Goal: Task Accomplishment & Management: Complete application form

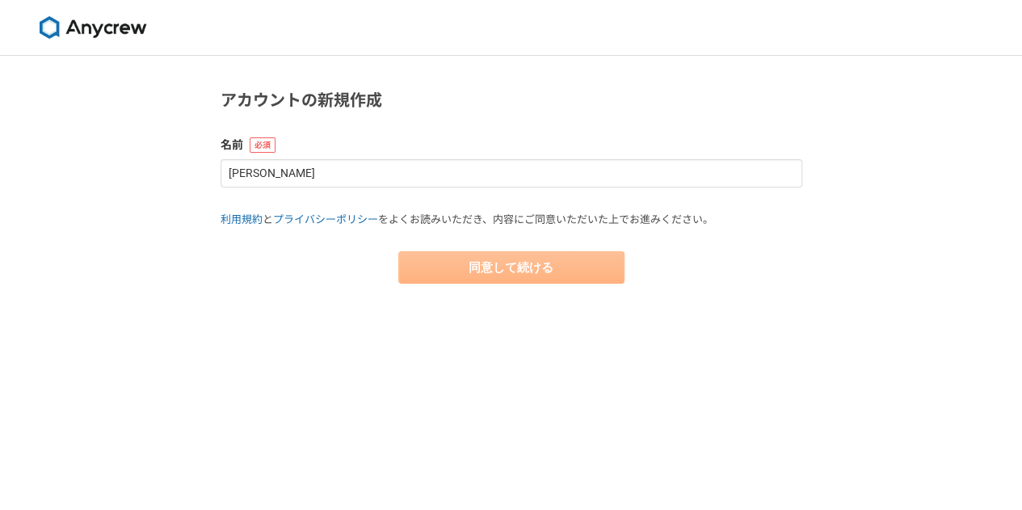
select select "13"
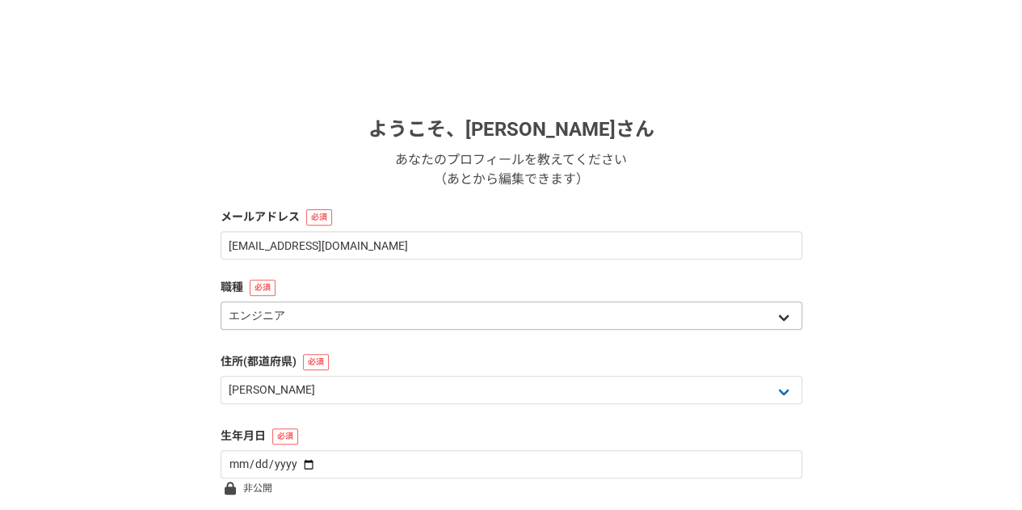
scroll to position [160, 0]
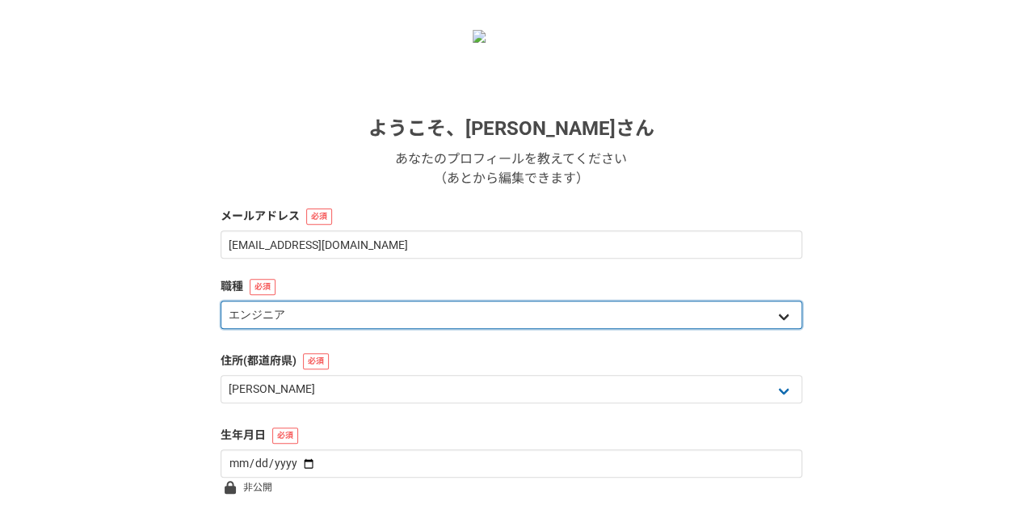
click at [430, 305] on select "エンジニア デザイナー ライター 営業 マーケティング 企画・事業開発 バックオフィス その他" at bounding box center [512, 315] width 582 height 28
select select "4"
click at [221, 301] on select "エンジニア デザイナー ライター 営業 マーケティング 企画・事業開発 バックオフィス その他" at bounding box center [512, 315] width 582 height 28
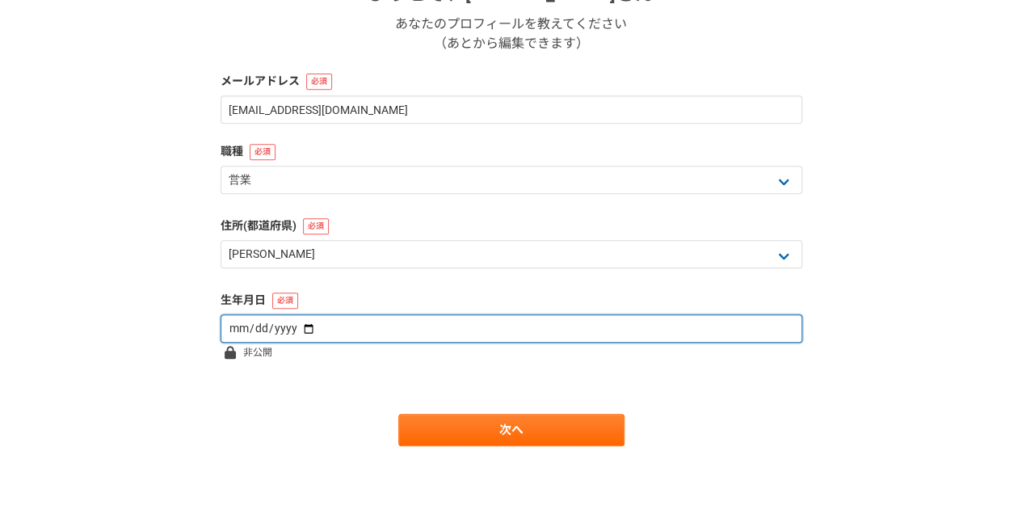
click at [344, 333] on input "date" at bounding box center [512, 328] width 582 height 28
click at [229, 324] on input "date" at bounding box center [512, 328] width 582 height 28
click at [273, 331] on input "date" at bounding box center [512, 328] width 582 height 28
click at [308, 327] on input "date" at bounding box center [512, 328] width 582 height 28
click at [293, 326] on input "date" at bounding box center [512, 328] width 582 height 28
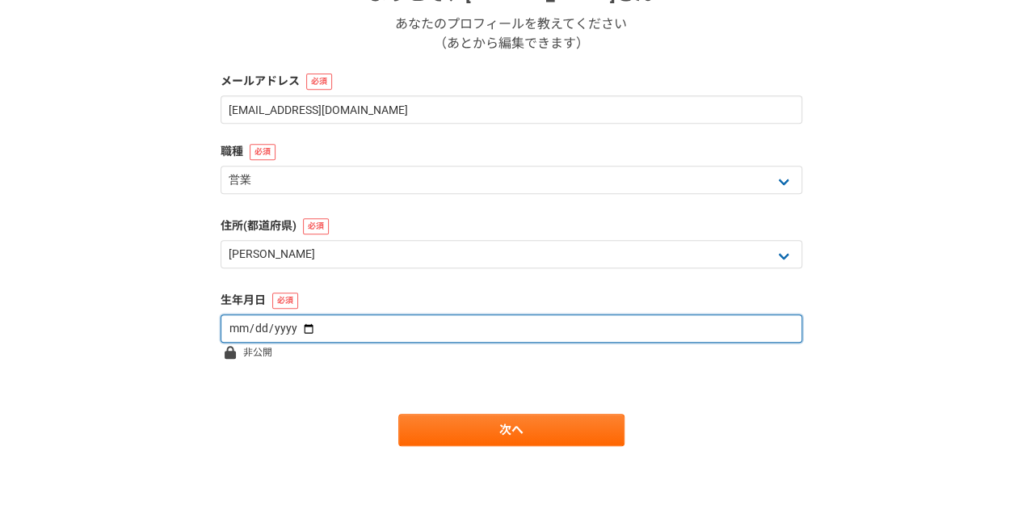
type input "1999-10-09"
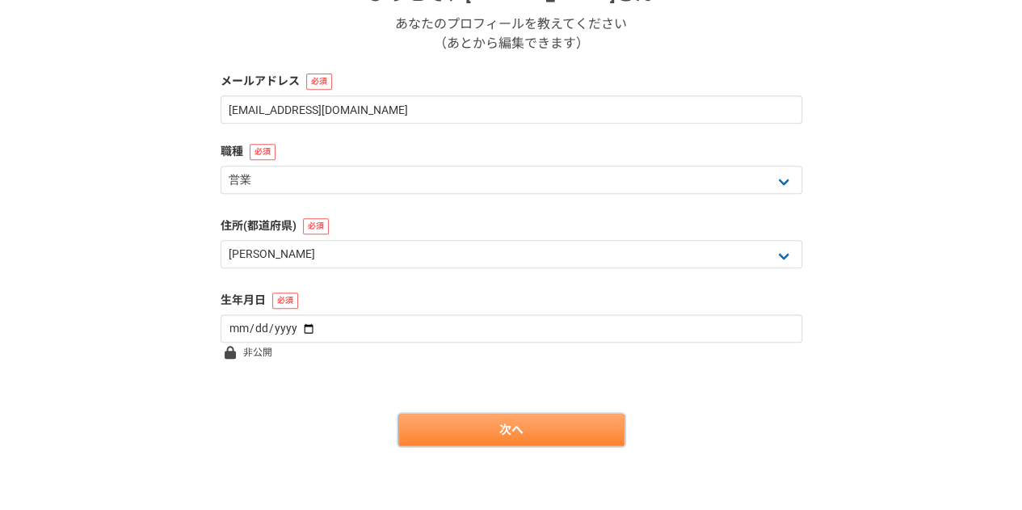
click at [487, 431] on link "次へ" at bounding box center [511, 430] width 226 height 32
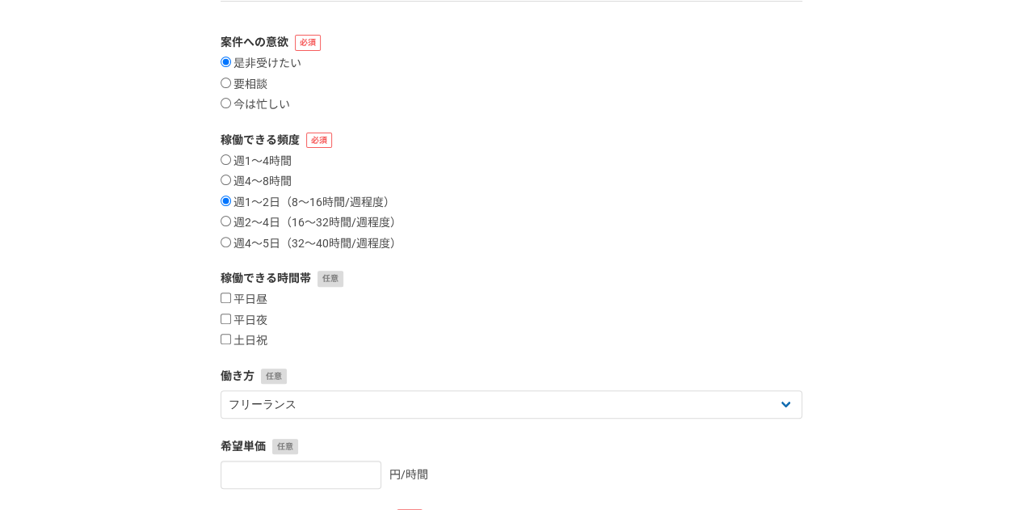
scroll to position [175, 0]
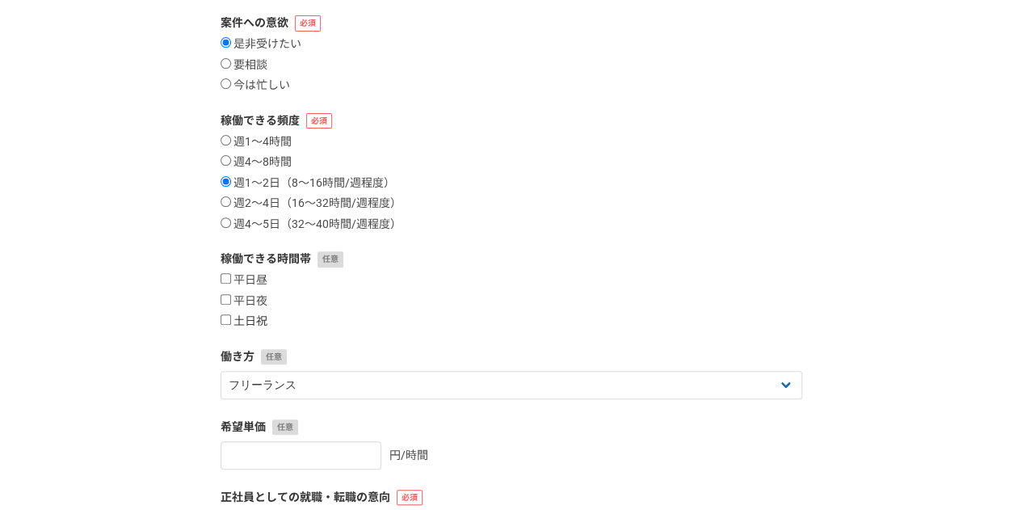
click at [250, 319] on label "土日祝" at bounding box center [244, 321] width 47 height 15
click at [231, 319] on input "土日祝" at bounding box center [226, 319] width 11 height 11
checkbox input "true"
click at [250, 298] on label "平日夜" at bounding box center [244, 301] width 47 height 15
click at [231, 298] on input "平日夜" at bounding box center [226, 299] width 11 height 11
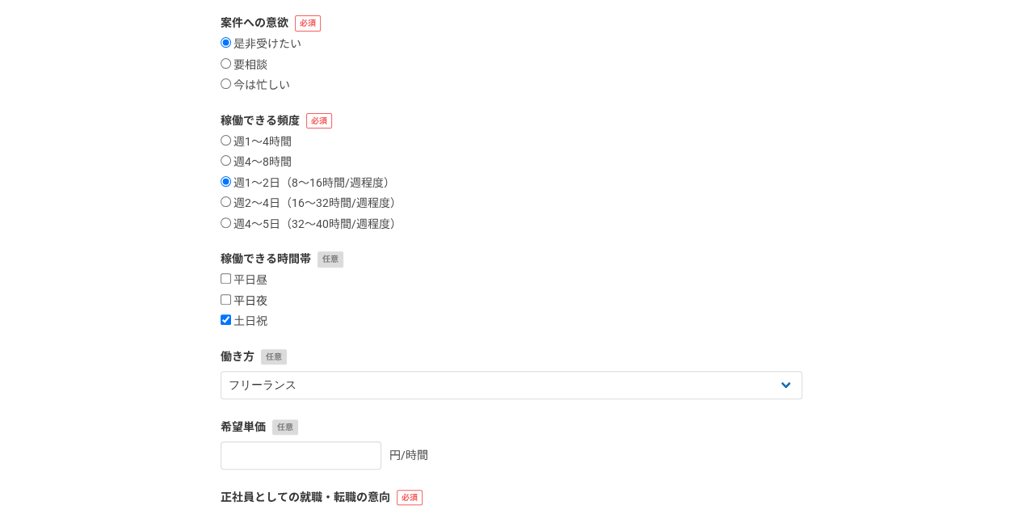
checkbox input "true"
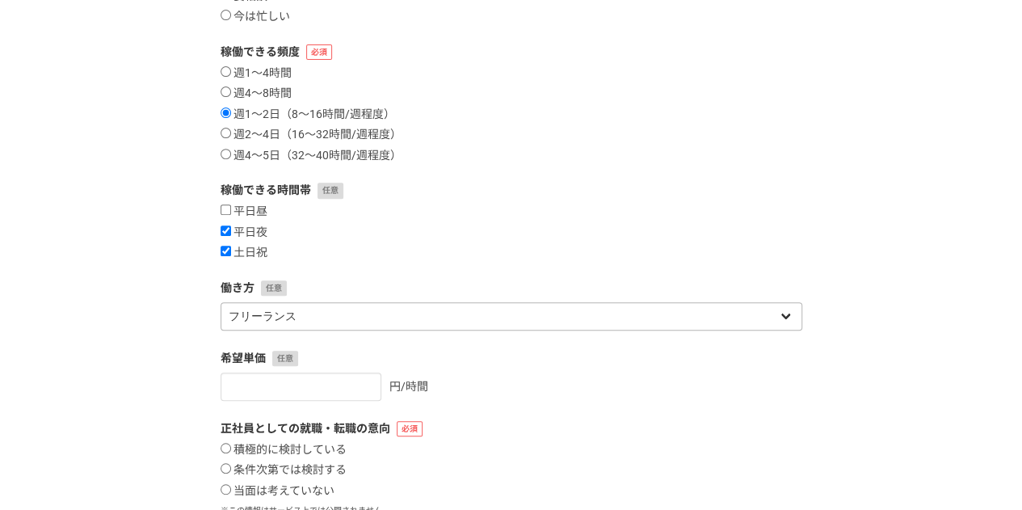
scroll to position [245, 0]
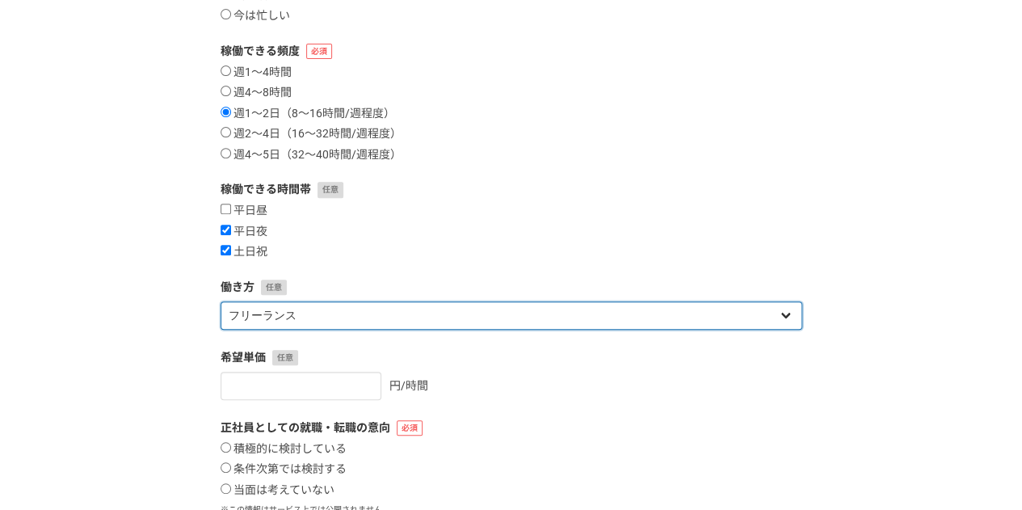
click at [315, 305] on select "フリーランス 副業 その他" at bounding box center [512, 315] width 582 height 28
select select "sidejob"
click at [221, 301] on select "フリーランス 副業 その他" at bounding box center [512, 315] width 582 height 28
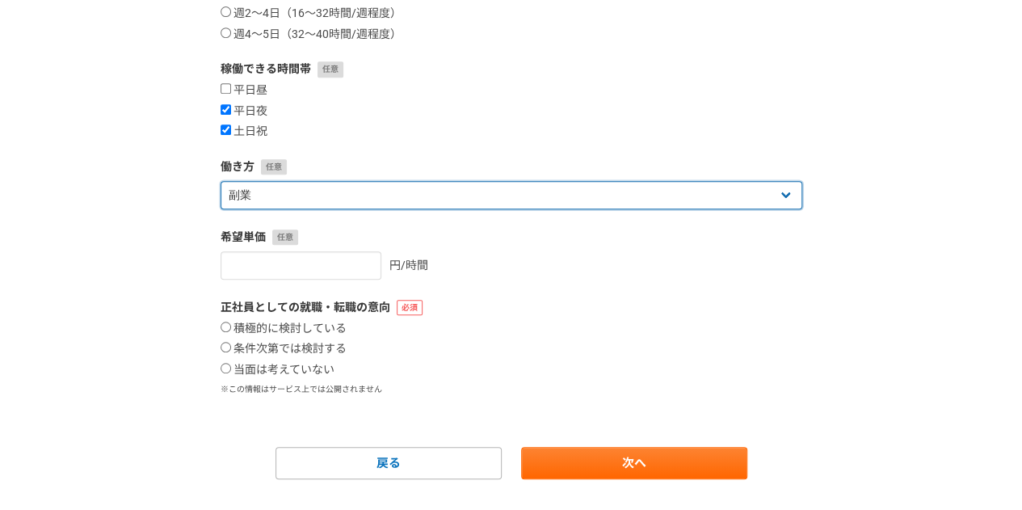
scroll to position [366, 0]
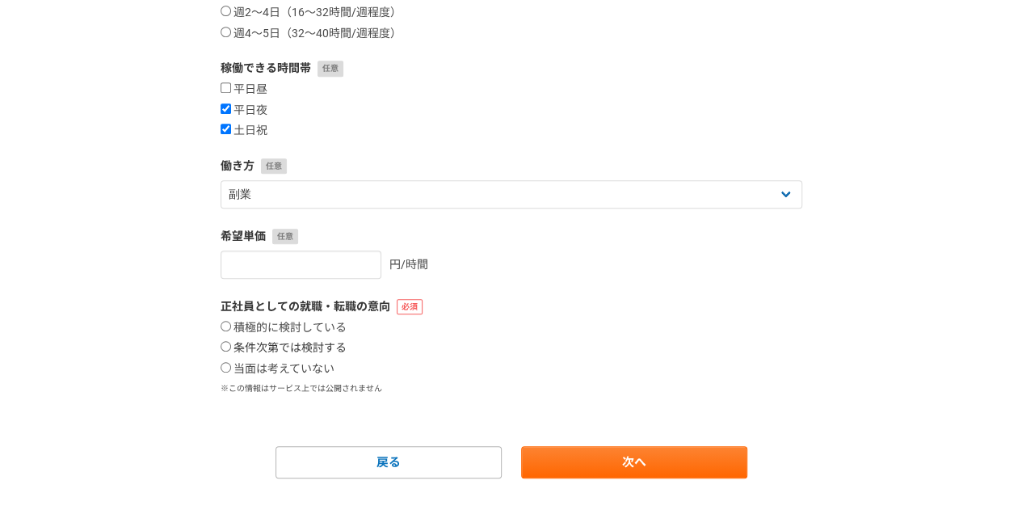
click at [299, 350] on label "条件次第では検討する" at bounding box center [284, 348] width 126 height 15
click at [231, 350] on input "条件次第では検討する" at bounding box center [226, 346] width 11 height 11
radio input "true"
click at [582, 458] on link "次へ" at bounding box center [634, 462] width 226 height 32
select select
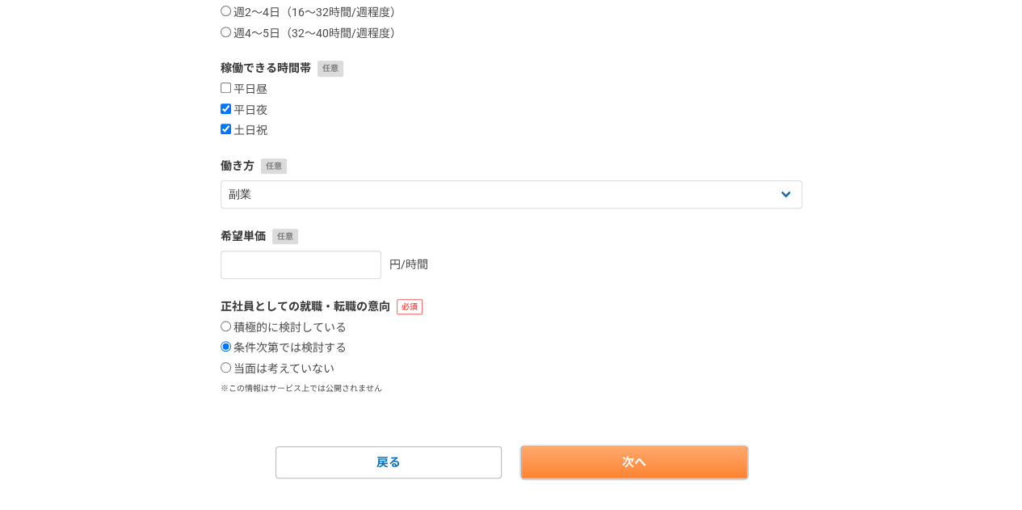
select select
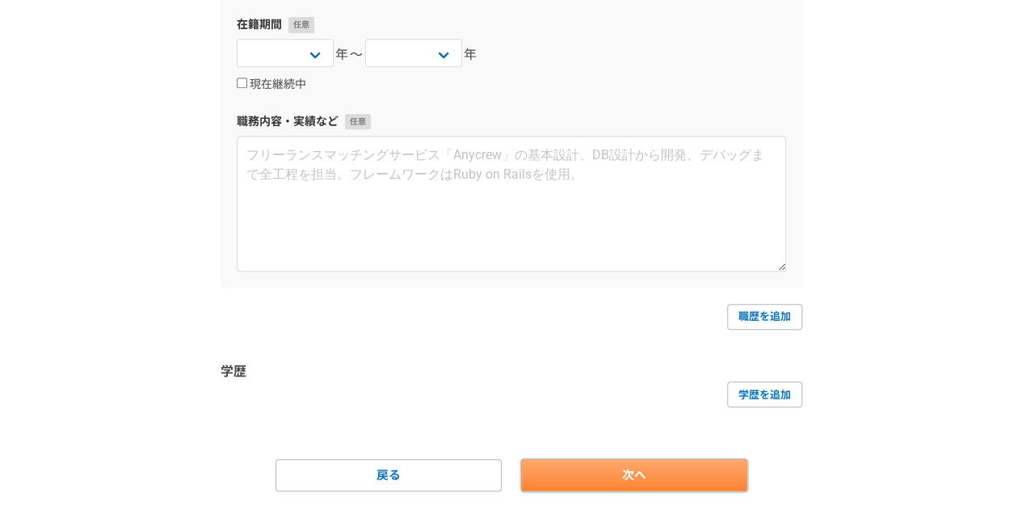
scroll to position [0, 0]
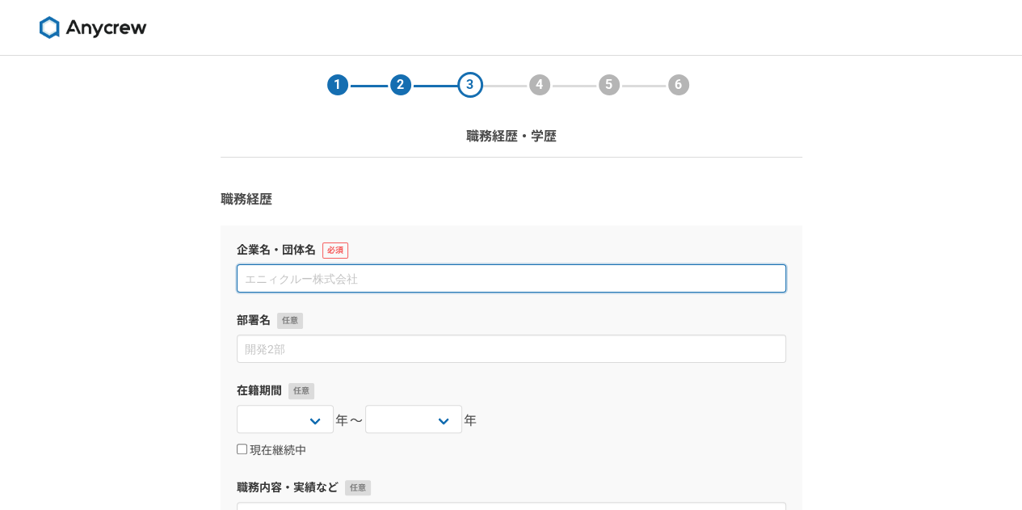
click at [448, 273] on input at bounding box center [511, 278] width 549 height 28
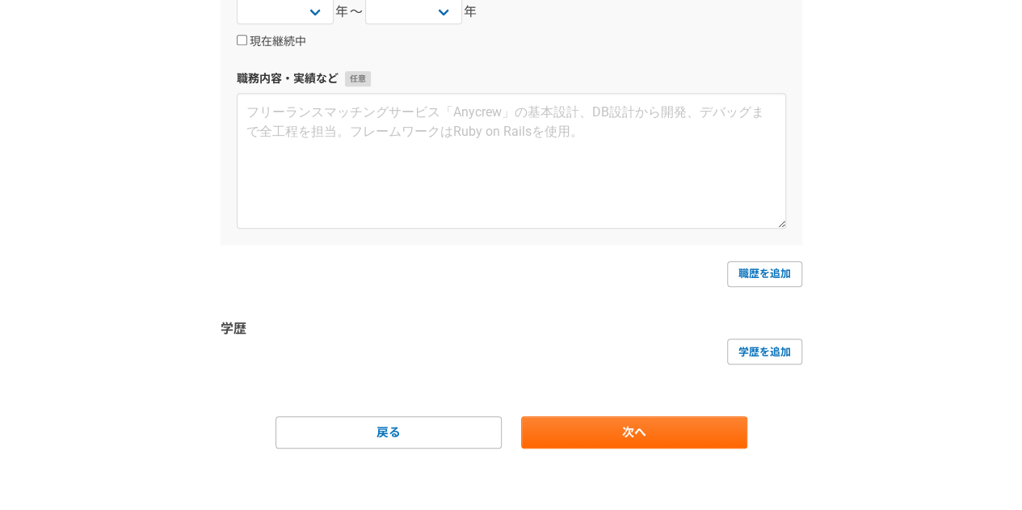
scroll to position [385, 0]
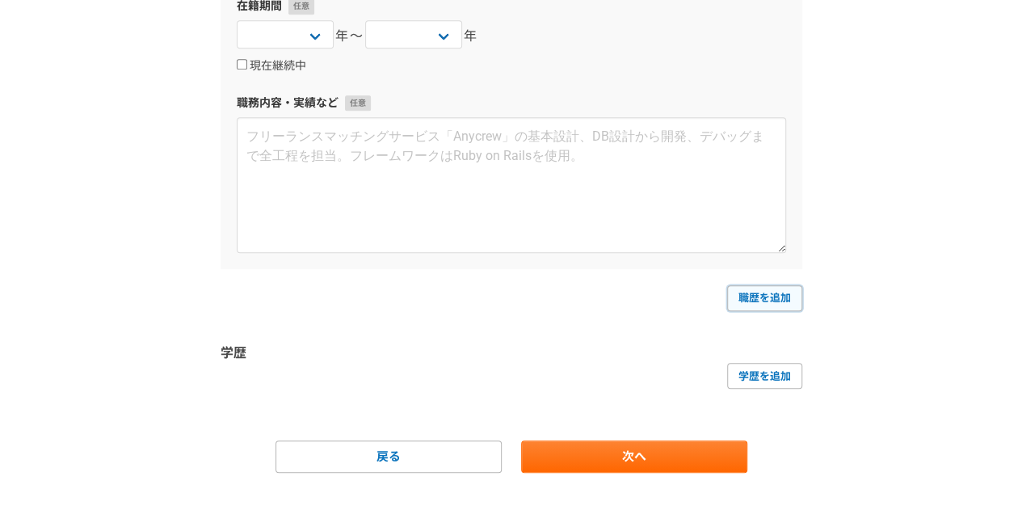
click at [737, 308] on link "職歴を追加" at bounding box center [764, 298] width 75 height 26
select select
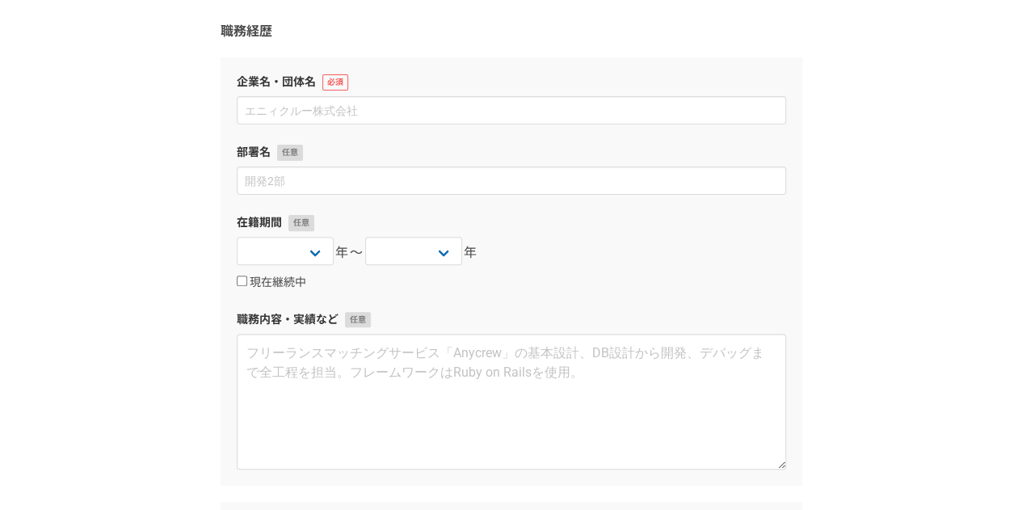
scroll to position [162, 0]
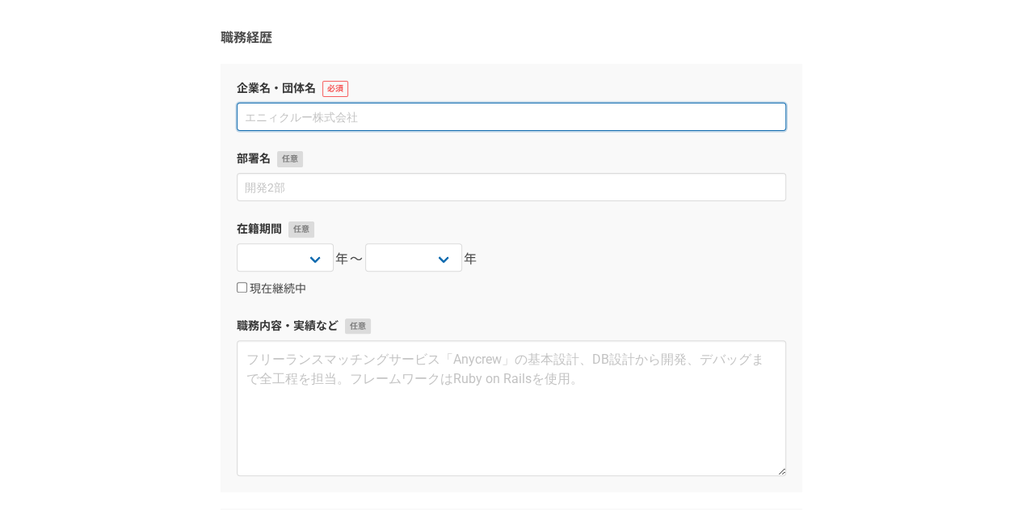
click at [470, 123] on input at bounding box center [511, 117] width 549 height 28
type input "株式会社エイマックス"
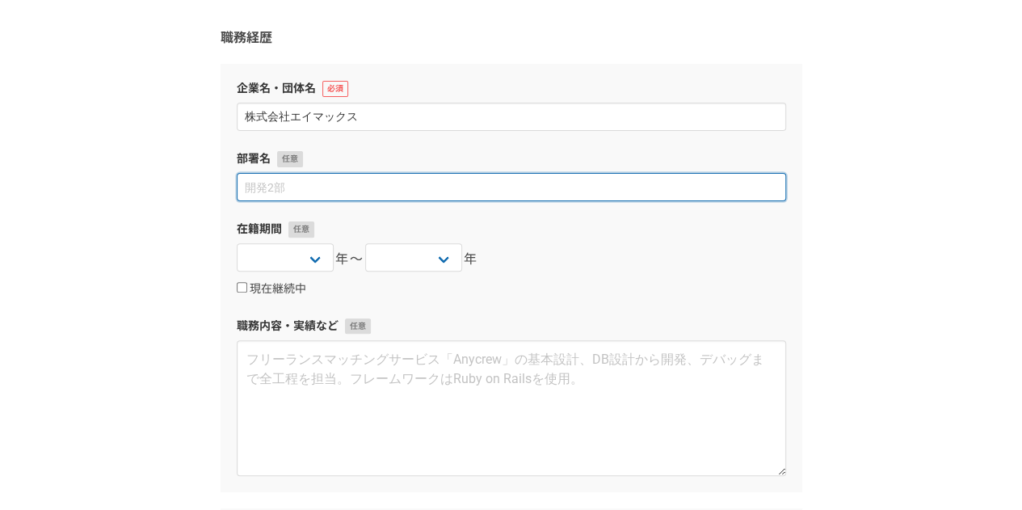
click at [284, 186] on input at bounding box center [511, 187] width 549 height 28
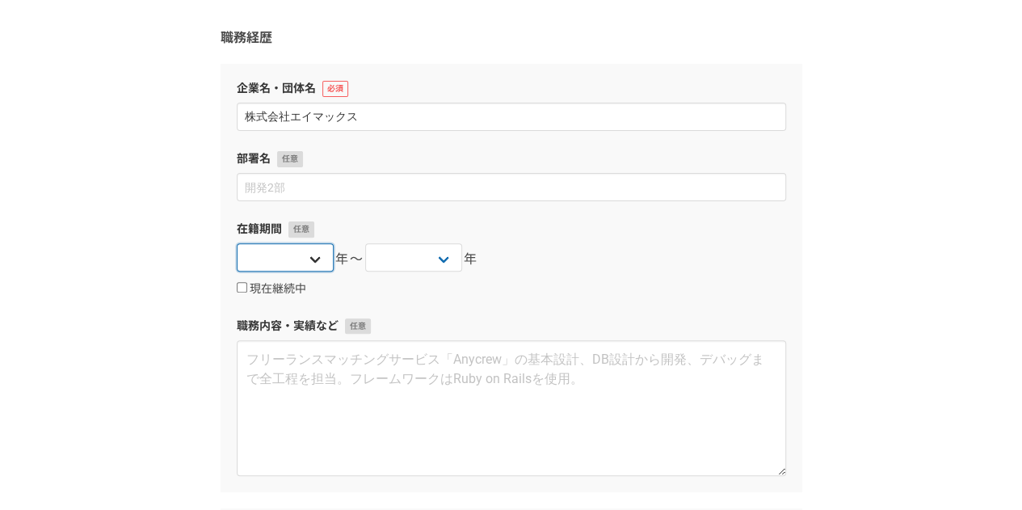
click at [301, 257] on select "2025 2024 2023 2022 2021 2020 2019 2018 2017 2016 2015 2014 2013 2012 2011 2010…" at bounding box center [285, 257] width 97 height 28
select select "2022"
click at [237, 243] on select "2025 2024 2023 2022 2021 2020 2019 2018 2017 2016 2015 2014 2013 2012 2011 2010…" at bounding box center [285, 257] width 97 height 28
click at [427, 265] on select "2025 2024 2023 2022 2021 2020 2019 2018 2017 2016 2015 2014 2013 2012 2011 2010…" at bounding box center [413, 257] width 97 height 28
select select "2024"
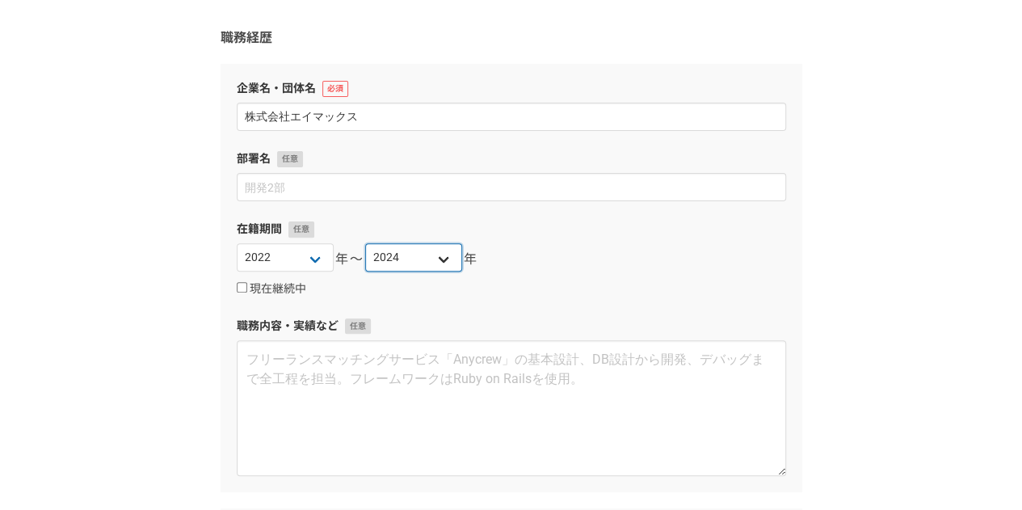
click at [365, 243] on select "2025 2024 2023 2022 2021 2020 2019 2018 2017 2016 2015 2014 2013 2012 2011 2010…" at bounding box center [413, 257] width 97 height 28
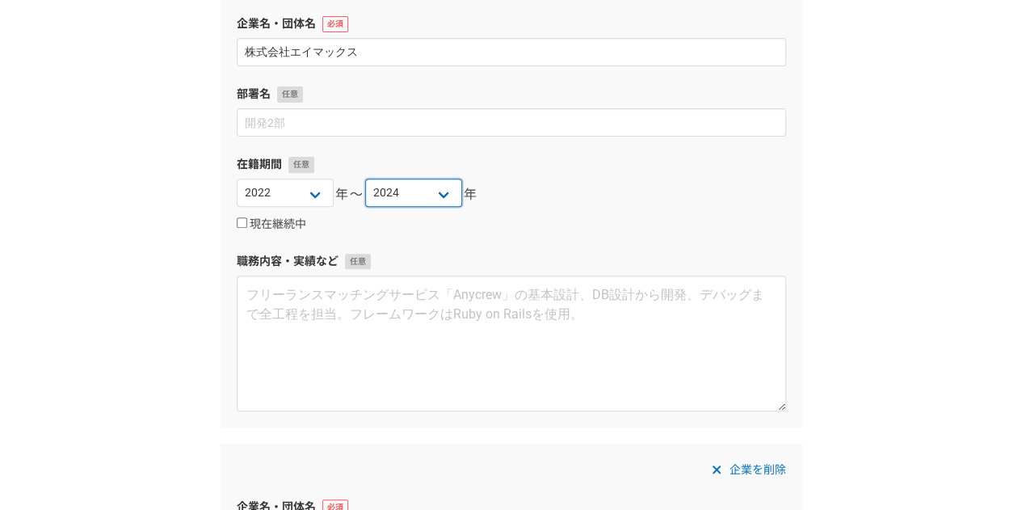
scroll to position [239, 0]
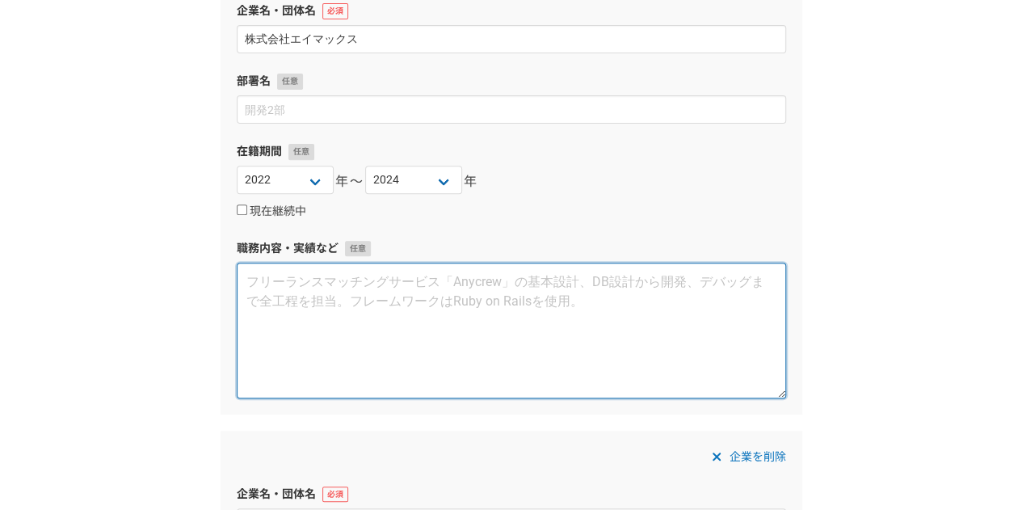
click at [306, 306] on textarea at bounding box center [511, 331] width 549 height 136
paste textarea "新規開拓や反響営業・ルート営業のそれぞれを経験。 並行し、経営企画部にてマーケティング支援業務、営業企画等の各種企画業務を経験。"
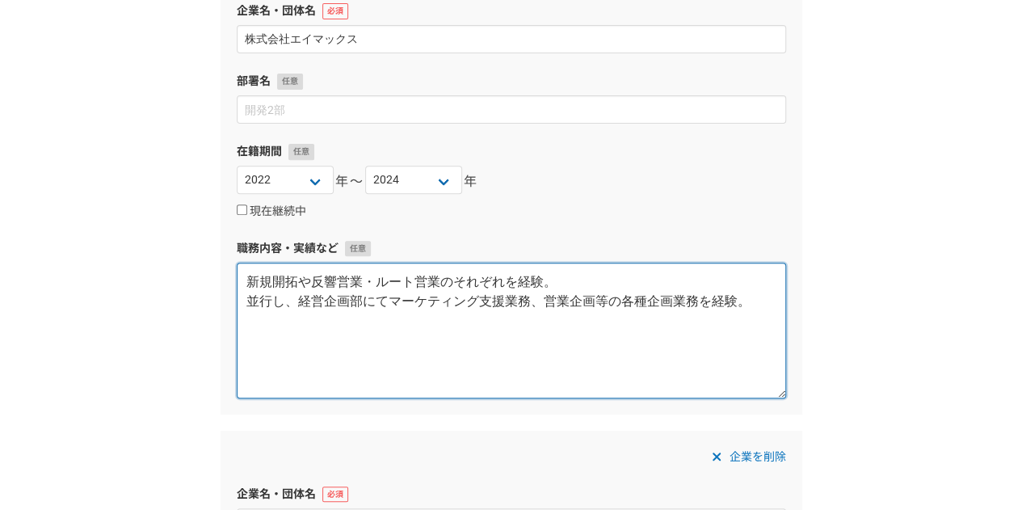
paste textarea "●仕入企画部 学生時代からToBの法人折衝業務を経験 【主な業務】 ・売買仲介会社の新規開拓営業 ┗ 約4,000件のメールリストを作成し、架電・メールでアポ…"
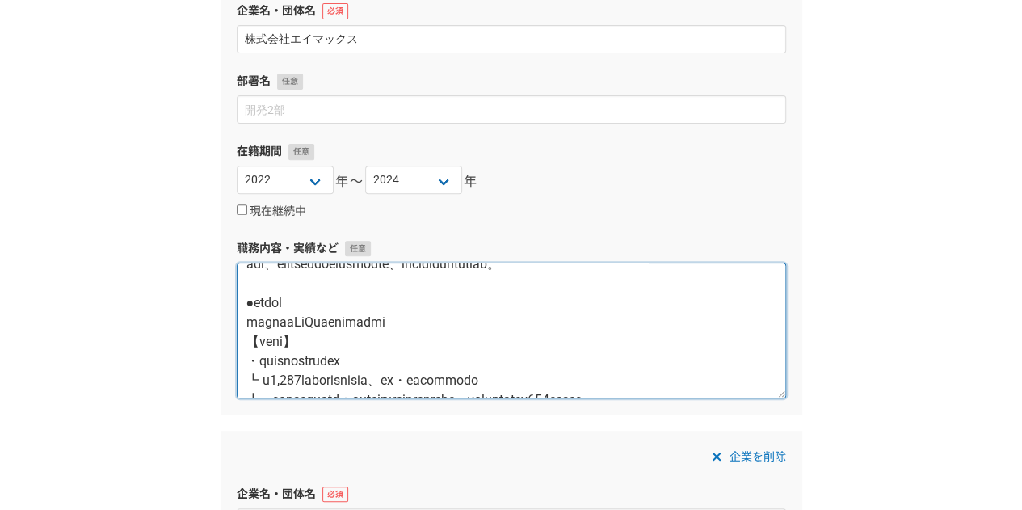
scroll to position [72, 0]
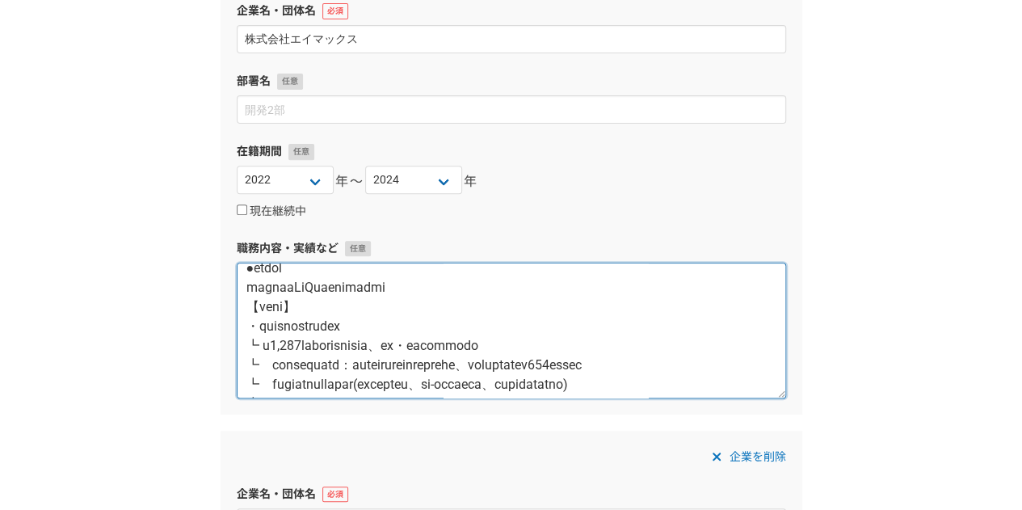
drag, startPoint x: 478, startPoint y: 287, endPoint x: 236, endPoint y: 276, distance: 242.7
click at [237, 276] on textarea at bounding box center [511, 331] width 549 height 136
click at [250, 288] on textarea at bounding box center [511, 331] width 549 height 136
drag, startPoint x: 246, startPoint y: 284, endPoint x: 493, endPoint y: 288, distance: 247.3
click at [493, 288] on textarea at bounding box center [511, 331] width 549 height 136
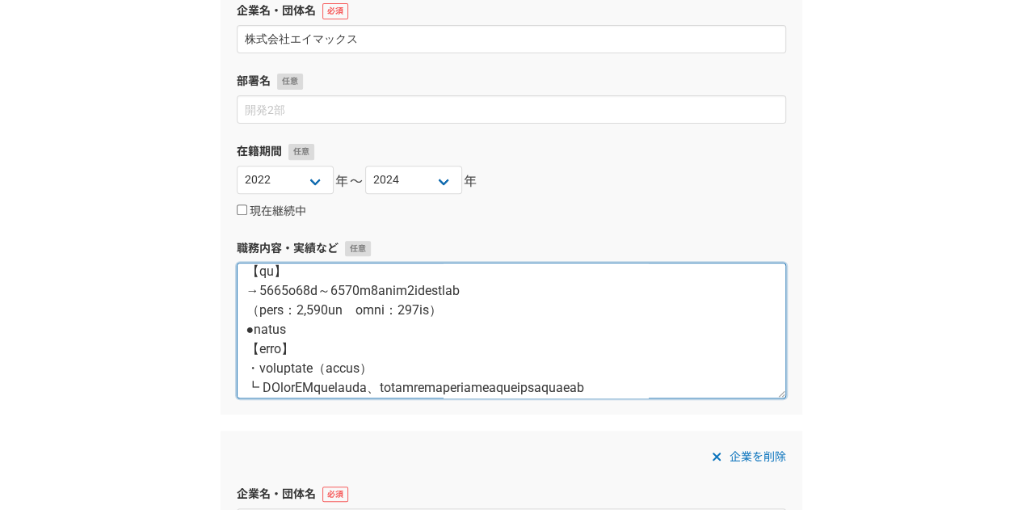
scroll to position [219, 0]
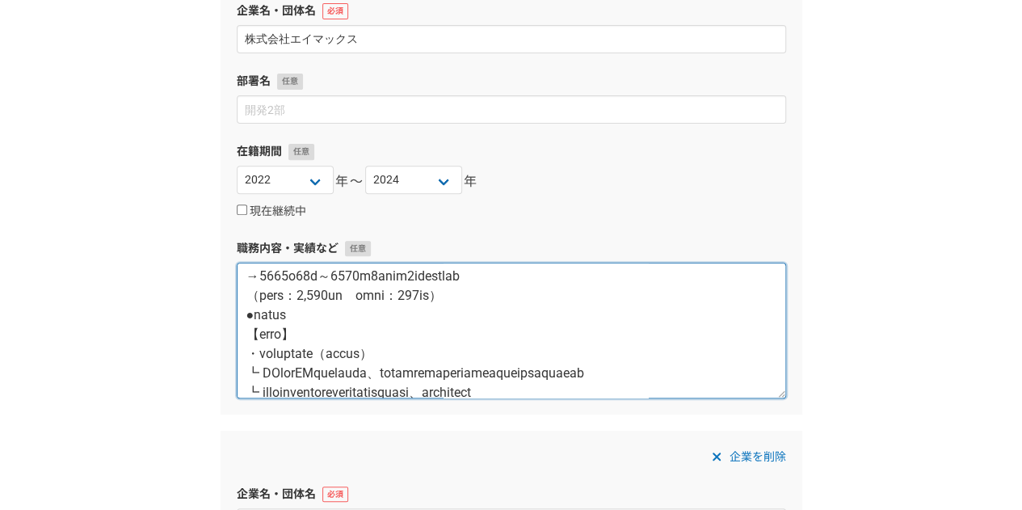
click at [577, 311] on textarea at bounding box center [511, 331] width 549 height 136
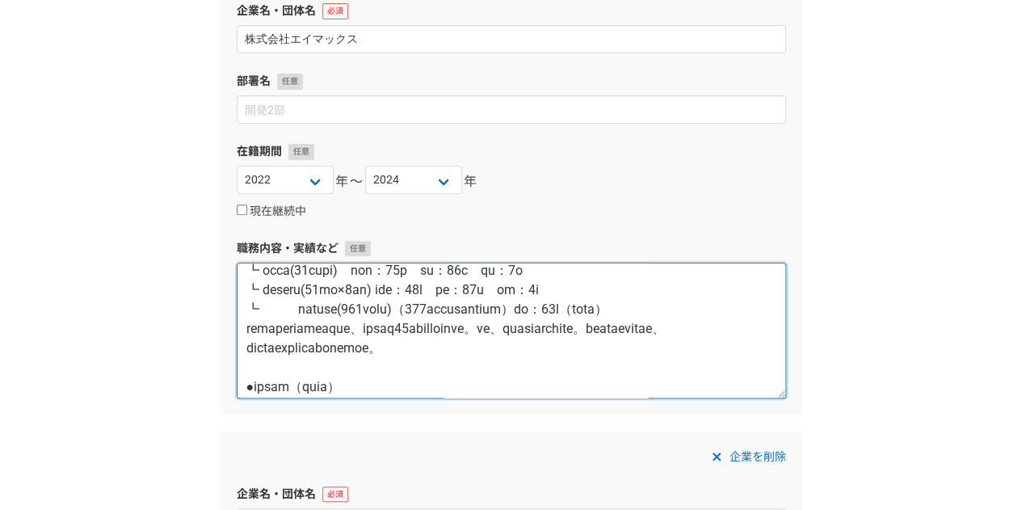
scroll to position [1377, 0]
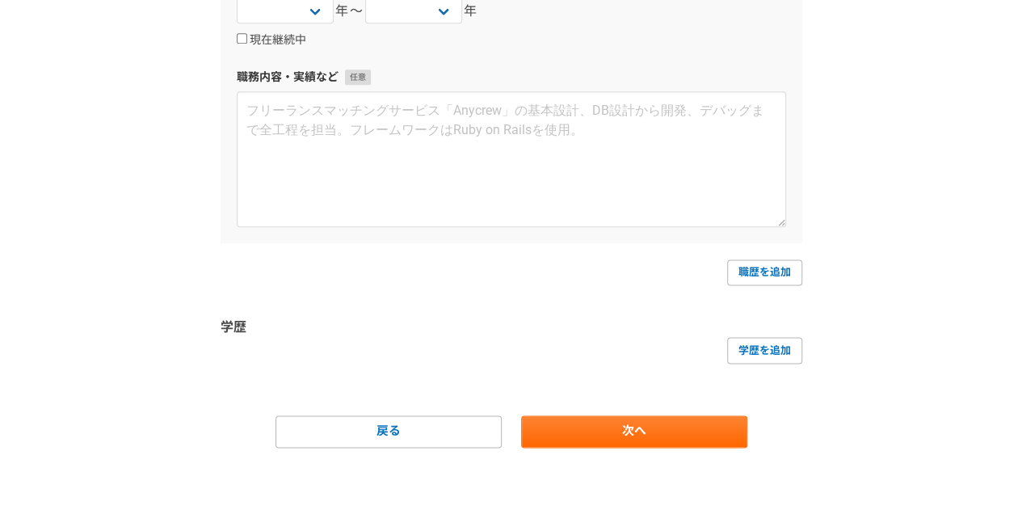
drag, startPoint x: 252, startPoint y: 295, endPoint x: 616, endPoint y: 532, distance: 434.3
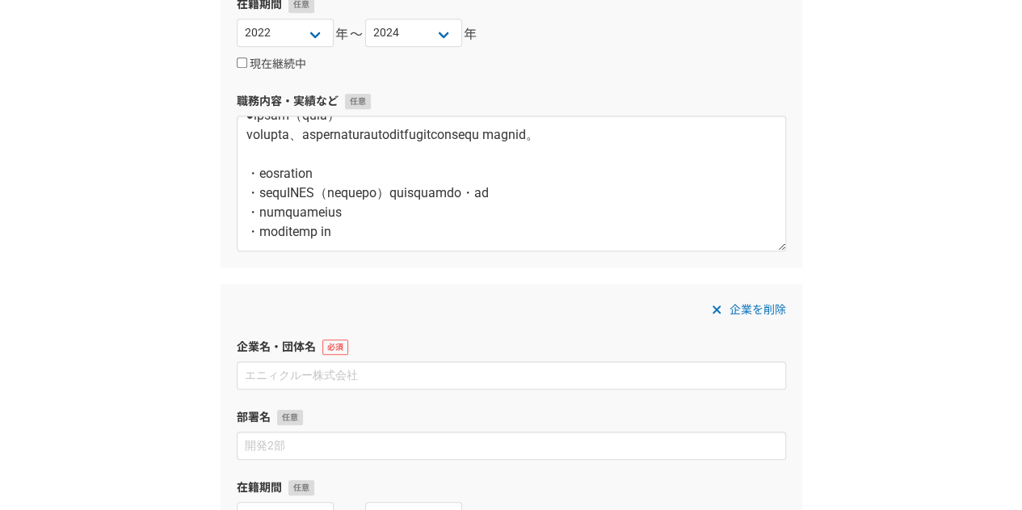
scroll to position [303, 0]
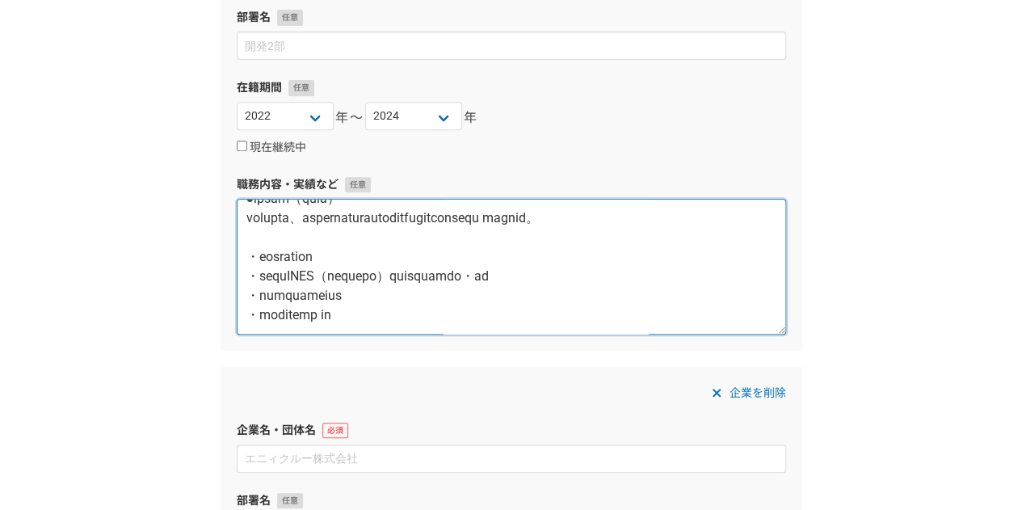
click at [452, 293] on textarea at bounding box center [511, 267] width 549 height 136
drag, startPoint x: 310, startPoint y: 317, endPoint x: 231, endPoint y: 211, distance: 132.2
click at [231, 211] on div "企業名・団体名 株式会社エイマックス 部署名 在籍期間 2025 2024 2023 2022 2021 2020 2019 2018 2017 2016 2…" at bounding box center [512, 135] width 582 height 427
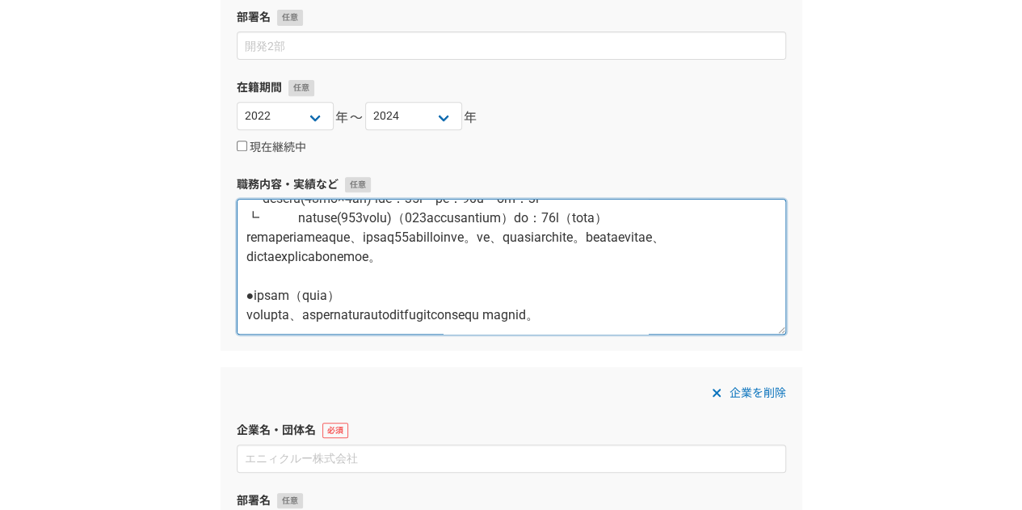
scroll to position [1089, 0]
drag, startPoint x: 283, startPoint y: 240, endPoint x: 250, endPoint y: 234, distance: 32.8
click at [250, 234] on textarea at bounding box center [511, 267] width 549 height 136
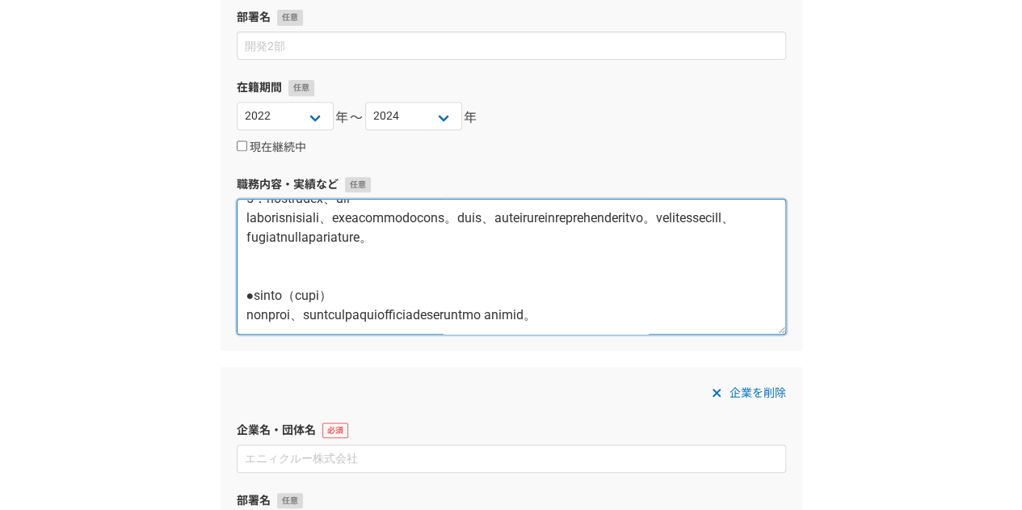
scroll to position [976, 0]
drag, startPoint x: 248, startPoint y: 232, endPoint x: 465, endPoint y: 323, distance: 235.7
click at [465, 323] on textarea at bounding box center [511, 267] width 549 height 136
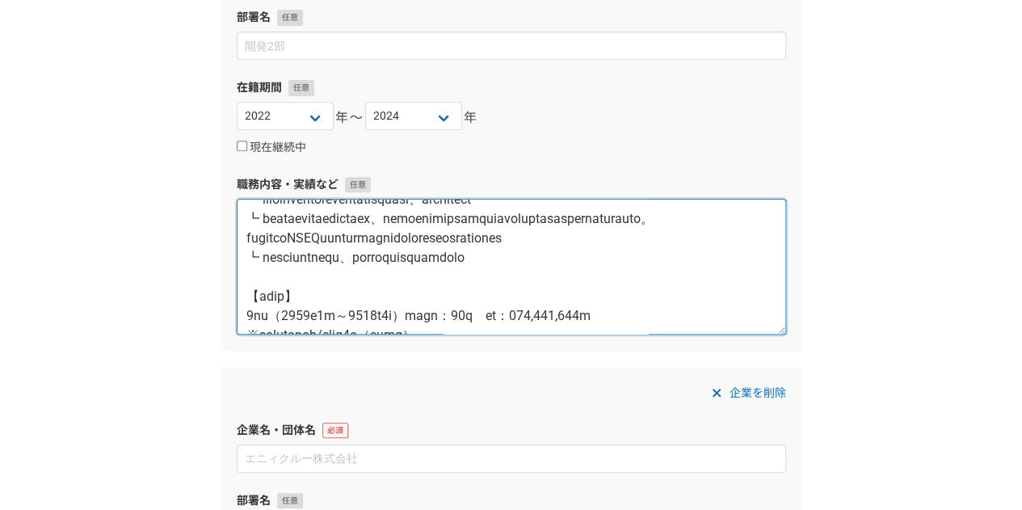
scroll to position [0, 0]
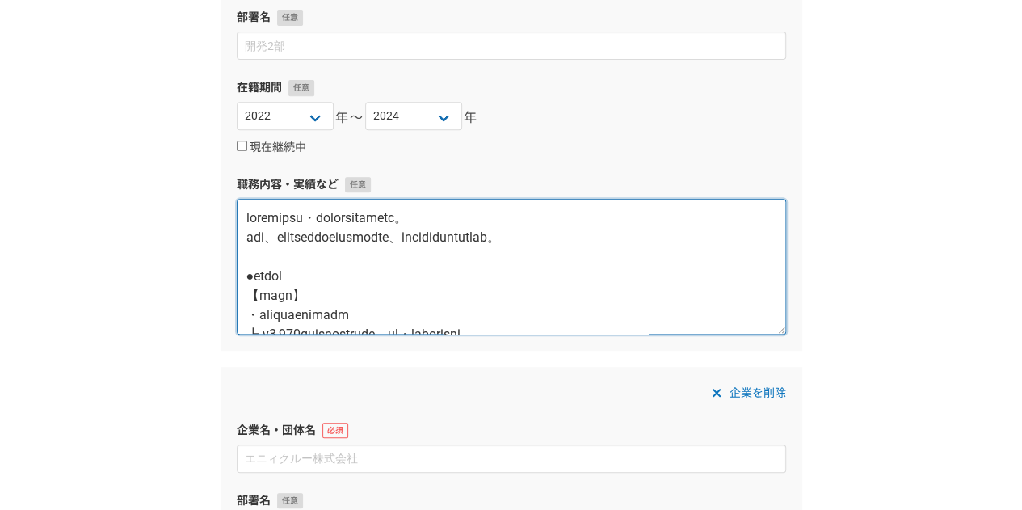
drag, startPoint x: 319, startPoint y: 312, endPoint x: 234, endPoint y: 191, distance: 147.3
click at [234, 191] on div "企業名・団体名 株式会社エイマックス 部署名 在籍期間 2025 2024 2023 2022 2021 2020 2019 2018 2017 2016 2…" at bounding box center [512, 135] width 582 height 427
type textarea "新規開拓や反響営業・ルート営業のそれぞれを経験。 並行し、経営企画部にてマーケティング支援業務、営業企画等の各種企画業務を経験。 ●仕入企画部 【主な業務】 …"
click at [349, 267] on textarea at bounding box center [511, 267] width 549 height 136
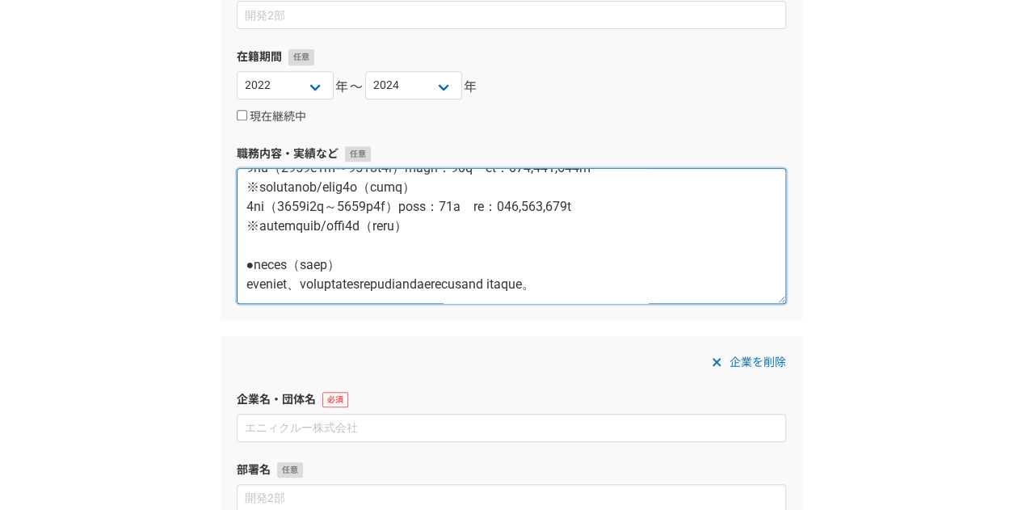
scroll to position [430, 0]
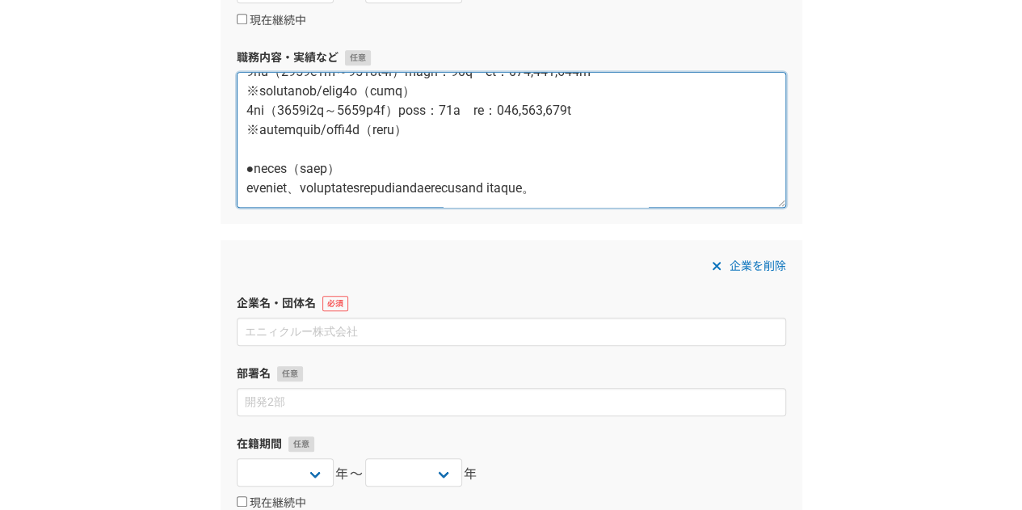
drag, startPoint x: 249, startPoint y: 326, endPoint x: 498, endPoint y: 227, distance: 267.7
click at [498, 227] on form "職務経歴 企業名・団体名 株式会社エイマックス 部署名 在籍期間 2025 2024 2023 2022 2021 2020 2019 2018 2017 2…" at bounding box center [512, 335] width 582 height 1150
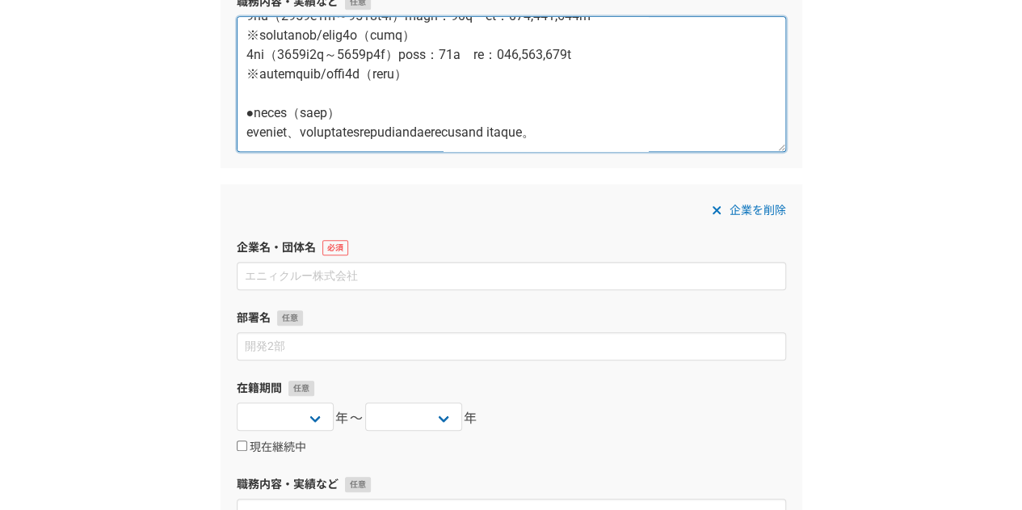
scroll to position [507, 0]
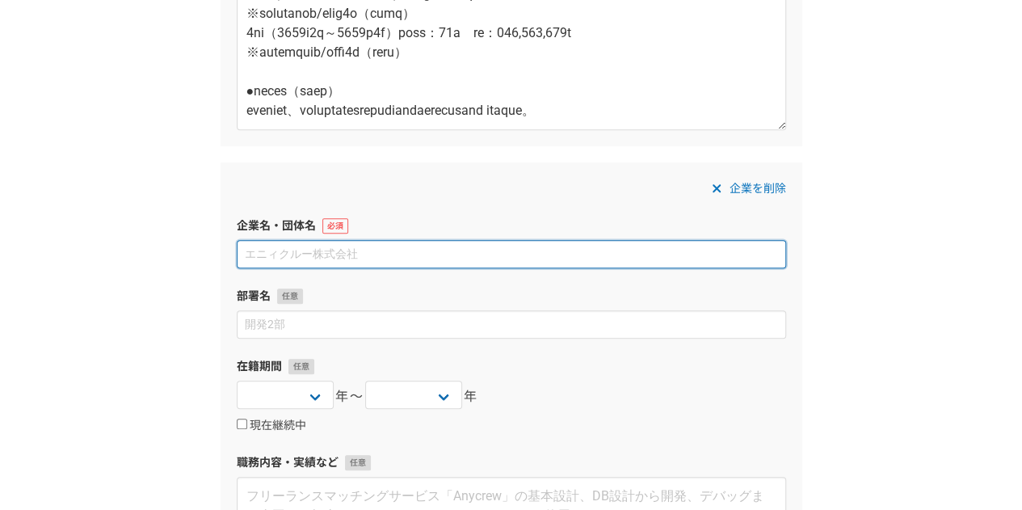
click at [375, 259] on input at bounding box center [511, 254] width 549 height 28
type input "株式会社Speee"
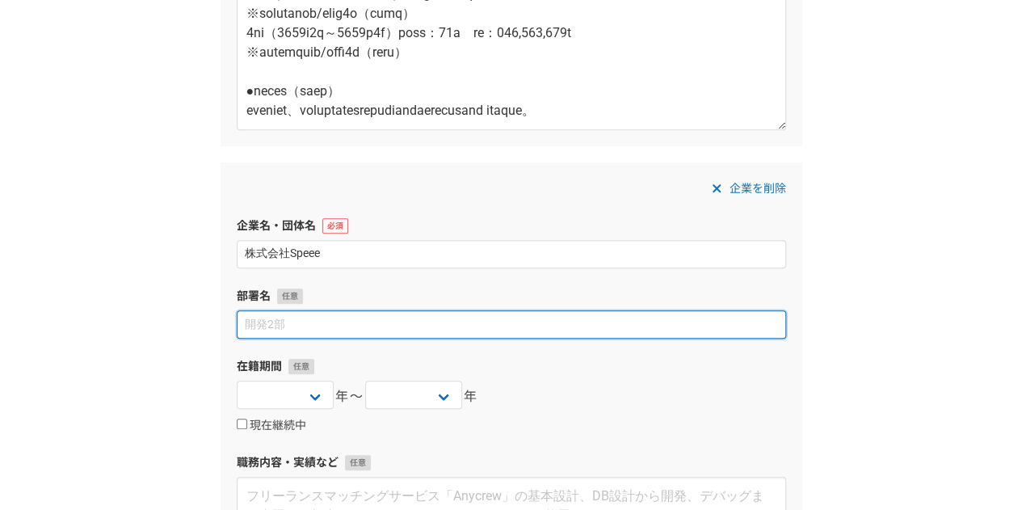
click at [285, 316] on input at bounding box center [511, 324] width 549 height 28
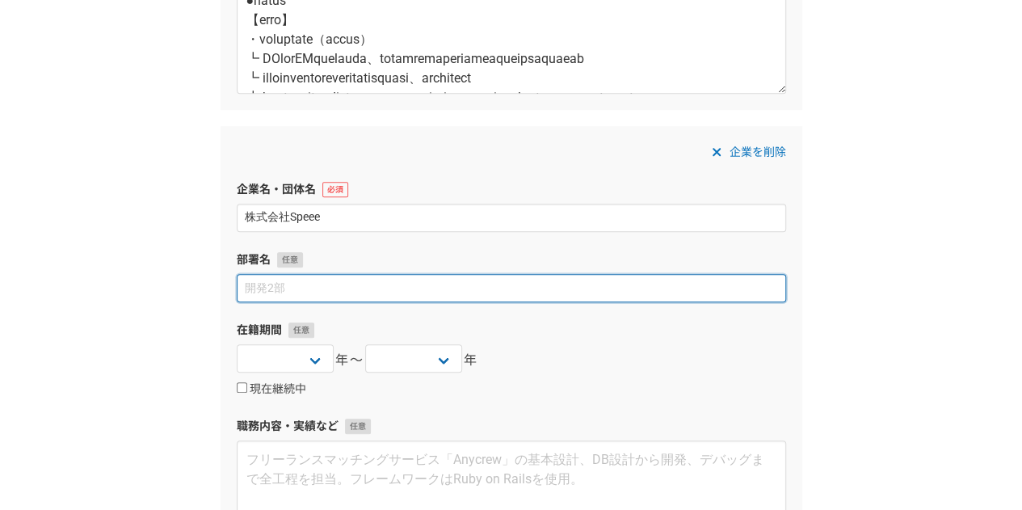
scroll to position [612, 0]
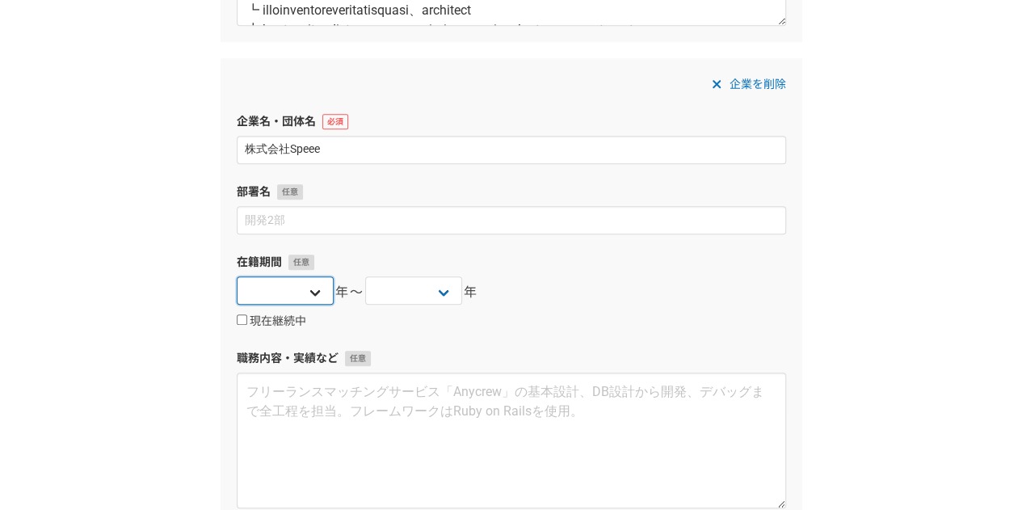
click at [286, 284] on select "2025 2024 2023 2022 2021 2020 2019 2018 2017 2016 2015 2014 2013 2012 2011 2010…" at bounding box center [285, 290] width 97 height 28
click at [237, 276] on select "2025 2024 2023 2022 2021 2020 2019 2018 2017 2016 2015 2014 2013 2012 2011 2010…" at bounding box center [285, 290] width 97 height 28
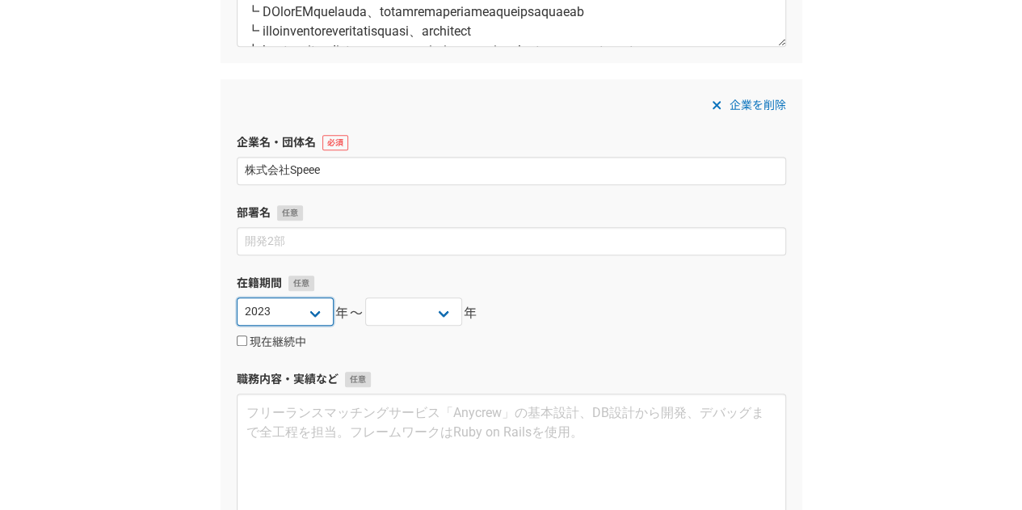
scroll to position [626, 0]
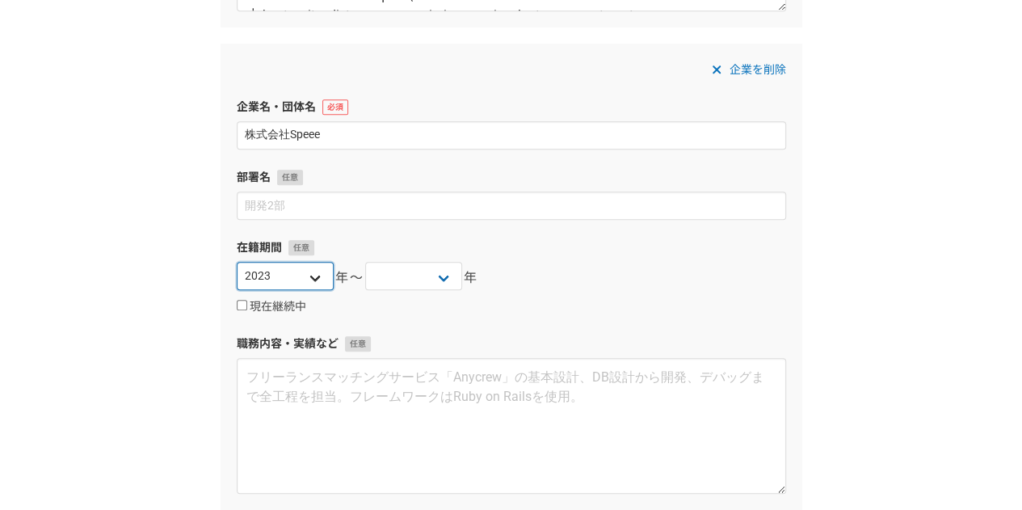
click at [278, 262] on select "2025 2024 2023 2022 2021 2020 2019 2018 2017 2016 2015 2014 2013 2012 2011 2010…" at bounding box center [285, 276] width 97 height 28
select select "2024"
click at [237, 262] on select "2025 2024 2023 2022 2021 2020 2019 2018 2017 2016 2015 2014 2013 2012 2011 2010…" at bounding box center [285, 276] width 97 height 28
click at [285, 297] on div "現在継続中" at bounding box center [511, 306] width 549 height 19
click at [273, 301] on label "現在継続中" at bounding box center [271, 307] width 69 height 15
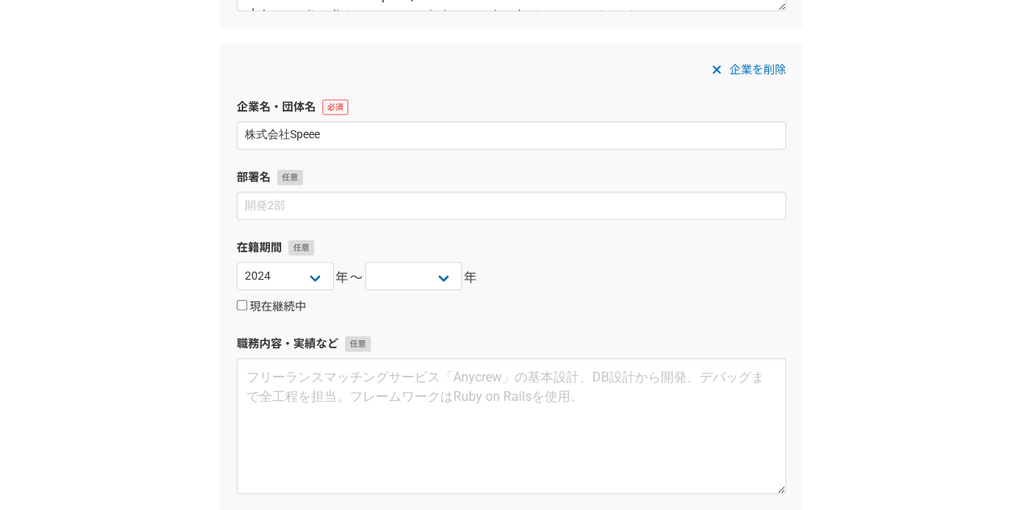
click at [247, 301] on input "現在継続中" at bounding box center [242, 305] width 11 height 11
checkbox input "true"
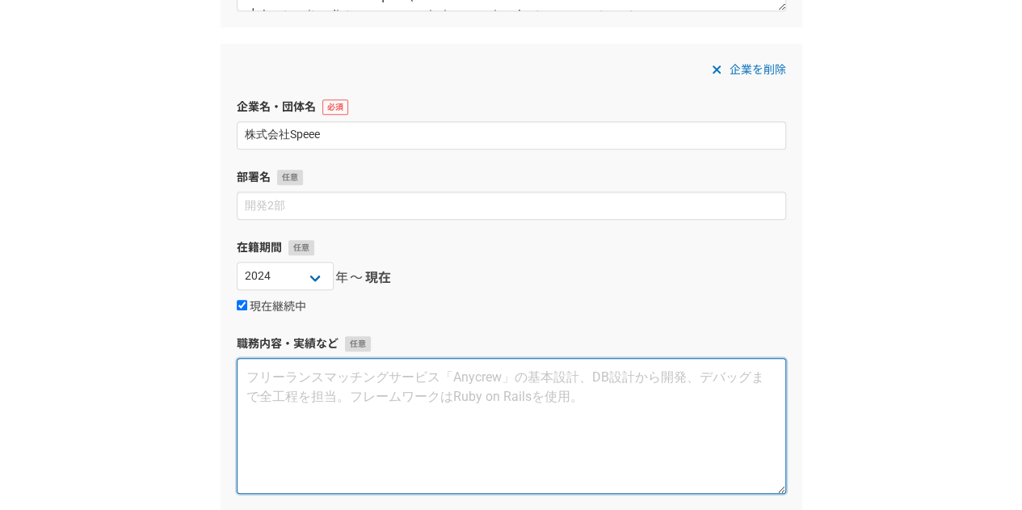
click at [311, 399] on textarea at bounding box center [511, 426] width 549 height 136
paste textarea "【主な業務内容】 インサイドセールス（IS）としてアウトバウンド／インバウンド問わずアポ取得〜口頭受注までを担当 フィールドセールス（FS）として商談から契約…"
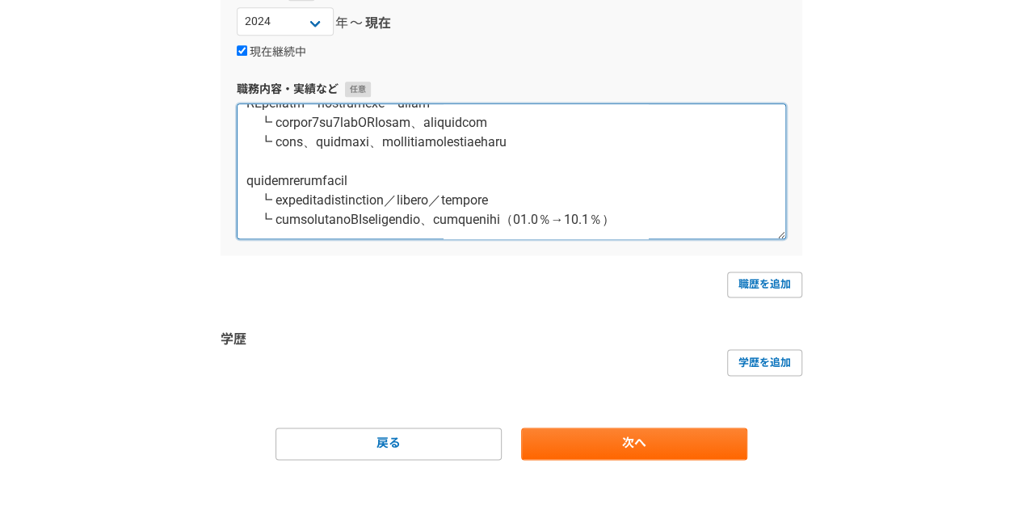
scroll to position [893, 0]
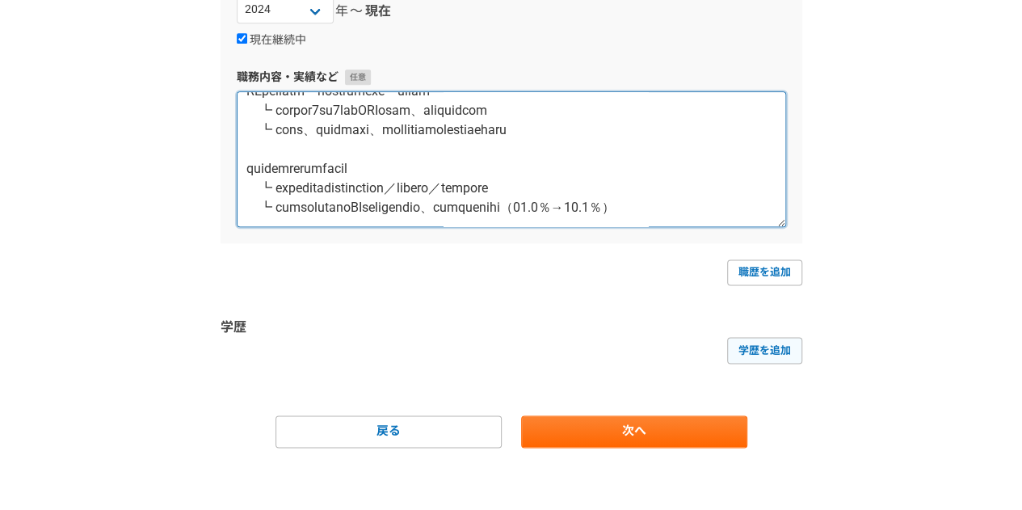
type textarea "【主な業務内容】 インサイドセールス（IS）としてアウトバウンド／インバウンド問わずアポ取得〜口頭受注までを担当 フィールドセールス（FS）として商談から契約…"
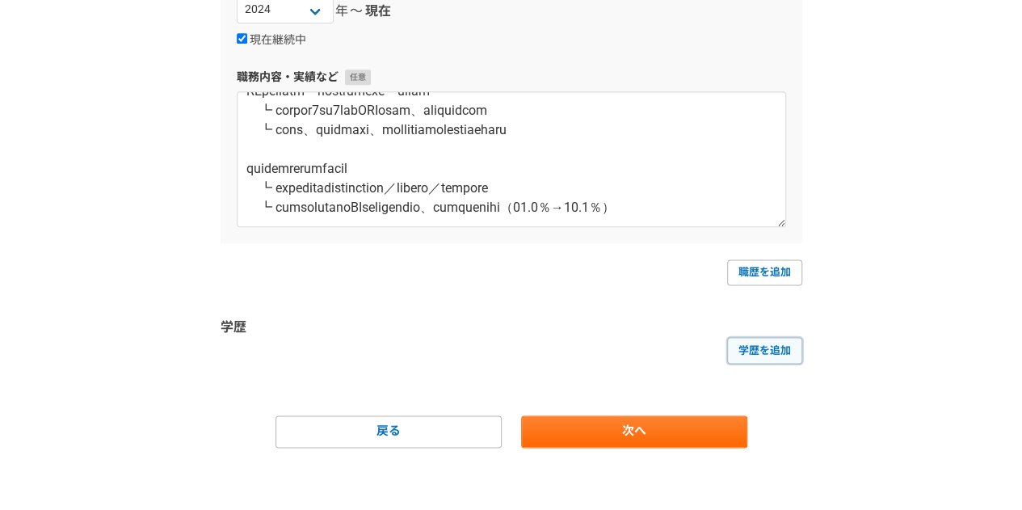
click at [749, 340] on link "学歴を追加" at bounding box center [764, 350] width 75 height 26
select select
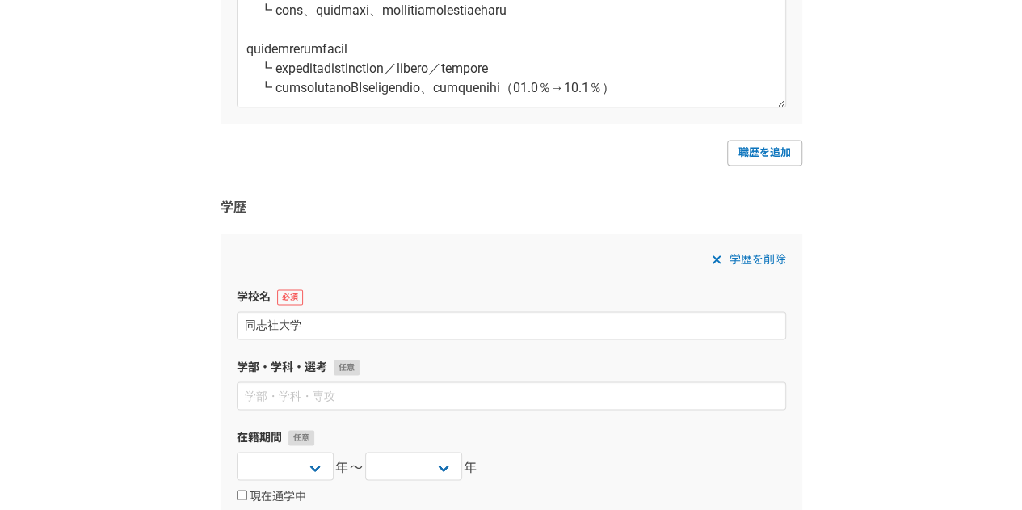
scroll to position [1162, 0]
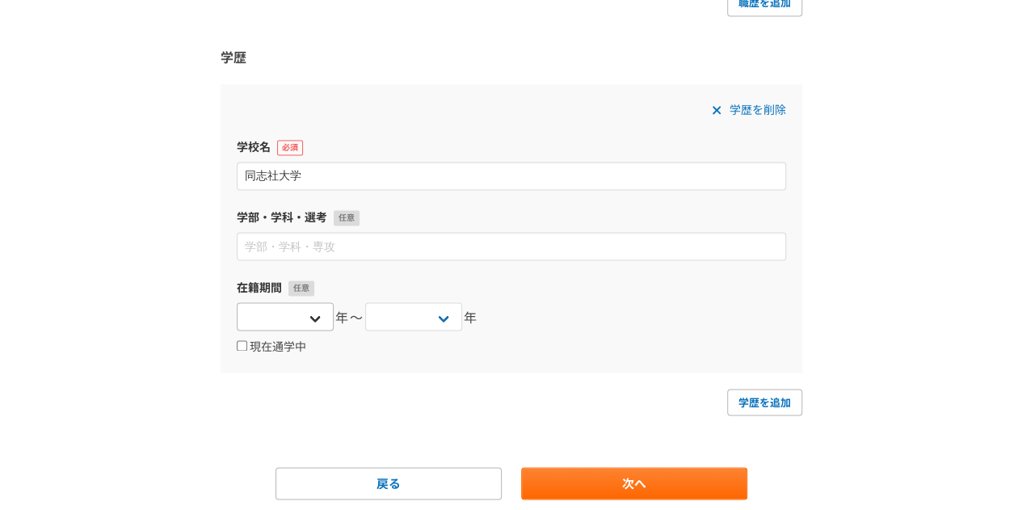
type input "同志社大学"
click at [284, 322] on select "2025 2024 2023 2022 2021 2020 2019 2018 2017 2016 2015 2014 2013 2012 2011 2010…" at bounding box center [285, 316] width 97 height 28
select select "2019"
click at [237, 302] on select "2025 2024 2023 2022 2021 2020 2019 2018 2017 2016 2015 2014 2013 2012 2011 2010…" at bounding box center [285, 316] width 97 height 28
click at [431, 314] on select "2025 2024 2023 2022 2021 2020 2019 2018 2017 2016 2015 2014 2013 2012 2011 2010…" at bounding box center [413, 316] width 97 height 28
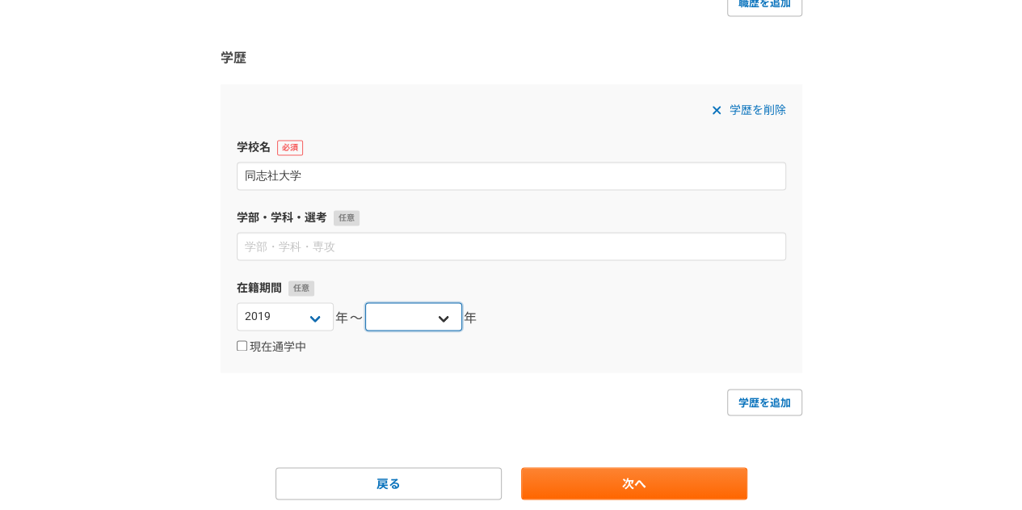
select select "2023"
click at [365, 302] on select "2025 2024 2023 2022 2021 2020 2019 2018 2017 2016 2015 2014 2013 2012 2011 2010…" at bounding box center [413, 316] width 97 height 28
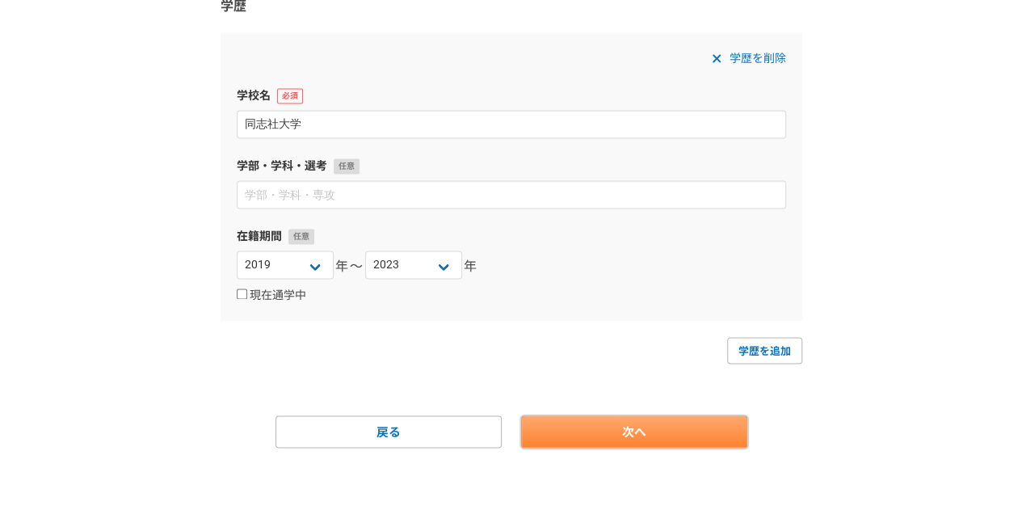
click at [664, 431] on link "次へ" at bounding box center [634, 431] width 226 height 32
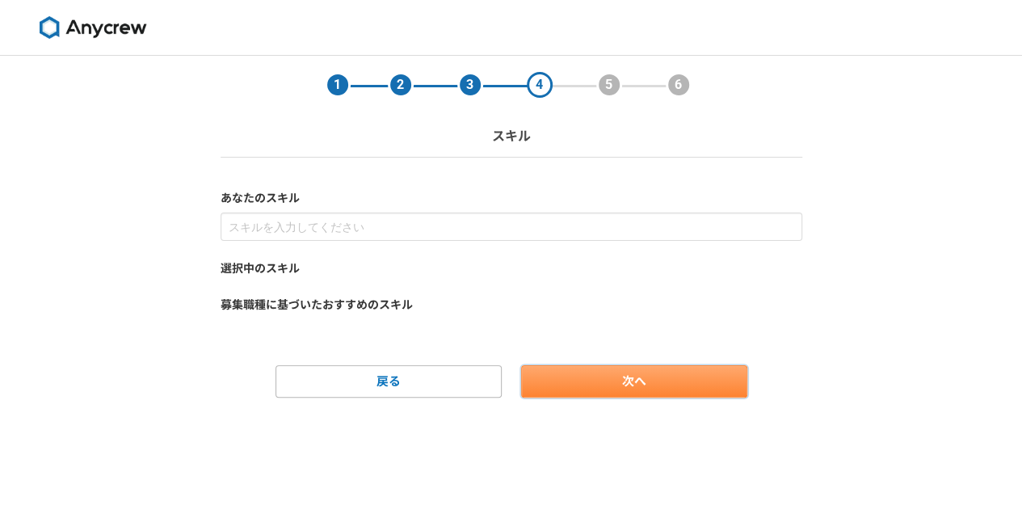
scroll to position [0, 0]
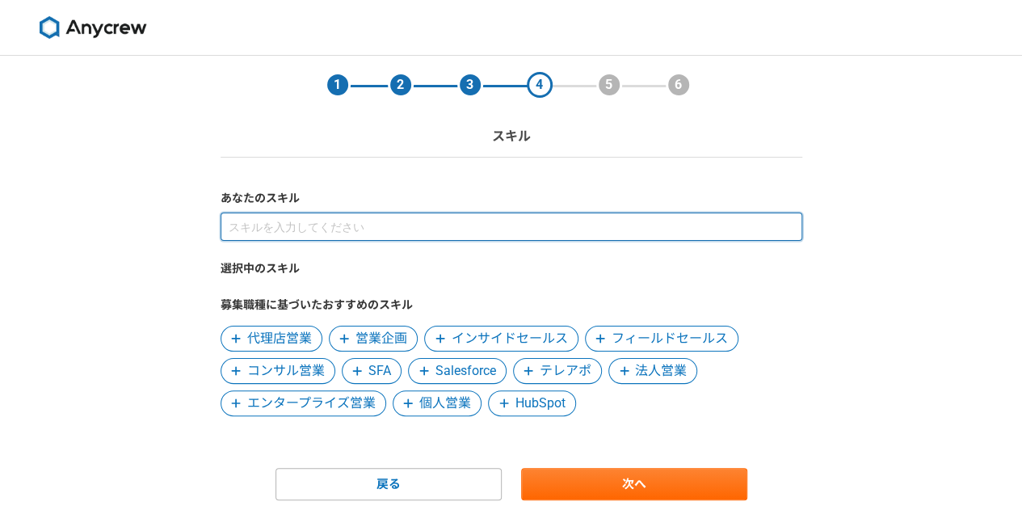
click at [482, 221] on input at bounding box center [512, 226] width 582 height 28
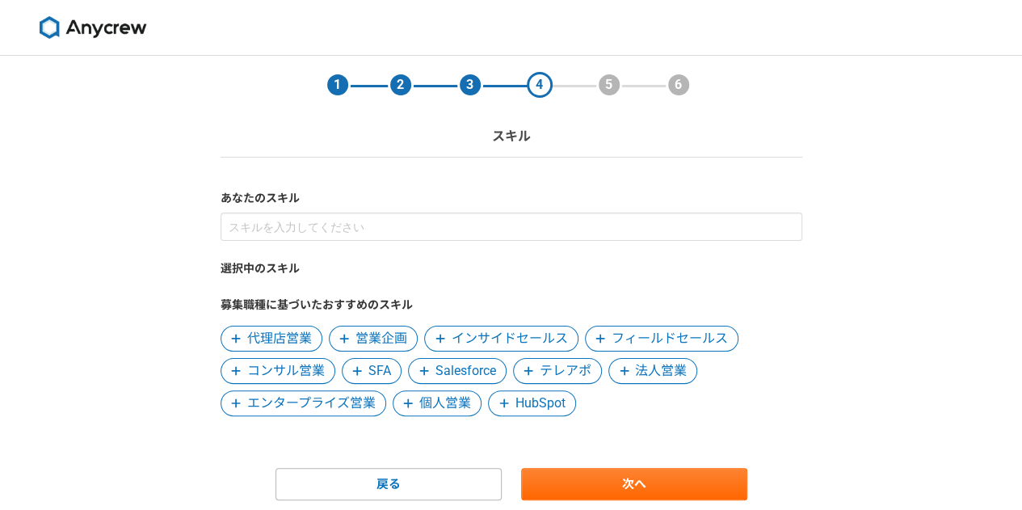
click at [478, 339] on span "インサイドセールス" at bounding box center [510, 338] width 116 height 19
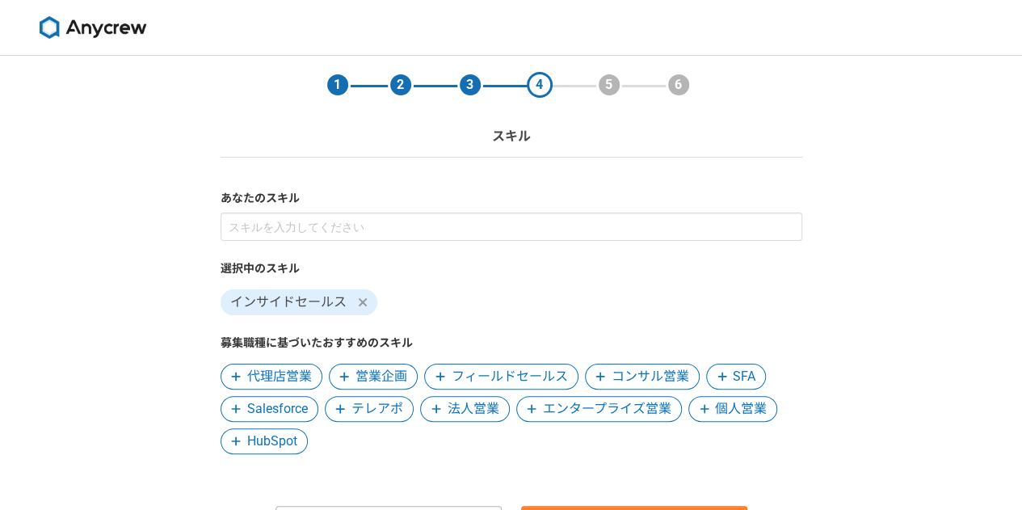
click at [536, 375] on span "フィールドセールス" at bounding box center [510, 376] width 116 height 19
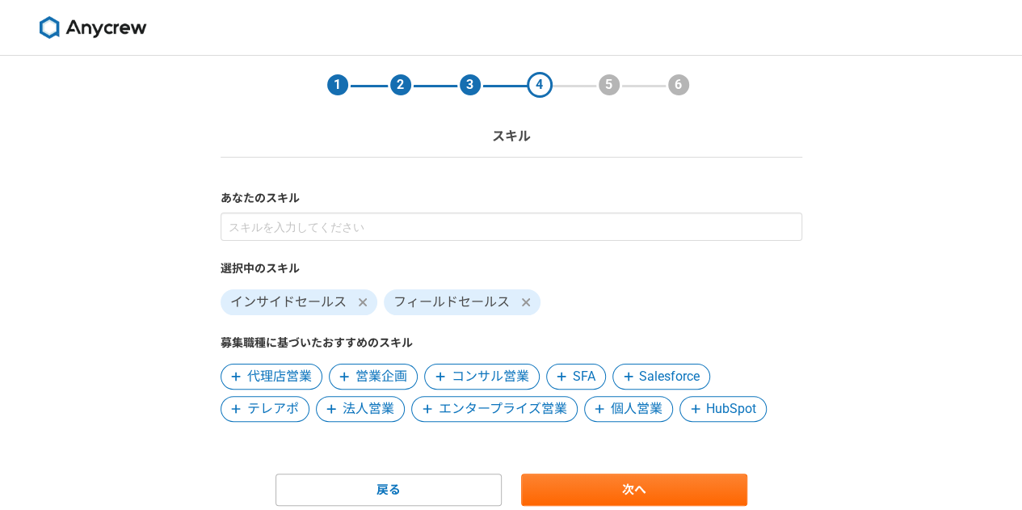
click at [443, 380] on icon at bounding box center [440, 376] width 10 height 11
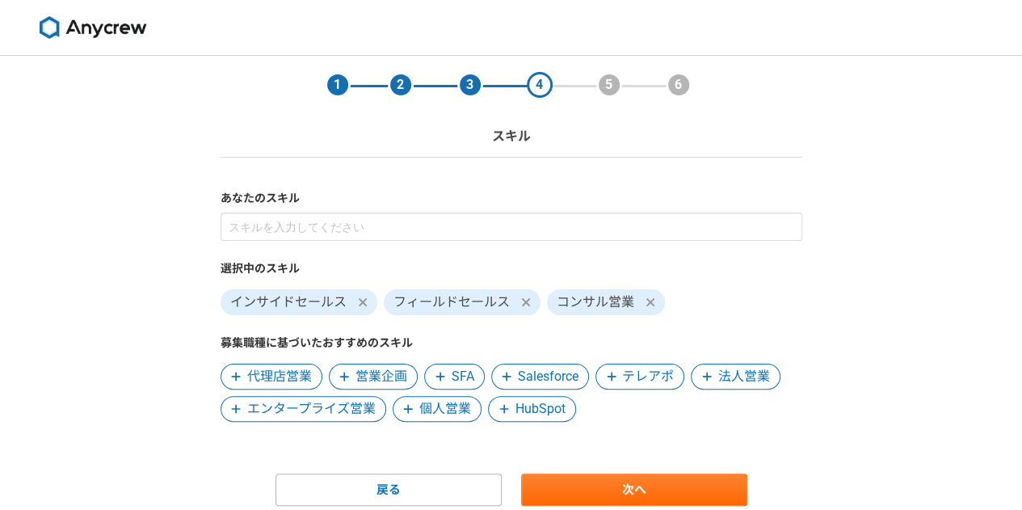
click at [624, 371] on span "テレアポ" at bounding box center [648, 376] width 52 height 19
click at [624, 371] on span "法人営業" at bounding box center [648, 376] width 52 height 19
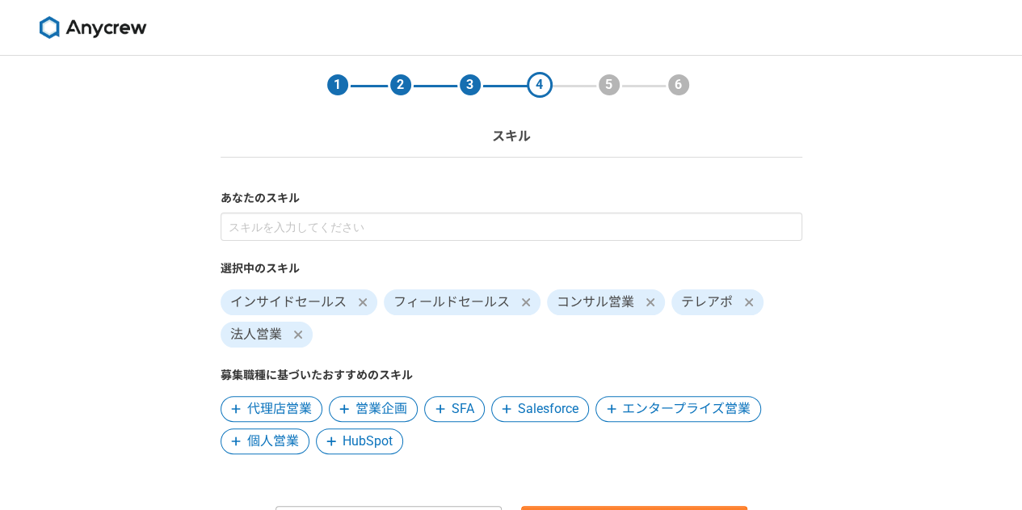
click at [357, 447] on span "HubSpot" at bounding box center [368, 440] width 50 height 19
click at [456, 413] on span "SFA" at bounding box center [463, 408] width 23 height 19
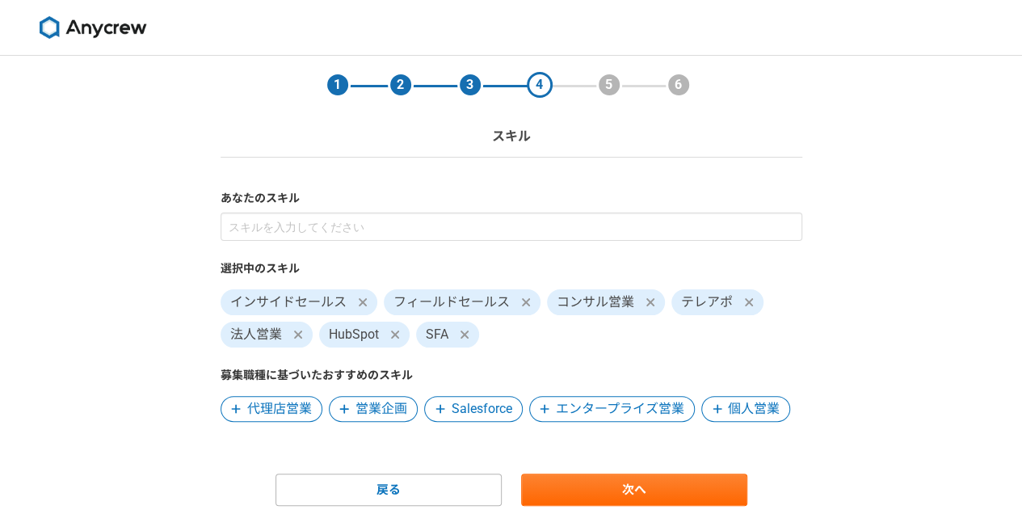
click at [724, 408] on span at bounding box center [717, 408] width 19 height 19
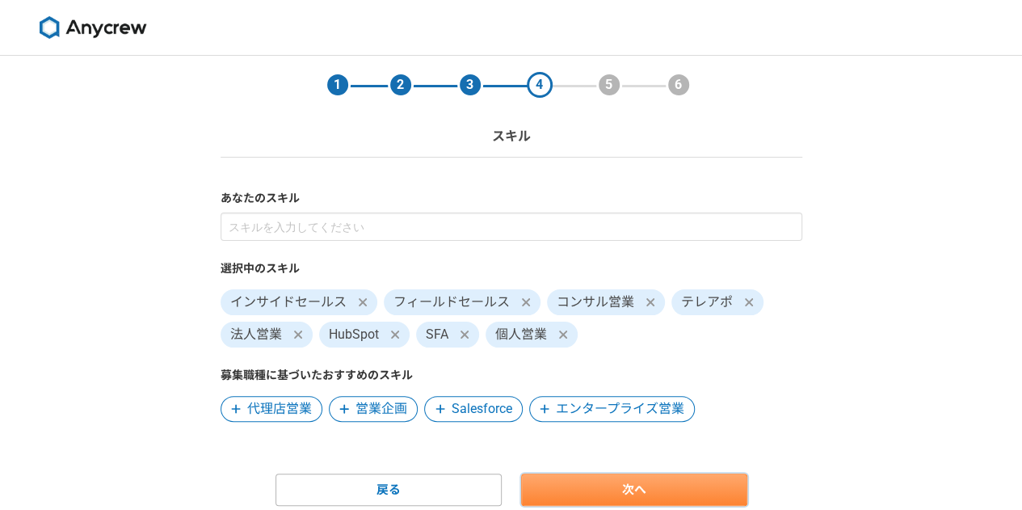
click at [654, 486] on link "次へ" at bounding box center [634, 489] width 226 height 32
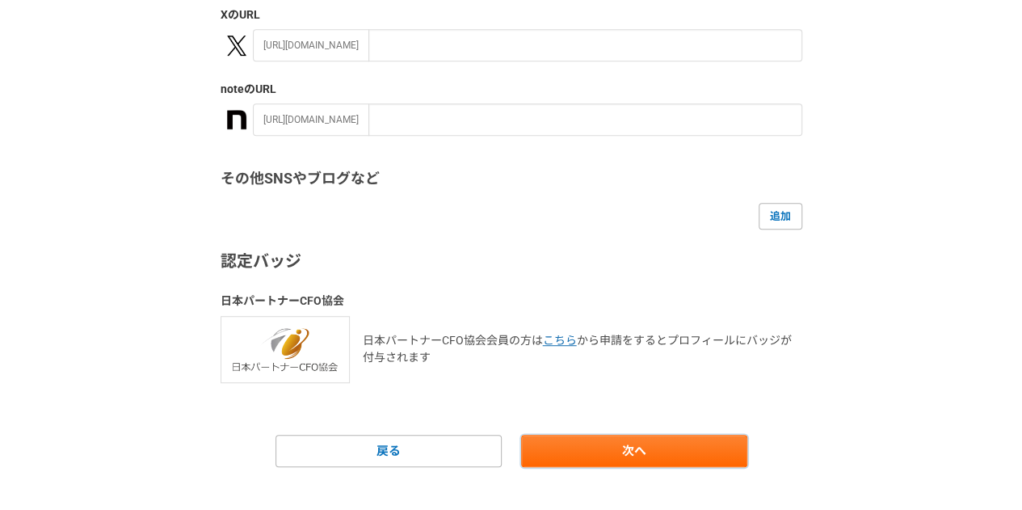
scroll to position [377, 0]
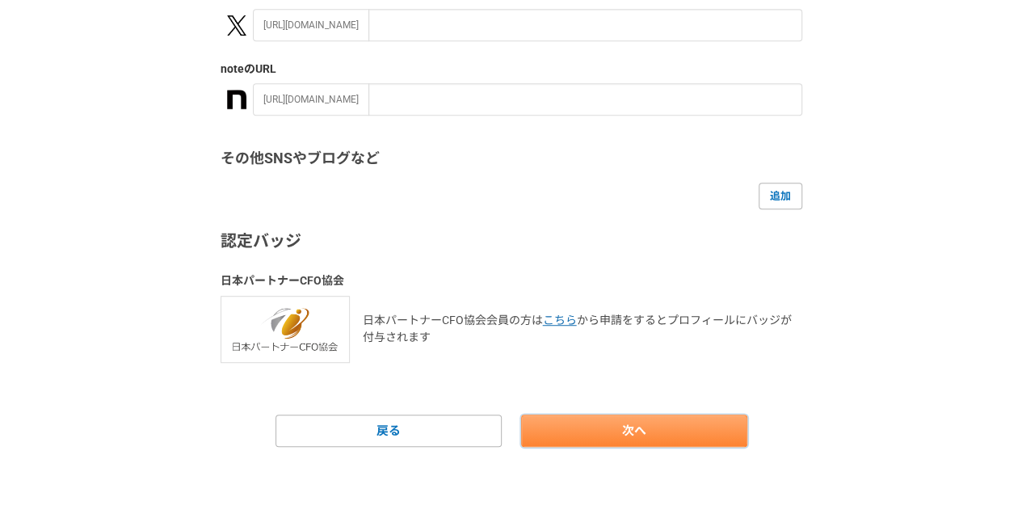
click at [598, 426] on link "次へ" at bounding box center [634, 430] width 226 height 32
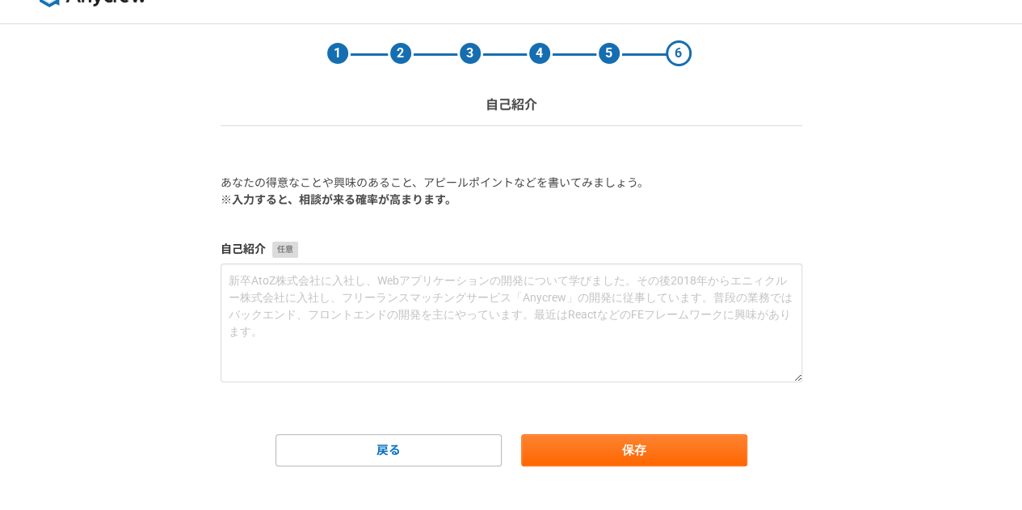
scroll to position [32, 0]
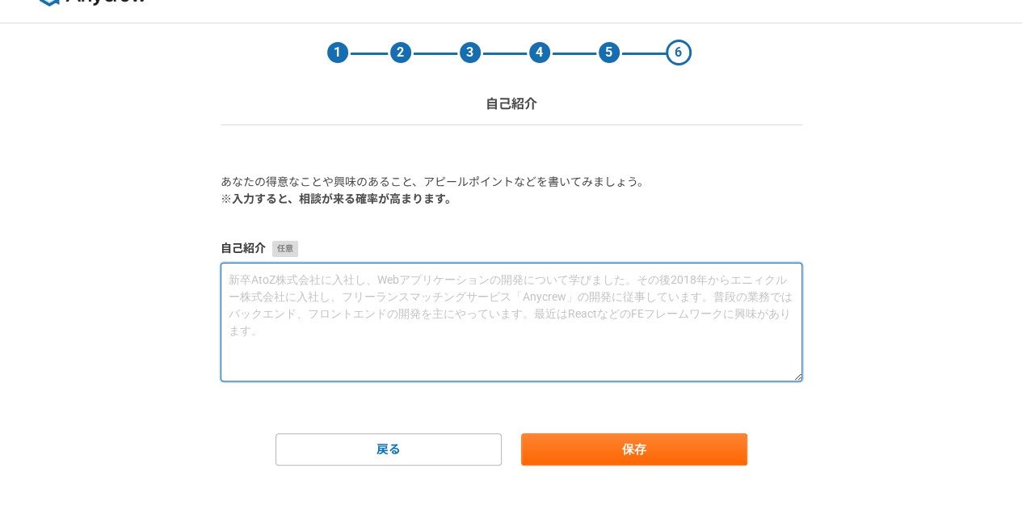
click at [467, 309] on textarea at bounding box center [512, 322] width 582 height 119
paste textarea "2023年12月よりSpeeeに入社し、ヌリカエ事業部にてインサイドセールス／フィールドセールスを担当しています。前職では投資用不動産の営業やマーケティング企…"
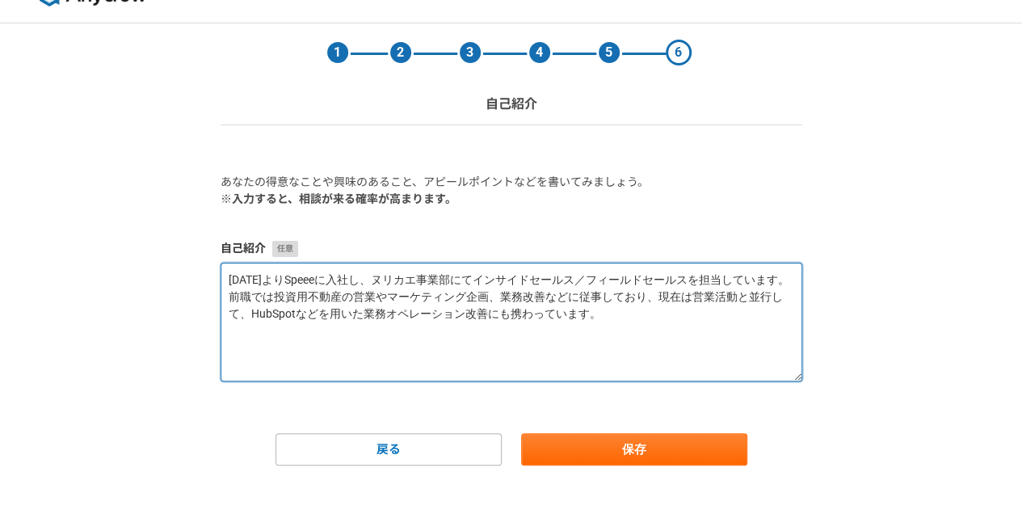
click at [276, 282] on textarea "2023年12月よりSpeeeに入社し、ヌリカエ事業部にてインサイドセールス／フィールドセールスを担当しています。前職では投資用不動産の営業やマーケティング企…" at bounding box center [512, 322] width 582 height 119
click at [309, 277] on textarea "2023年11月よりSpeeeに入社し、ヌリカエ事業部にてインサイドセールス／フィールドセールスを担当しています。前職では投資用不動産の営業やマーケティング企…" at bounding box center [512, 322] width 582 height 119
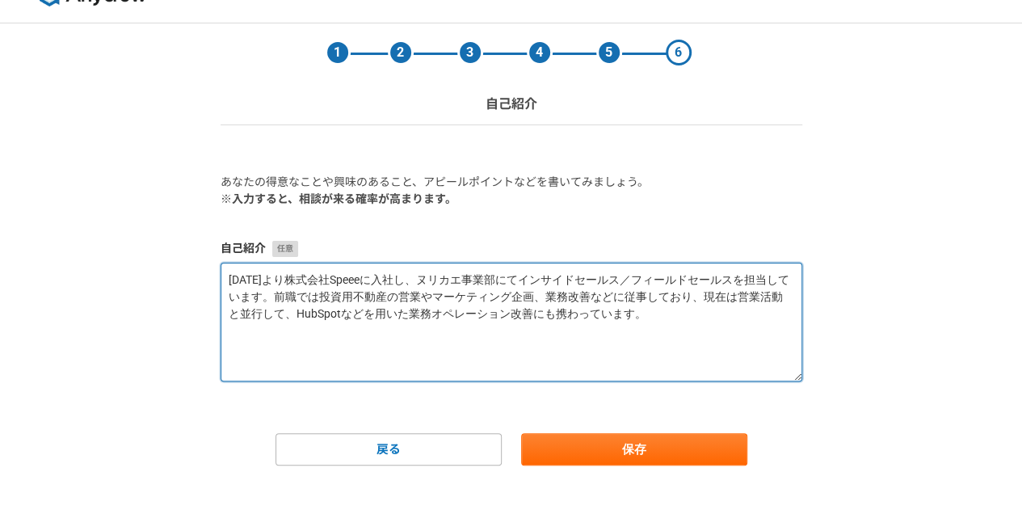
type textarea "2023年11月より株式会社Speeeに入社し、ヌリカエ事業部にてインサイドセールス／フィールドセールスを担当しています。前職では投資用不動産の営業やマーケテ…"
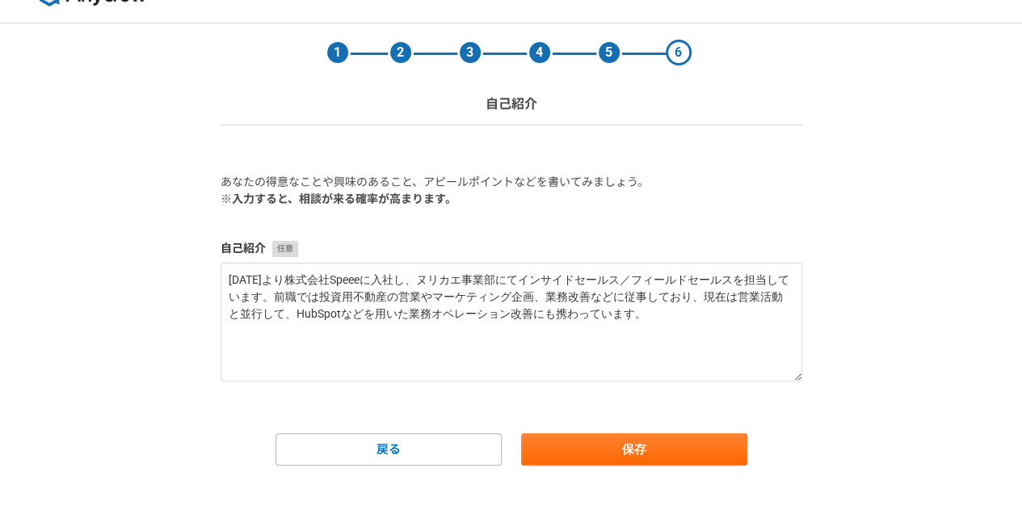
click at [411, 389] on form "あなたの得意なことや興味のあること、アピールポイントなどを書いてみましょう。 ※入力すると、相談が来る確率が高まります。 自己紹介 2023年11月より株式会…" at bounding box center [512, 320] width 582 height 292
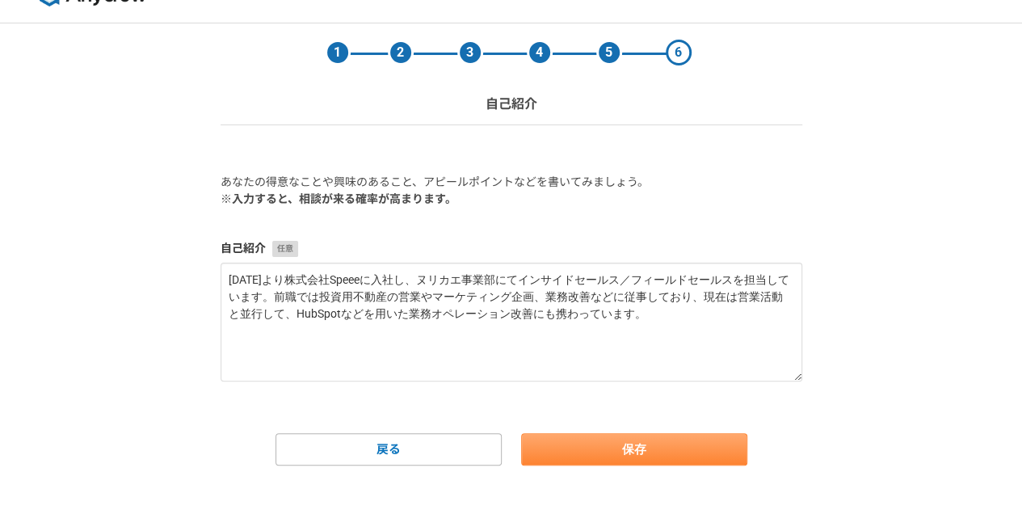
scroll to position [52, 0]
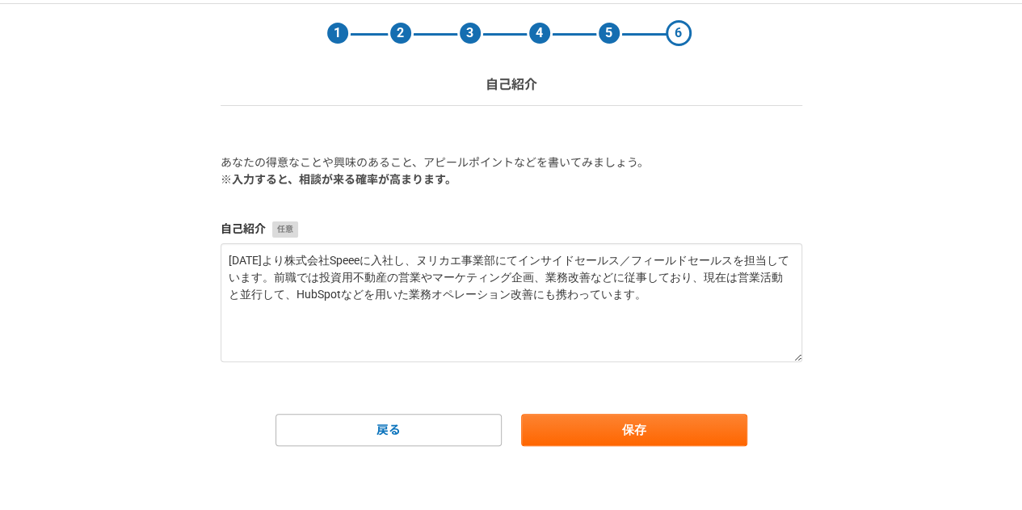
click at [611, 411] on form "あなたの得意なことや興味のあること、アピールポイントなどを書いてみましょう。 ※入力すると、相談が来る確率が高まります。 自己紹介 2023年11月より株式会…" at bounding box center [512, 300] width 582 height 292
click at [600, 440] on button "保存" at bounding box center [634, 430] width 226 height 32
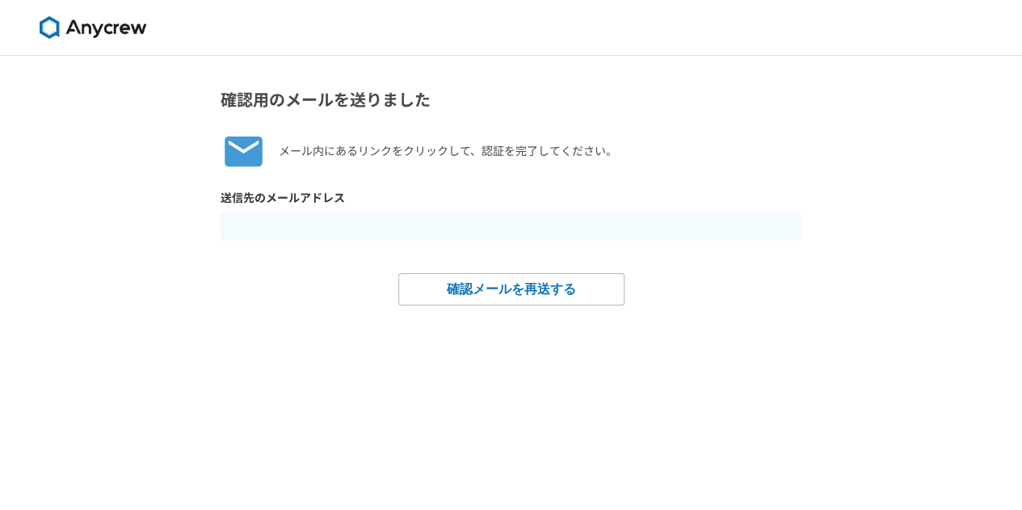
click at [75, 16] on img at bounding box center [92, 27] width 121 height 23
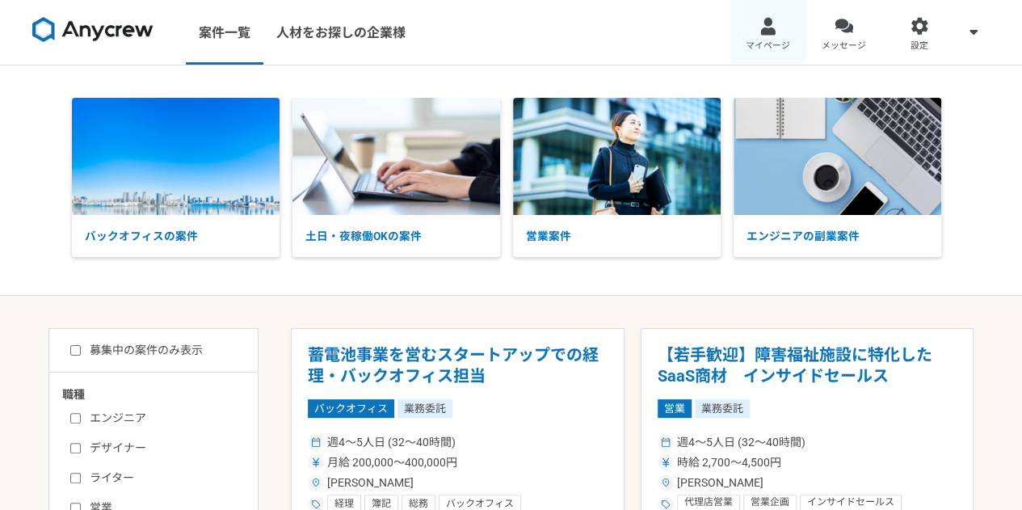
click at [776, 31] on div at bounding box center [768, 26] width 19 height 19
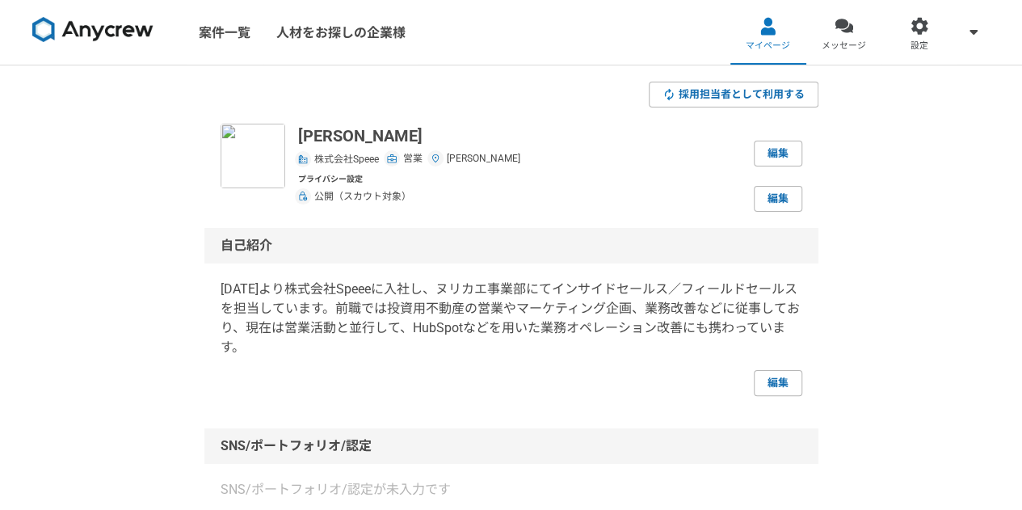
click at [114, 35] on img at bounding box center [92, 30] width 121 height 26
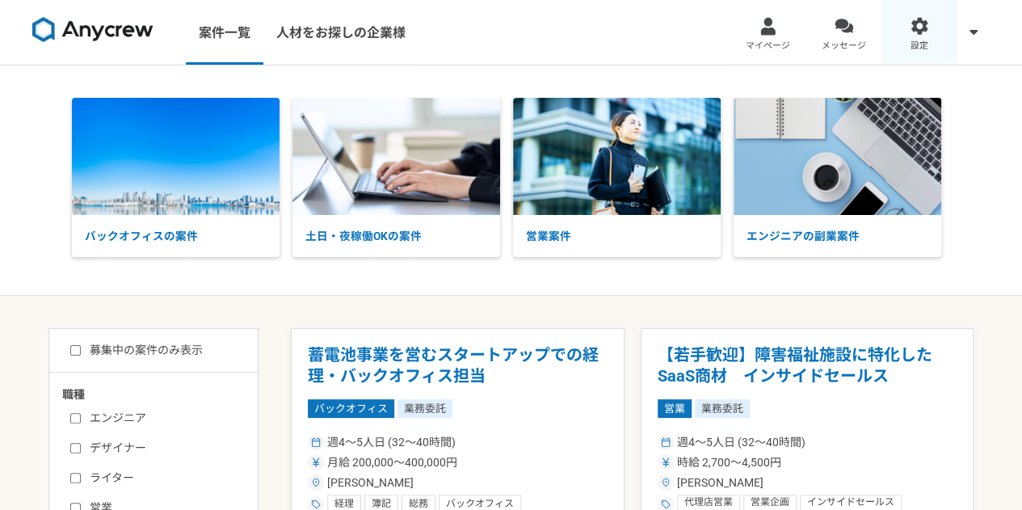
click at [928, 37] on link "設定" at bounding box center [920, 32] width 76 height 65
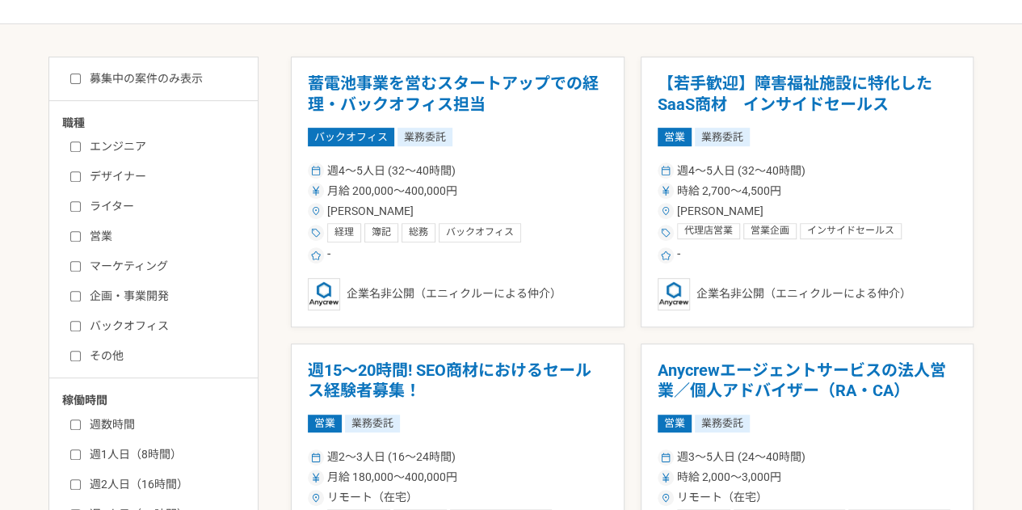
scroll to position [275, 0]
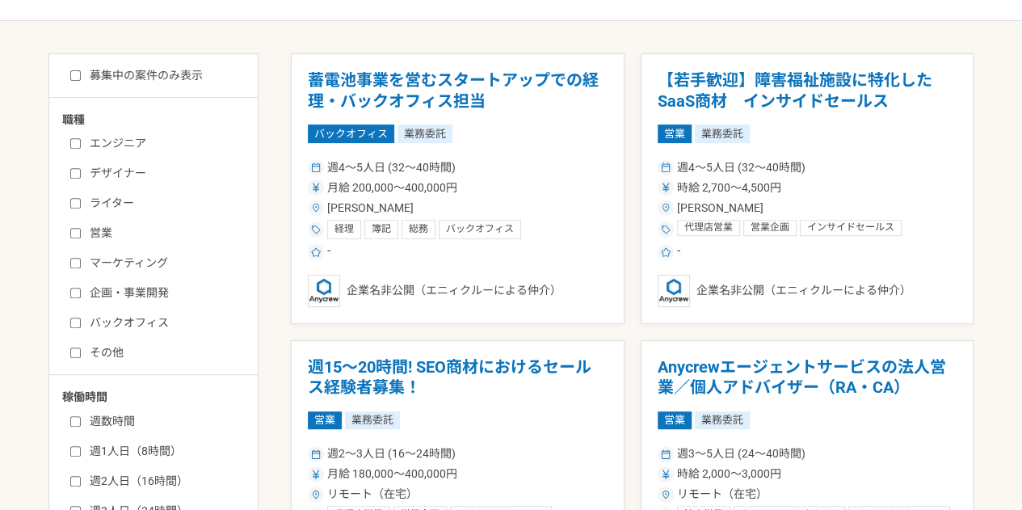
click at [171, 73] on label "募集中の案件のみ表示" at bounding box center [136, 75] width 133 height 17
click at [81, 73] on input "募集中の案件のみ表示" at bounding box center [75, 75] width 11 height 11
checkbox input "true"
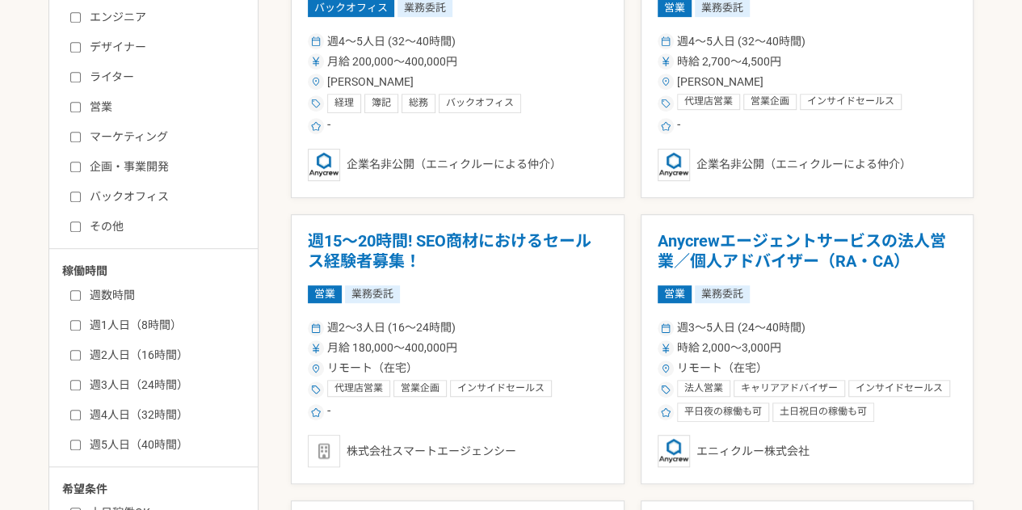
scroll to position [402, 0]
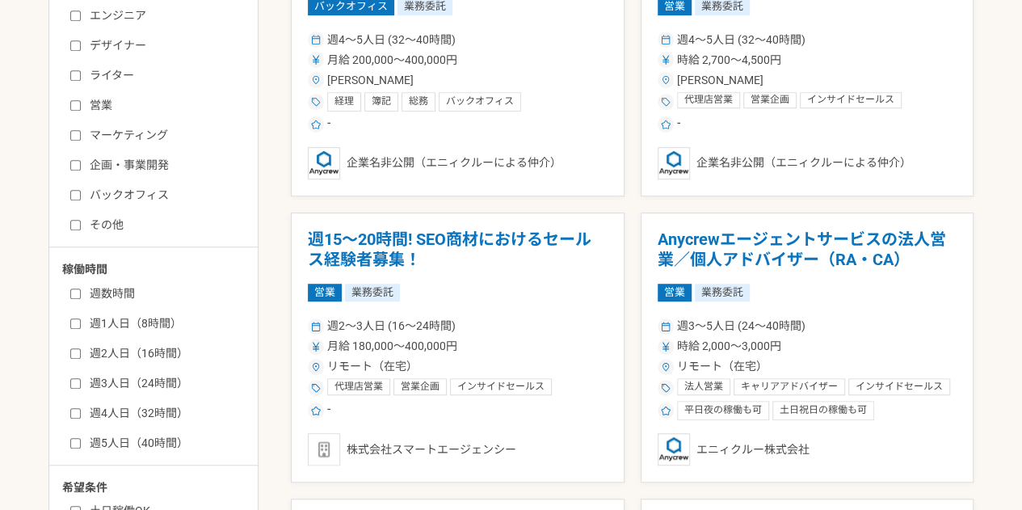
click at [160, 351] on label "週2人日（16時間）" at bounding box center [163, 353] width 186 height 17
click at [81, 351] on input "週2人日（16時間）" at bounding box center [75, 353] width 11 height 11
checkbox input "true"
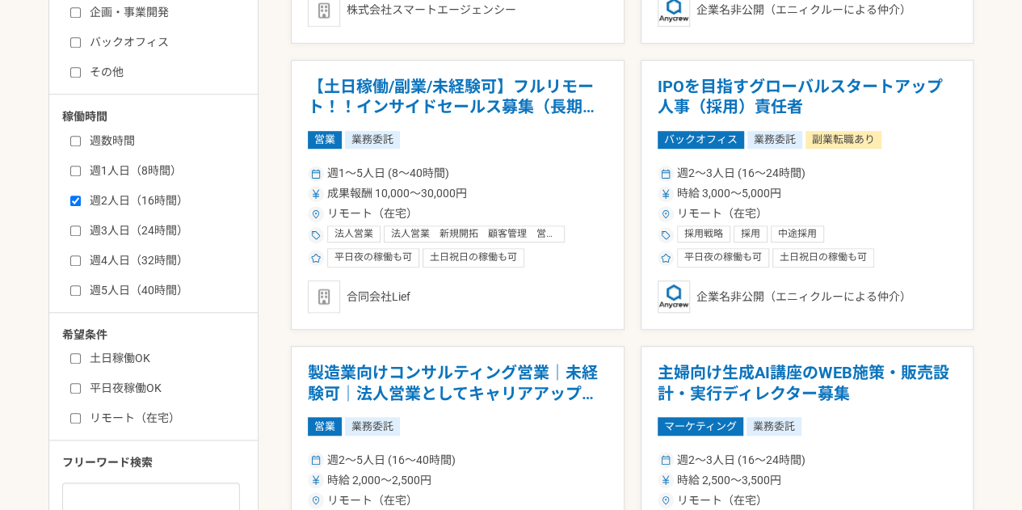
scroll to position [556, 0]
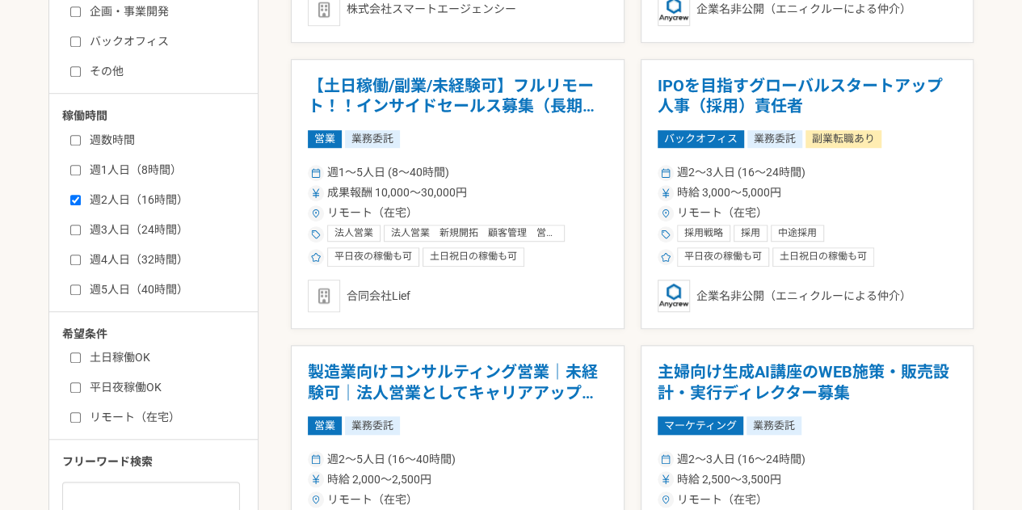
click at [129, 351] on label "土日稼働OK" at bounding box center [163, 357] width 186 height 17
click at [81, 352] on input "土日稼働OK" at bounding box center [75, 357] width 11 height 11
checkbox input "true"
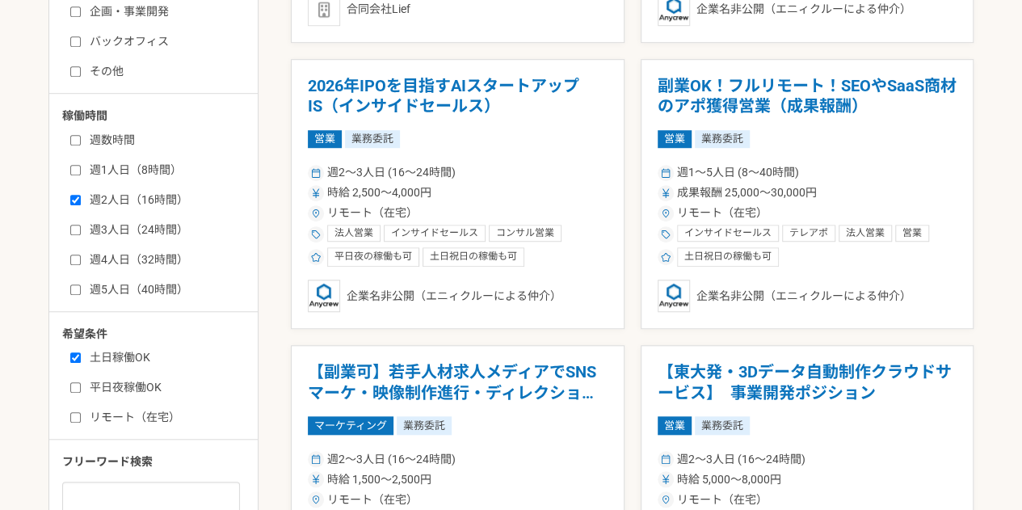
click at [136, 384] on label "平日夜稼働OK" at bounding box center [163, 387] width 186 height 17
click at [81, 384] on input "平日夜稼働OK" at bounding box center [75, 387] width 11 height 11
checkbox input "true"
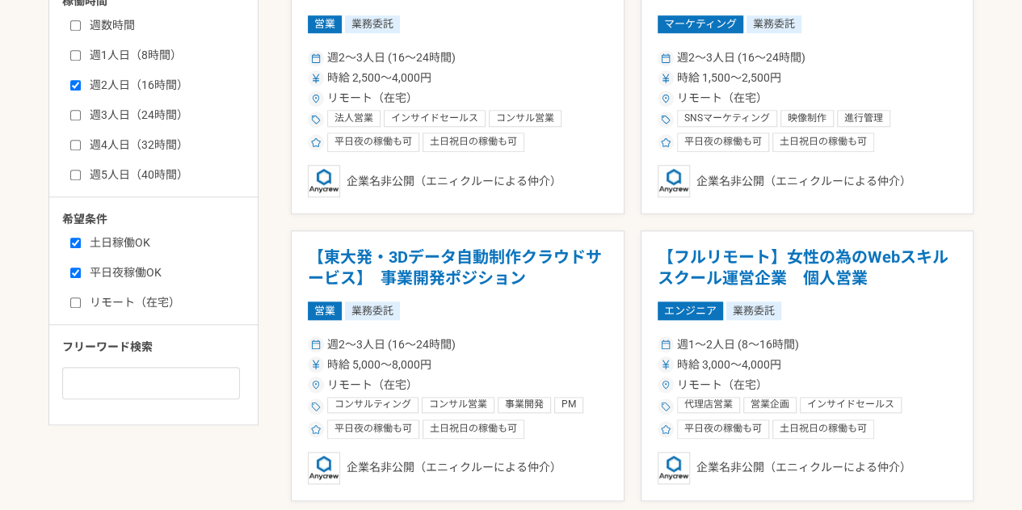
scroll to position [663, 0]
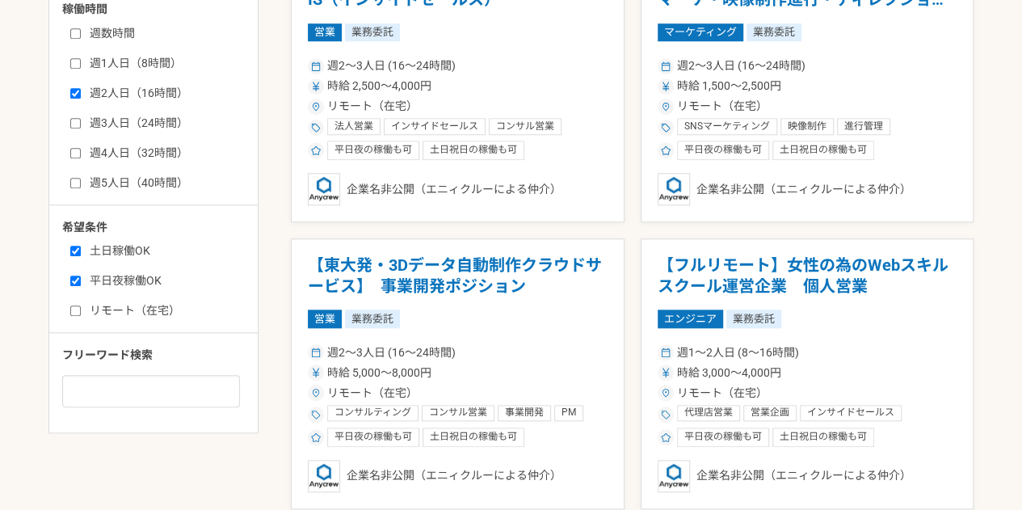
click at [149, 305] on label "リモート（在宅）" at bounding box center [163, 310] width 186 height 17
click at [81, 305] on input "リモート（在宅）" at bounding box center [75, 310] width 11 height 11
checkbox input "true"
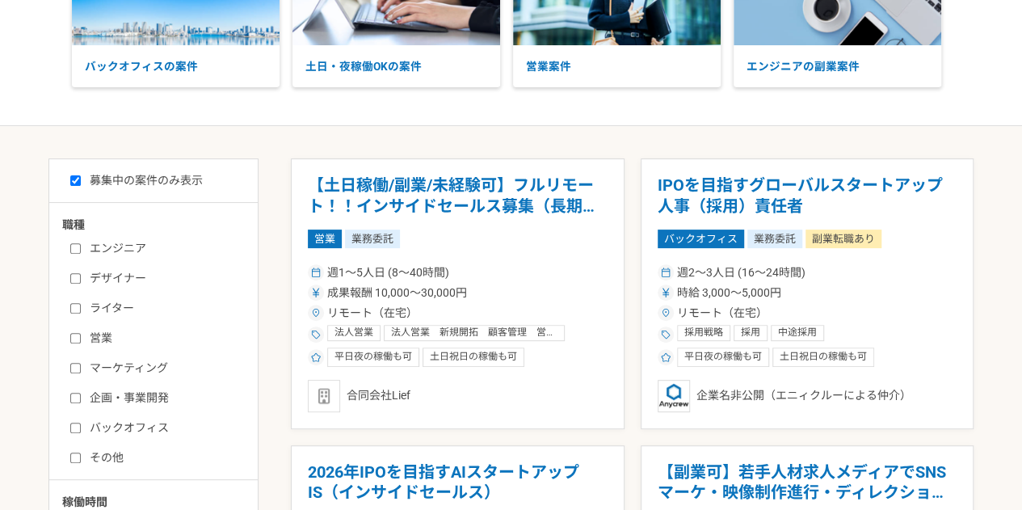
scroll to position [173, 0]
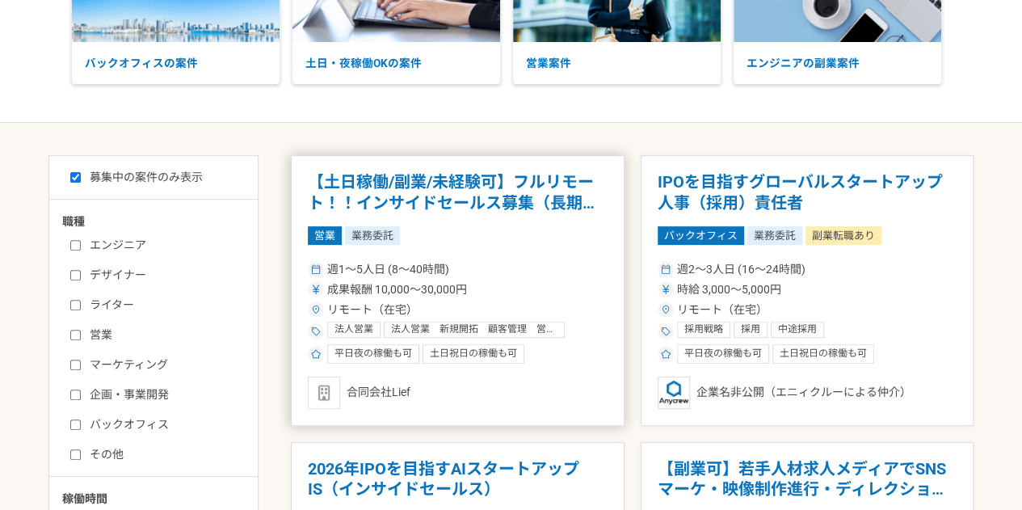
click at [468, 188] on h1 "【土日稼働/副業/未経験可】フルリモート！！インサイドセールス募集（長期案件）" at bounding box center [458, 192] width 300 height 41
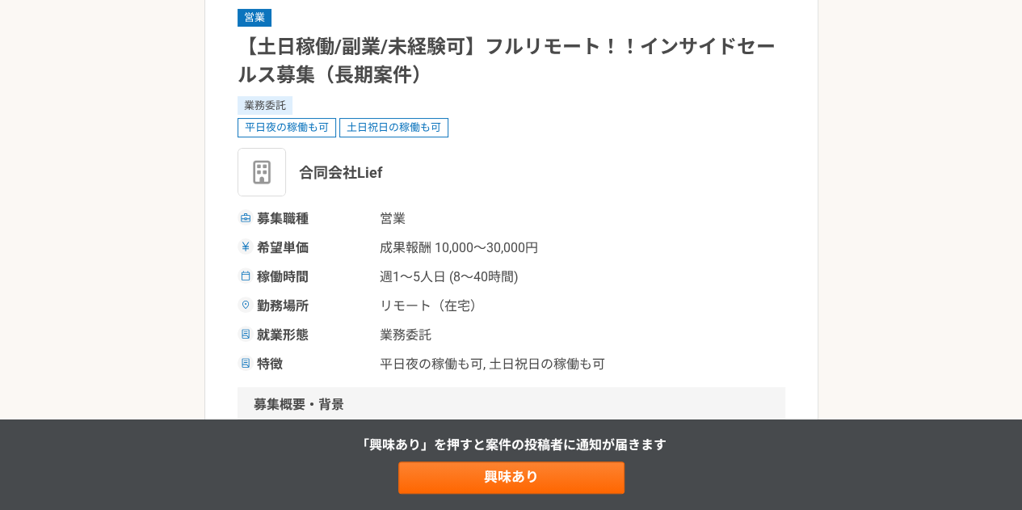
scroll to position [123, 0]
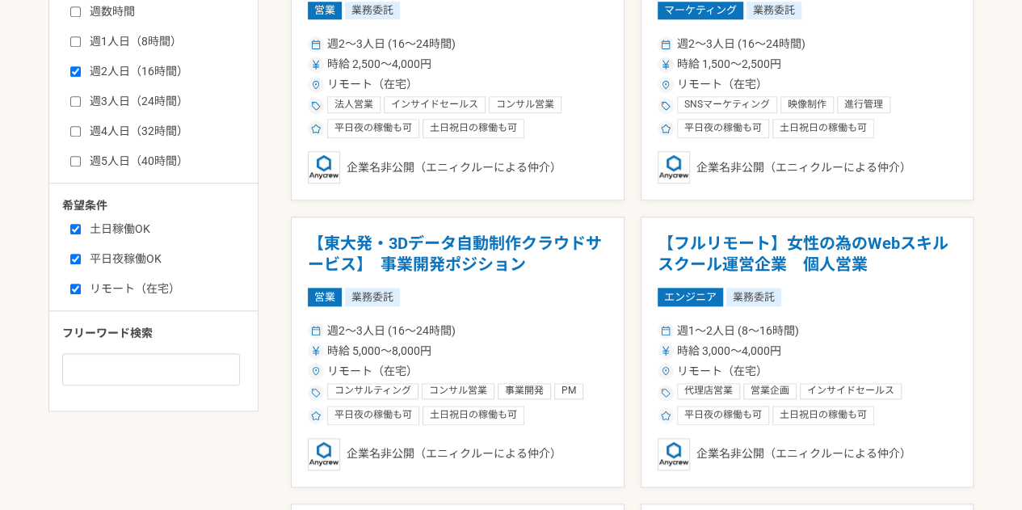
scroll to position [747, 0]
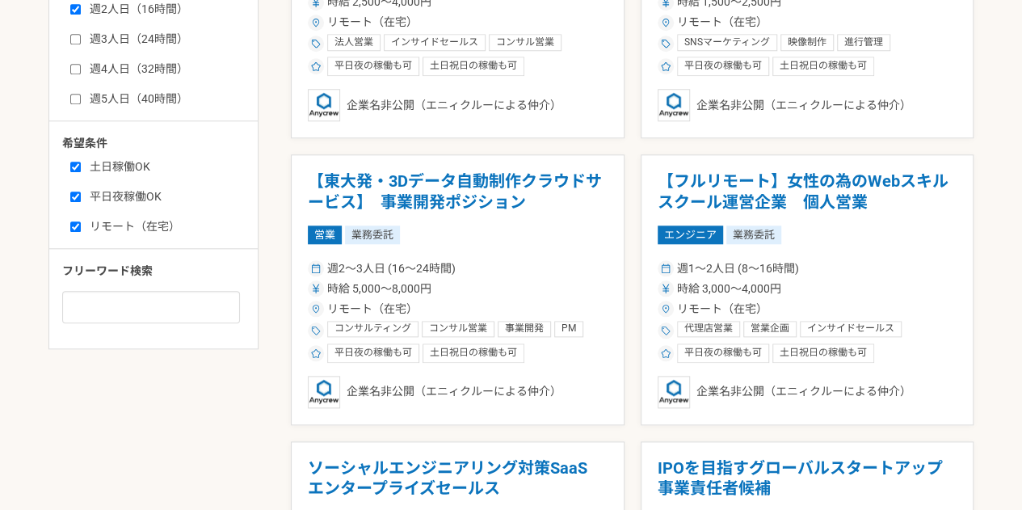
click at [130, 221] on label "リモート（在宅）" at bounding box center [163, 226] width 186 height 17
click at [81, 221] on input "リモート（在宅）" at bounding box center [75, 226] width 11 height 11
checkbox input "false"
click at [146, 198] on label "平日夜稼働OK" at bounding box center [163, 196] width 186 height 17
click at [81, 198] on input "平日夜稼働OK" at bounding box center [75, 196] width 11 height 11
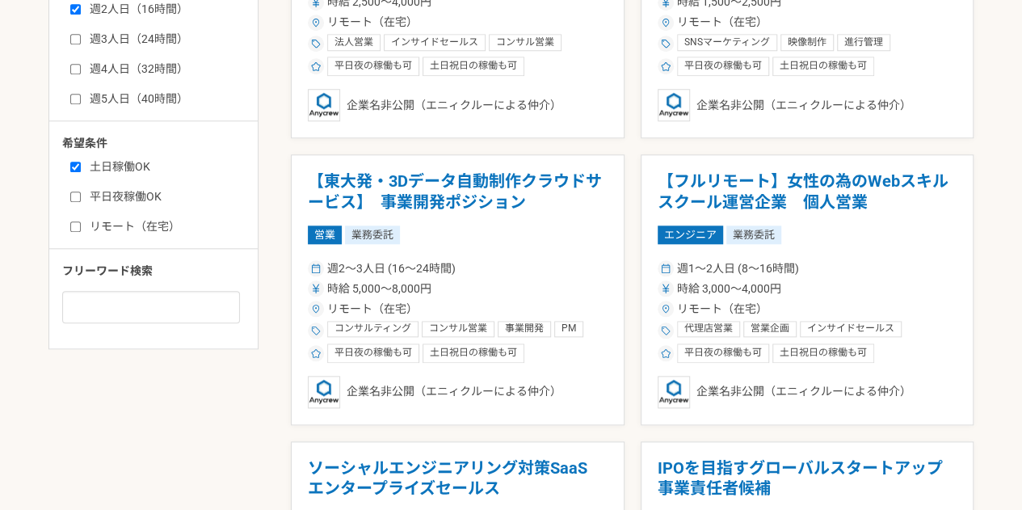
checkbox input "false"
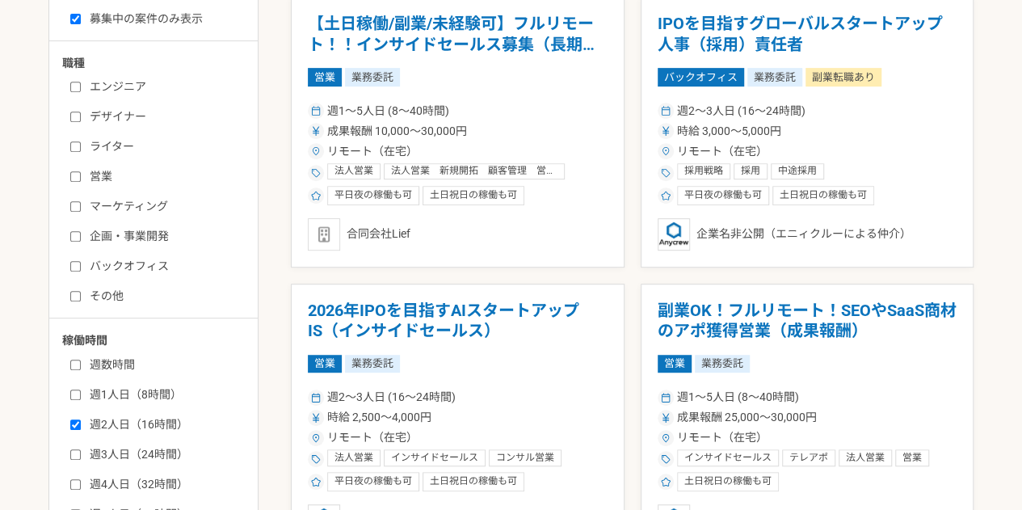
scroll to position [347, 0]
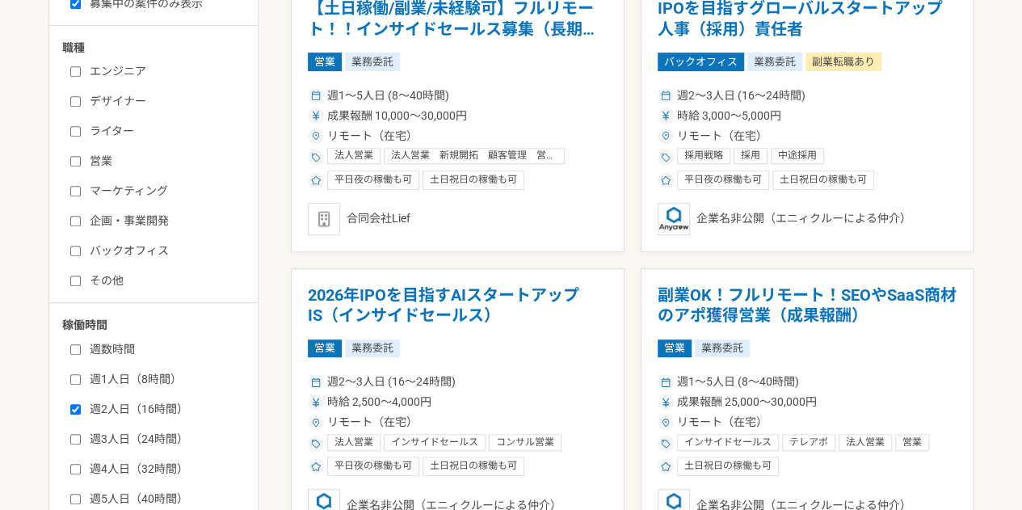
click at [158, 435] on label "週3人日（24時間）" at bounding box center [163, 439] width 186 height 17
click at [81, 435] on input "週3人日（24時間）" at bounding box center [75, 439] width 11 height 11
checkbox input "true"
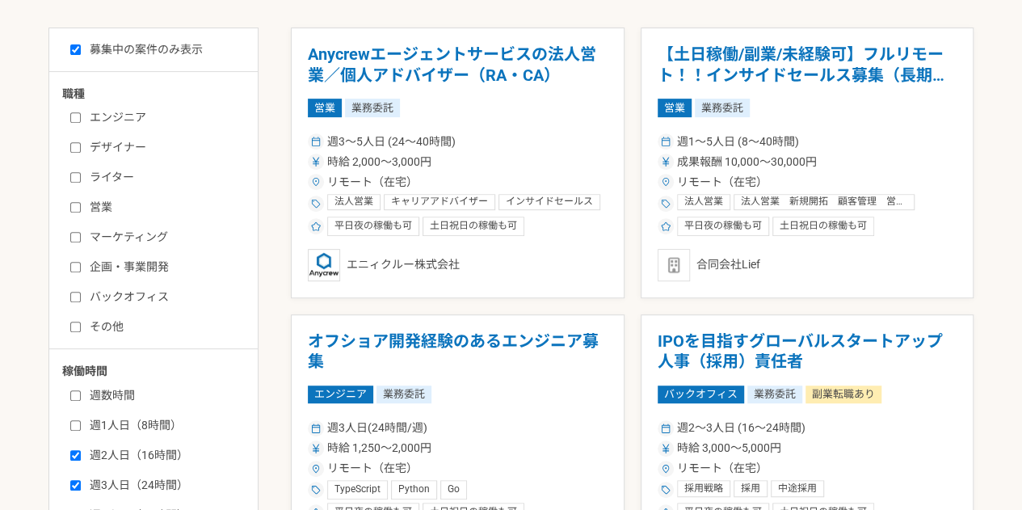
scroll to position [292, 0]
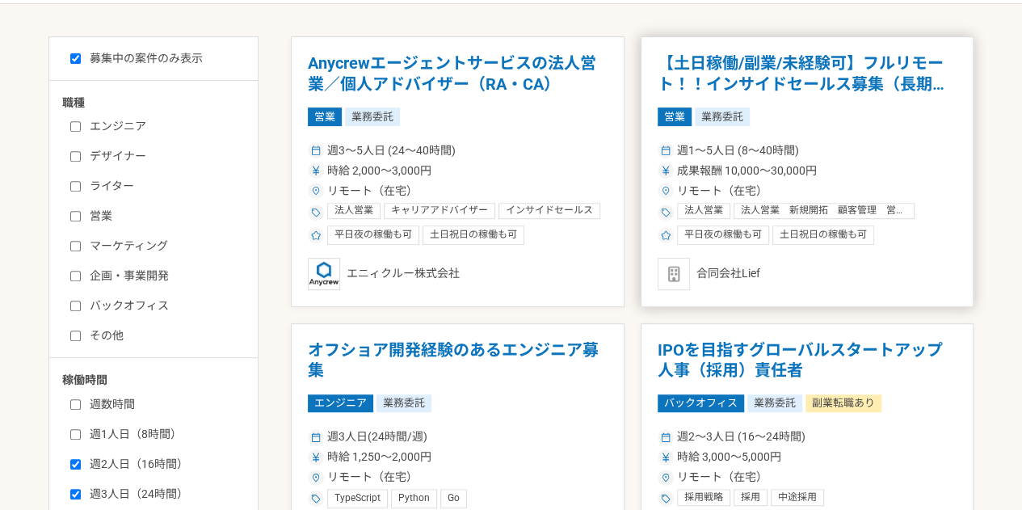
click at [726, 69] on h1 "【土日稼働/副業/未経験可】フルリモート！！インサイドセールス募集（長期案件）" at bounding box center [808, 73] width 300 height 41
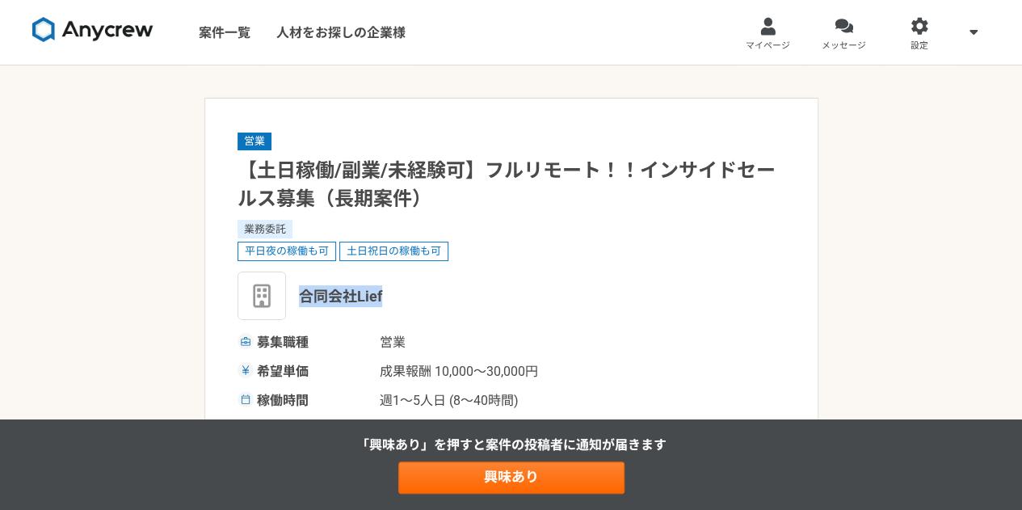
drag, startPoint x: 398, startPoint y: 301, endPoint x: 303, endPoint y: 285, distance: 96.6
click at [303, 285] on div "合同会社Lief" at bounding box center [512, 295] width 548 height 48
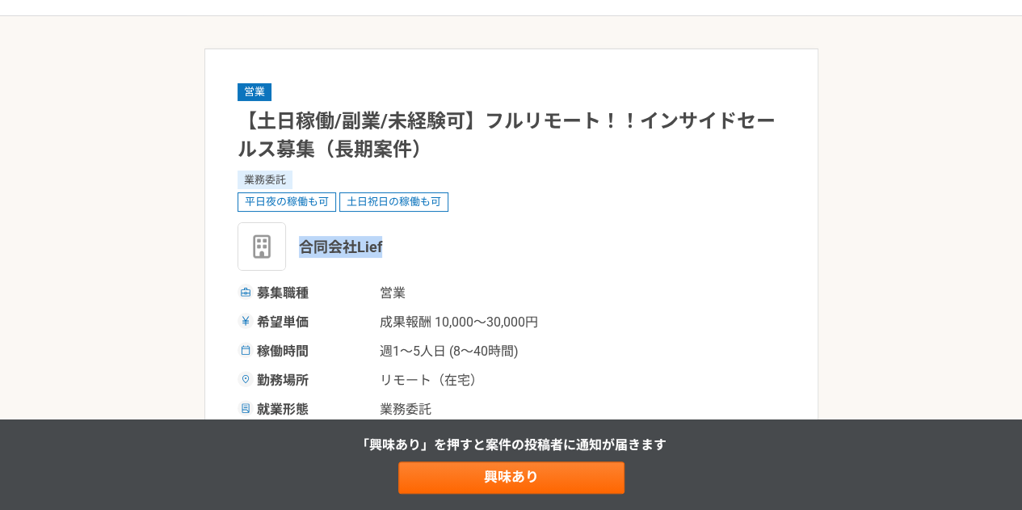
scroll to position [50, 0]
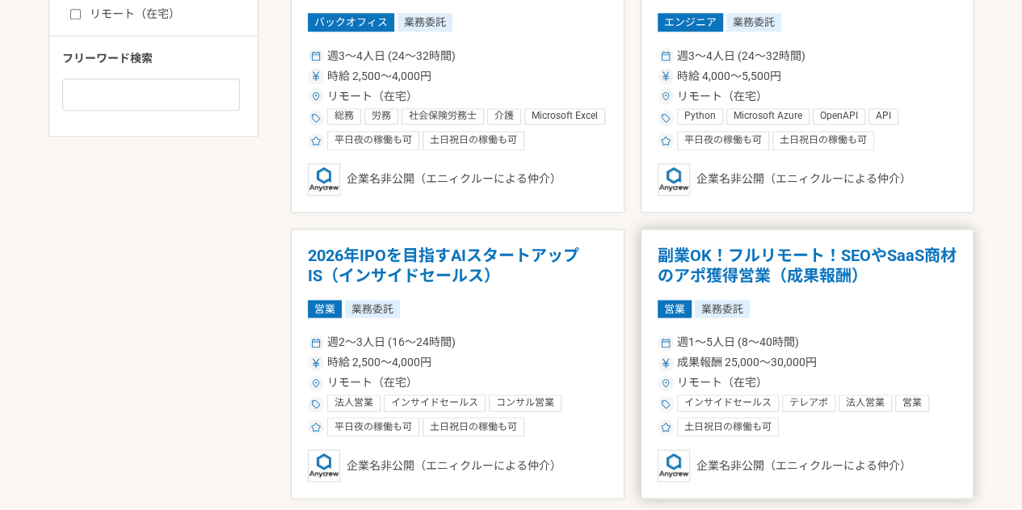
scroll to position [1008, 0]
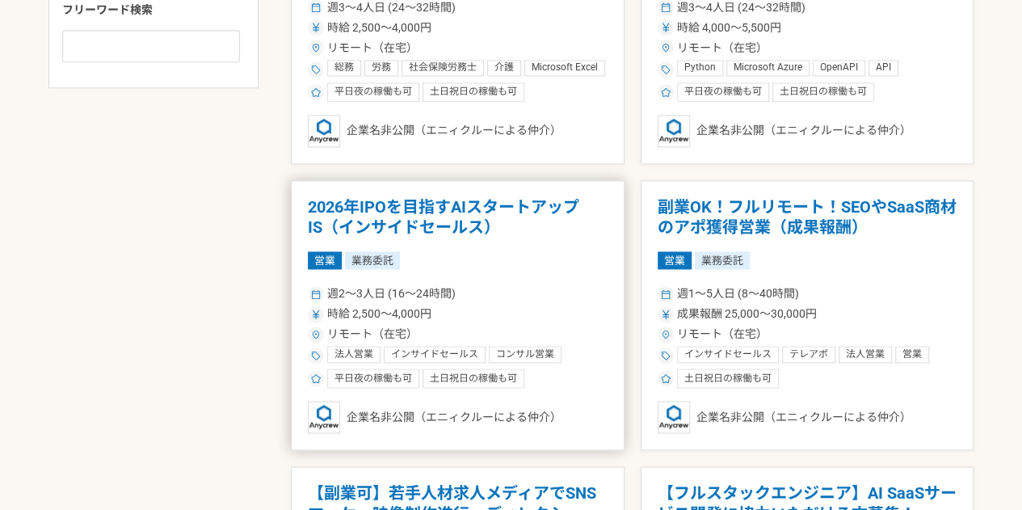
click at [510, 211] on h1 "2026年IPOを目指すAIスタートアップ　IS（インサイドセールス）" at bounding box center [458, 217] width 300 height 41
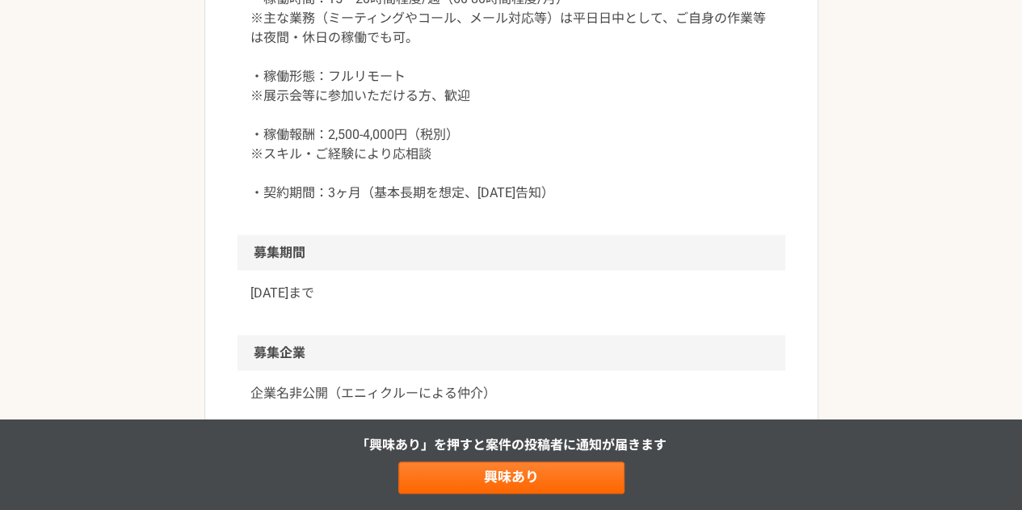
scroll to position [1775, 0]
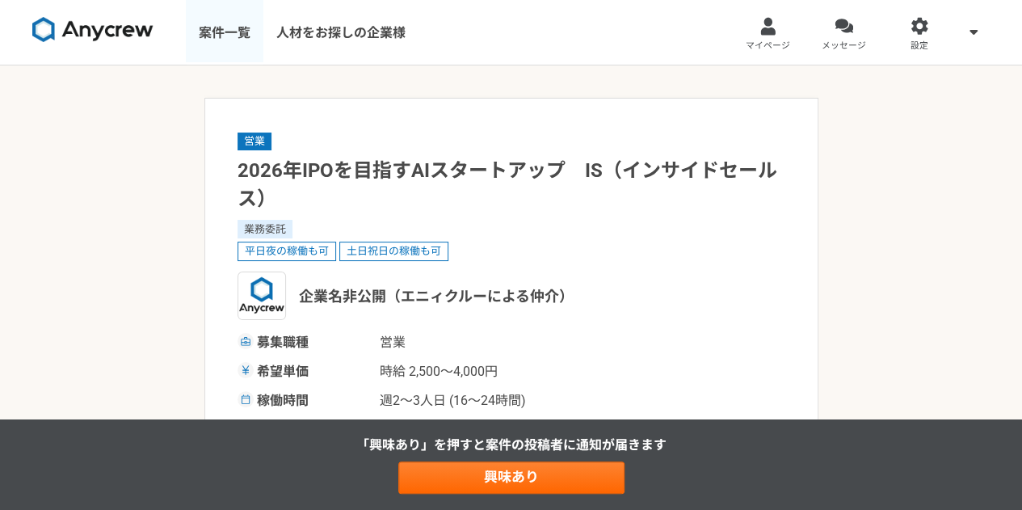
click at [211, 32] on link "案件一覧" at bounding box center [225, 32] width 78 height 65
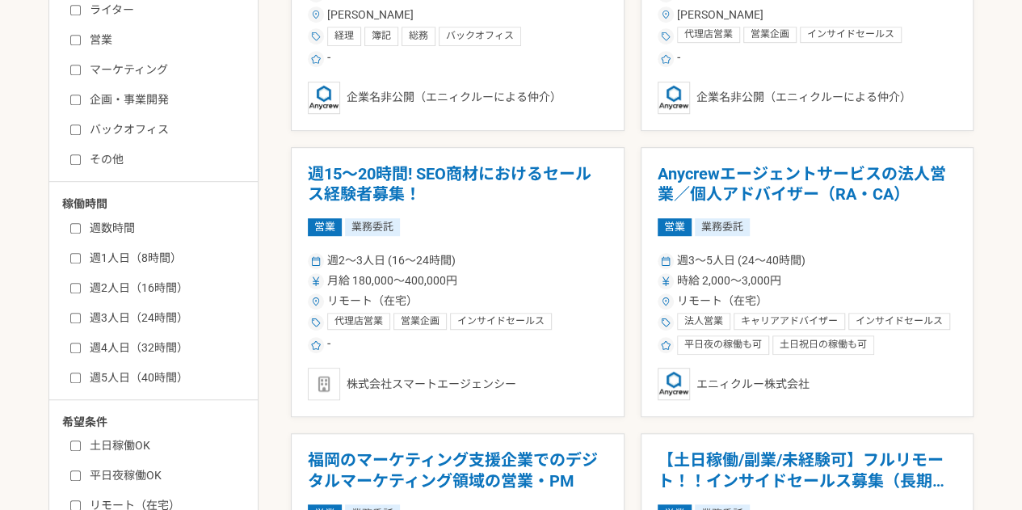
scroll to position [469, 0]
click at [155, 286] on label "週2人日（16時間）" at bounding box center [163, 287] width 186 height 17
click at [81, 286] on input "週2人日（16時間）" at bounding box center [75, 287] width 11 height 11
checkbox input "true"
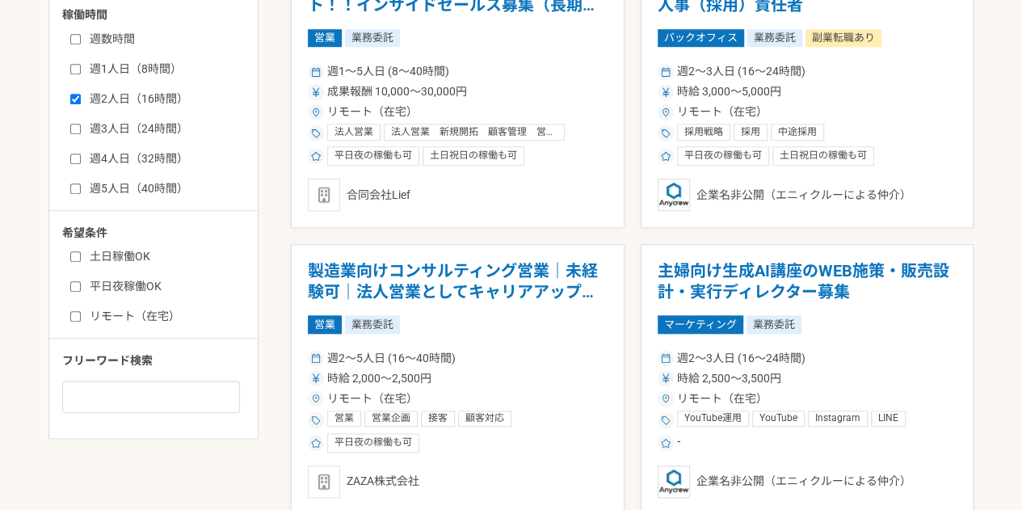
scroll to position [664, 0]
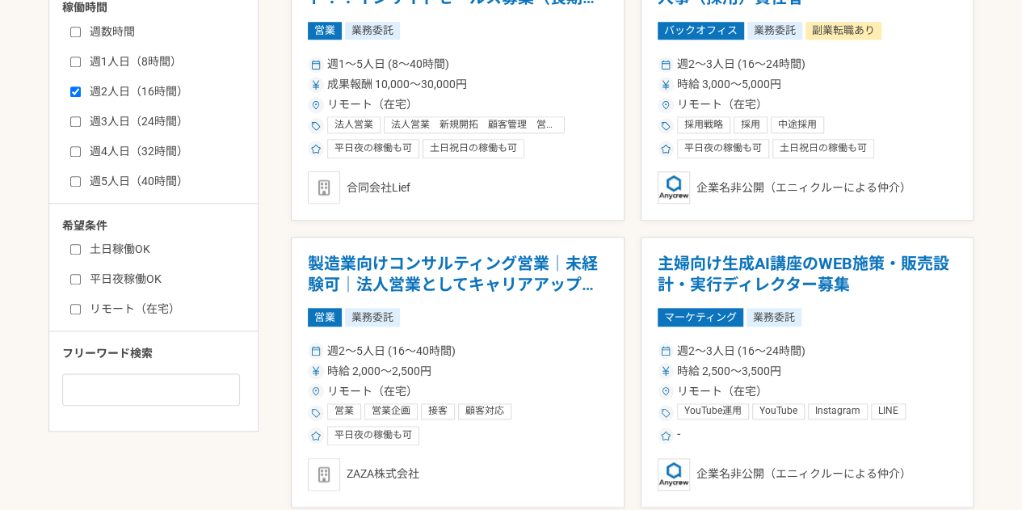
click at [133, 242] on label "土日稼働OK" at bounding box center [163, 249] width 186 height 17
click at [81, 244] on input "土日稼働OK" at bounding box center [75, 249] width 11 height 11
checkbox input "true"
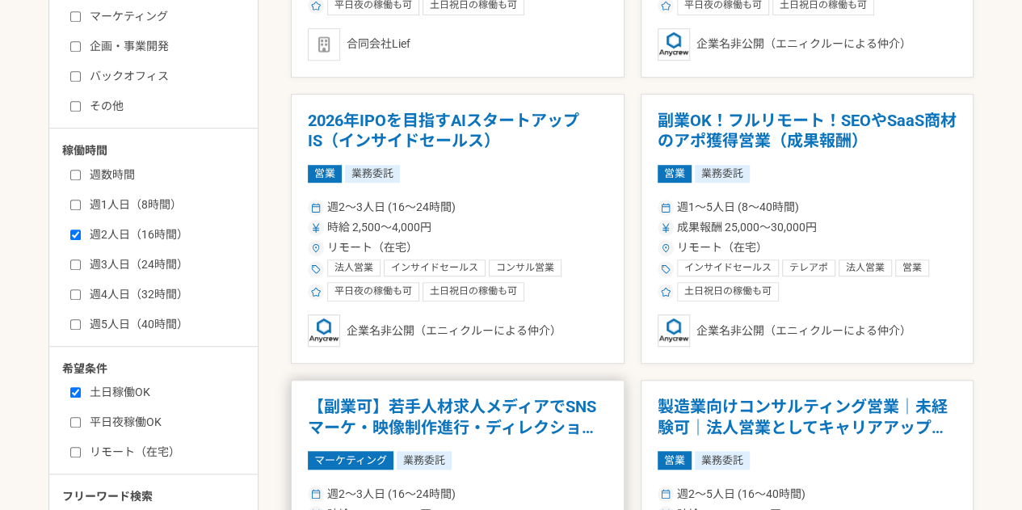
scroll to position [520, 0]
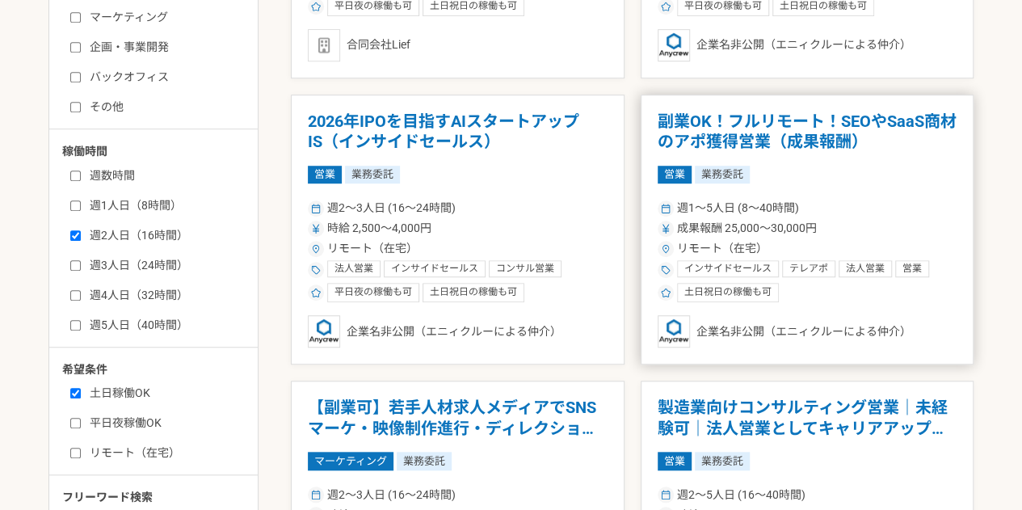
click at [730, 136] on h1 "副業OK！フルリモート！SEOやSaaS商材のアポ獲得営業（成果報酬）" at bounding box center [808, 132] width 300 height 41
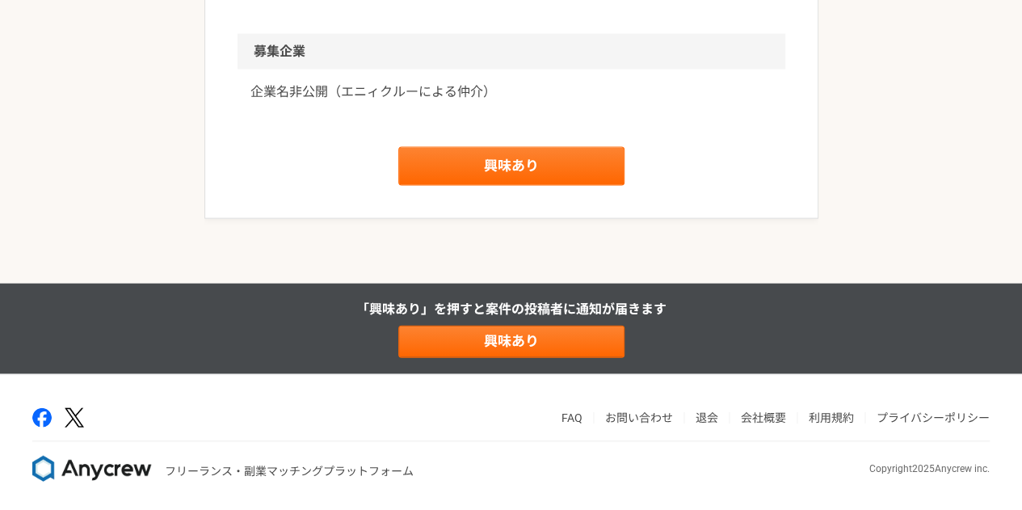
scroll to position [1678, 0]
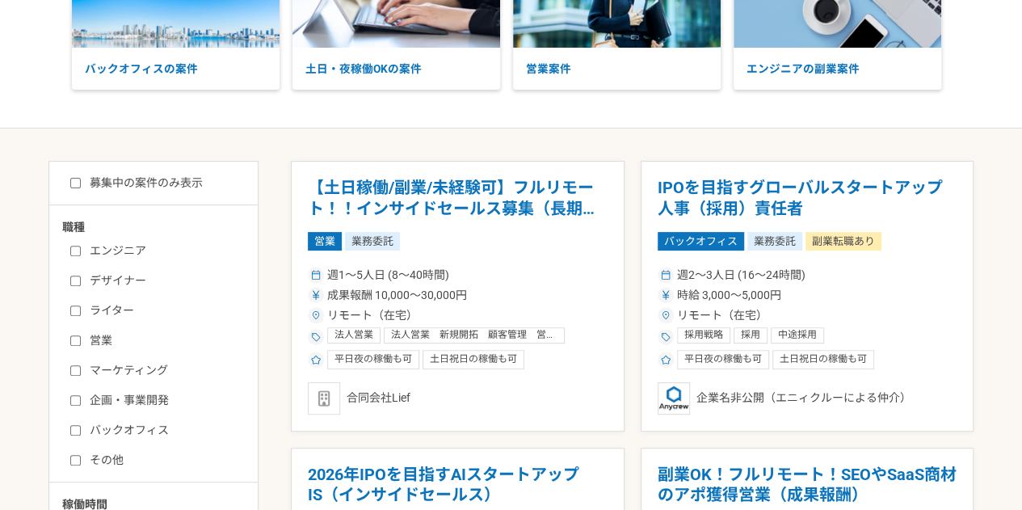
scroll to position [166, 0]
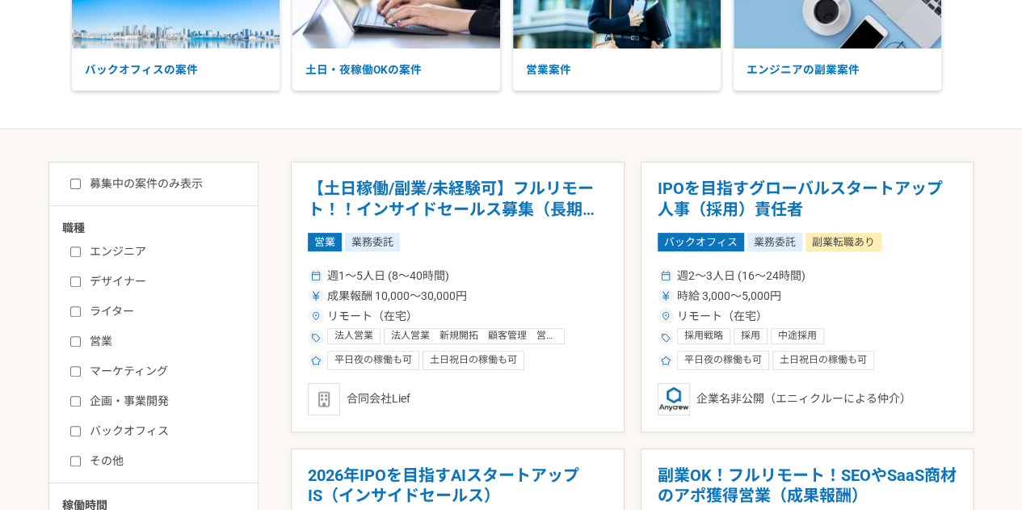
click at [167, 181] on label "募集中の案件のみ表示" at bounding box center [136, 183] width 133 height 17
click at [81, 181] on input "募集中の案件のみ表示" at bounding box center [75, 184] width 11 height 11
checkbox input "true"
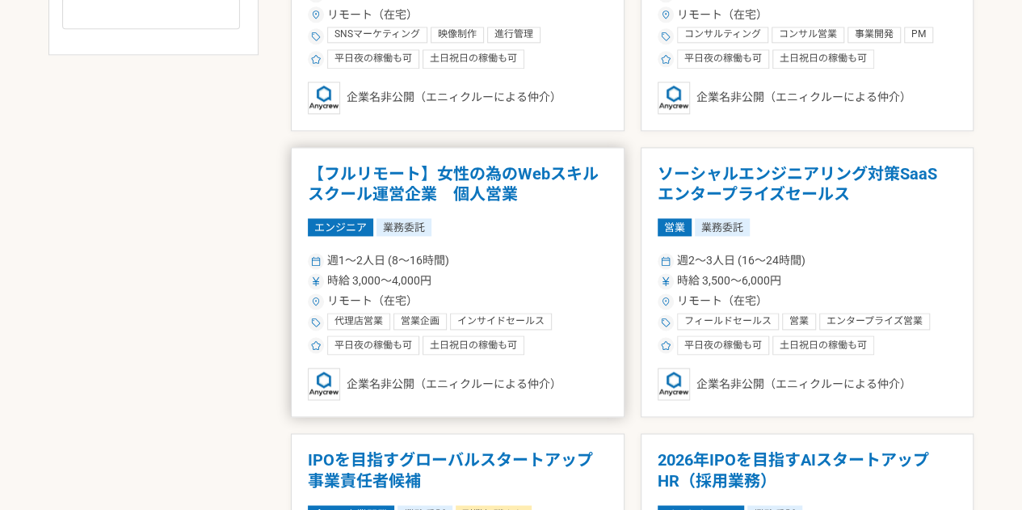
scroll to position [1043, 0]
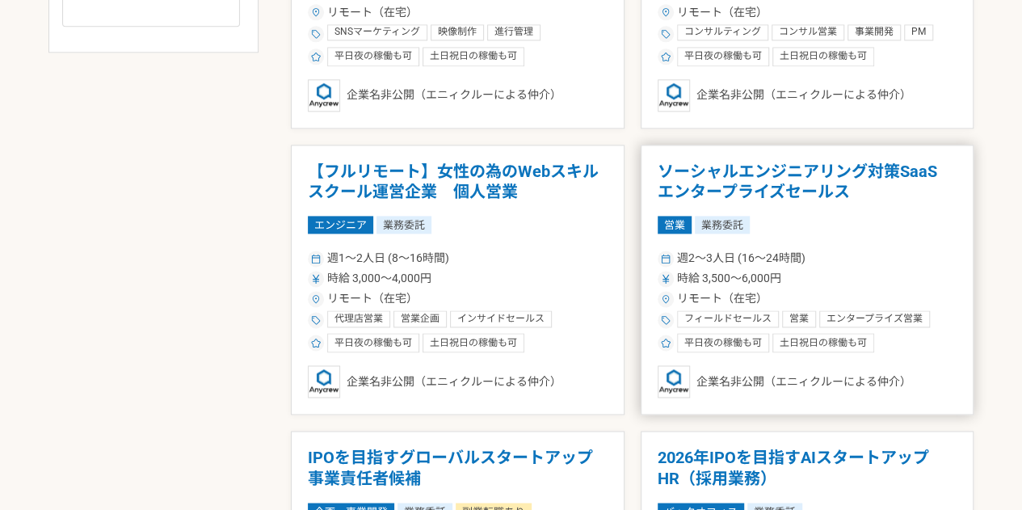
click at [720, 184] on h1 "ソーシャルエンジニアリング対策SaaS　エンタープライズセールス" at bounding box center [808, 182] width 300 height 41
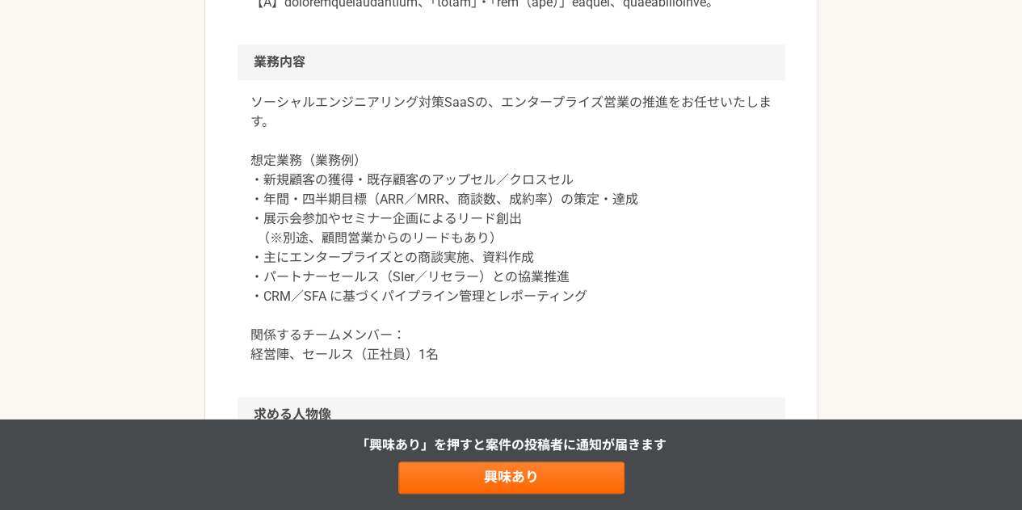
scroll to position [781, 0]
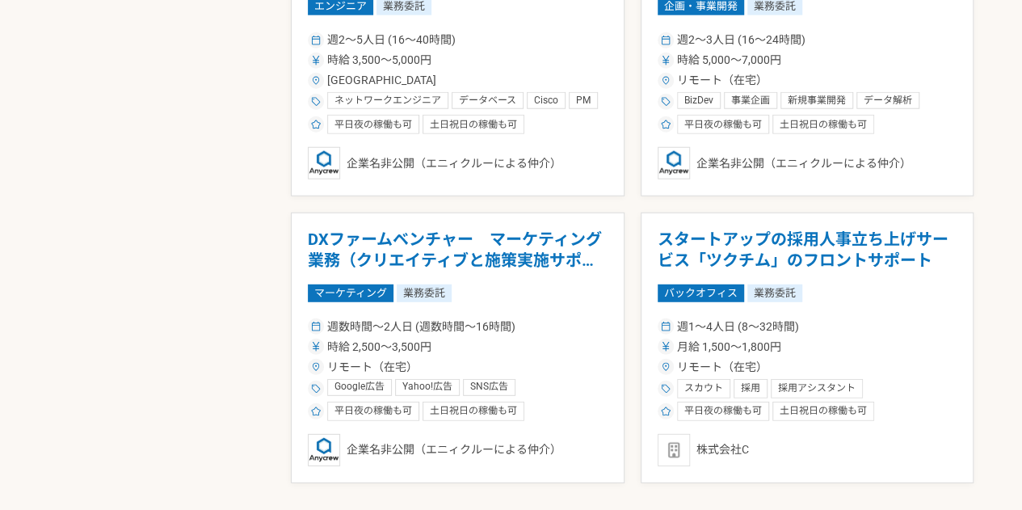
scroll to position [2149, 0]
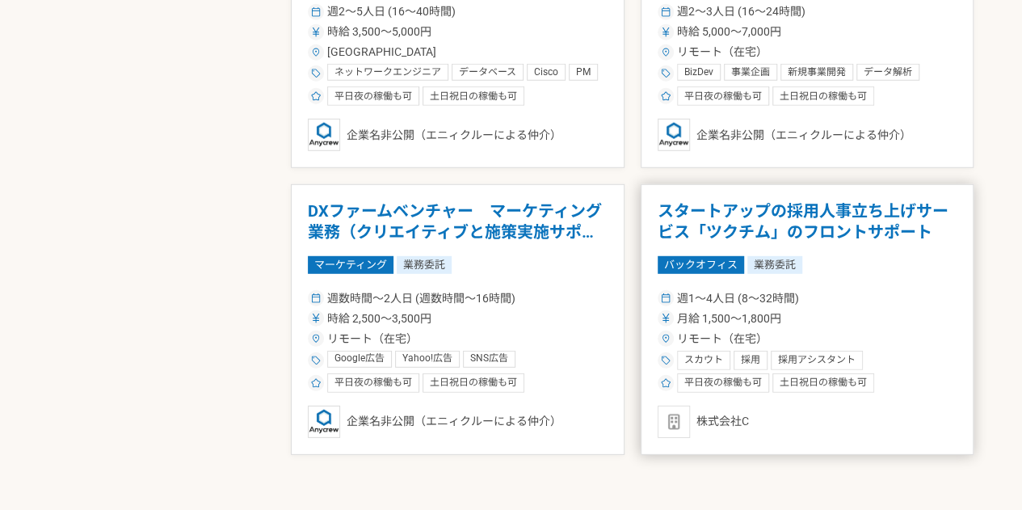
click at [711, 238] on article "スタートアップの採用人事立ち上げサービス「ツクチム」のフロントサポート バックオフィス 業務委託 週1〜4人日 (8〜32時間) 月給 1,500〜1,800…" at bounding box center [808, 319] width 334 height 271
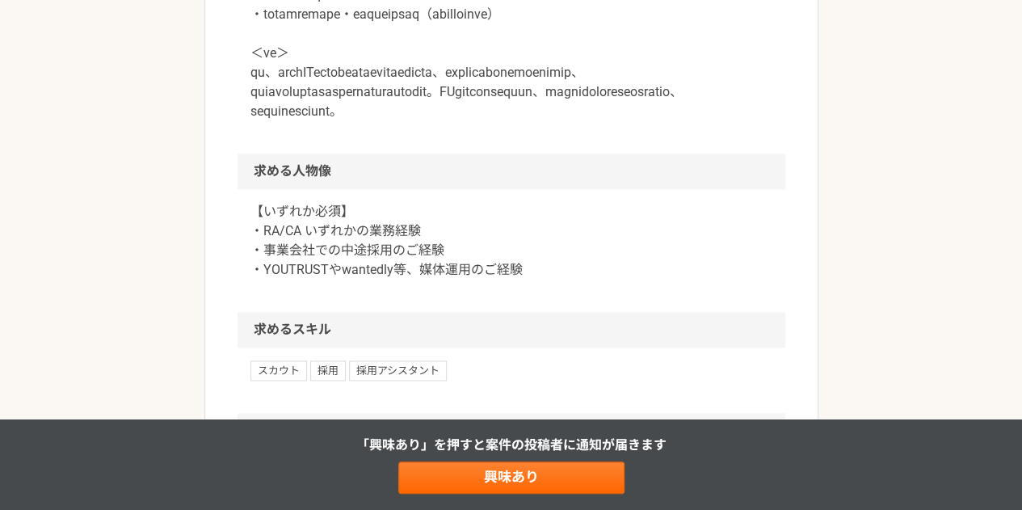
scroll to position [989, 0]
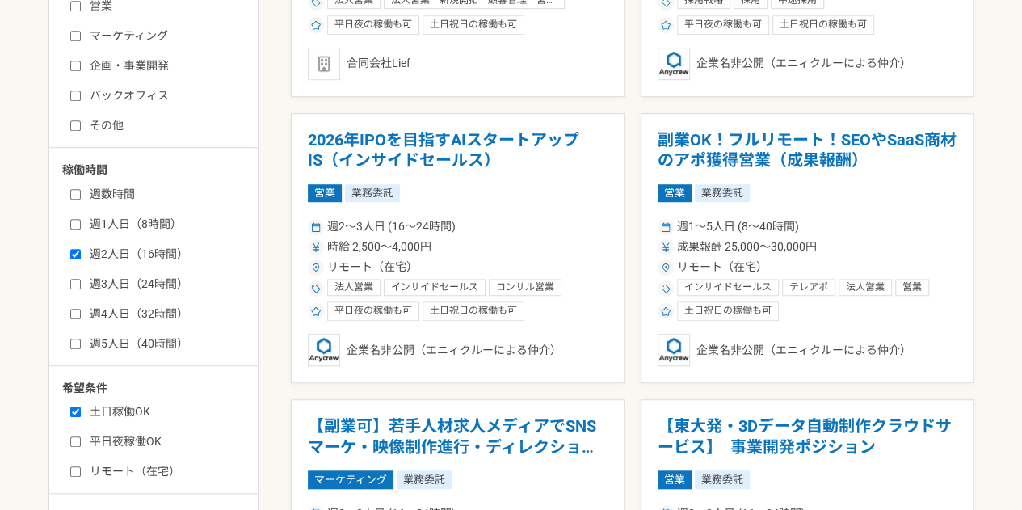
scroll to position [503, 0]
click at [132, 403] on label "土日稼働OK" at bounding box center [163, 410] width 186 height 17
click at [81, 406] on input "土日稼働OK" at bounding box center [75, 411] width 11 height 11
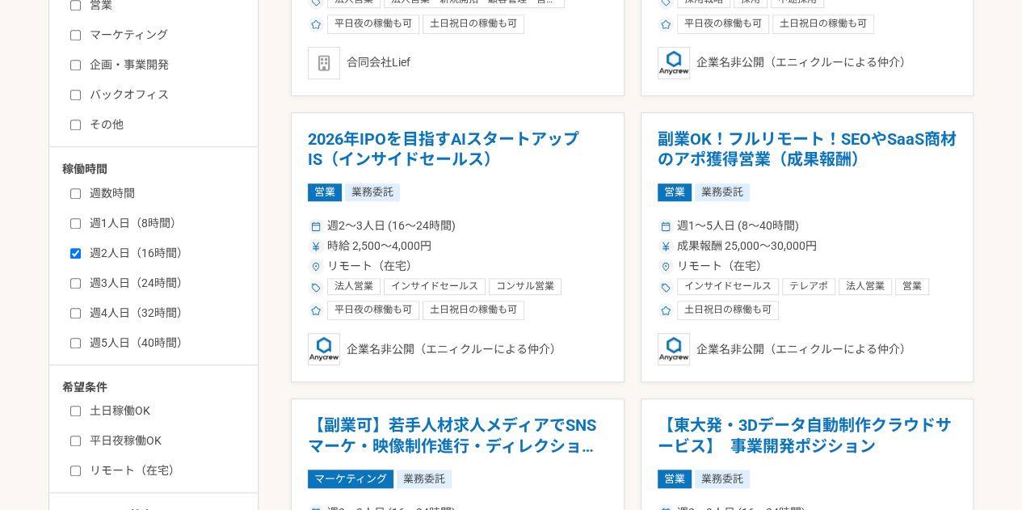
checkbox input "false"
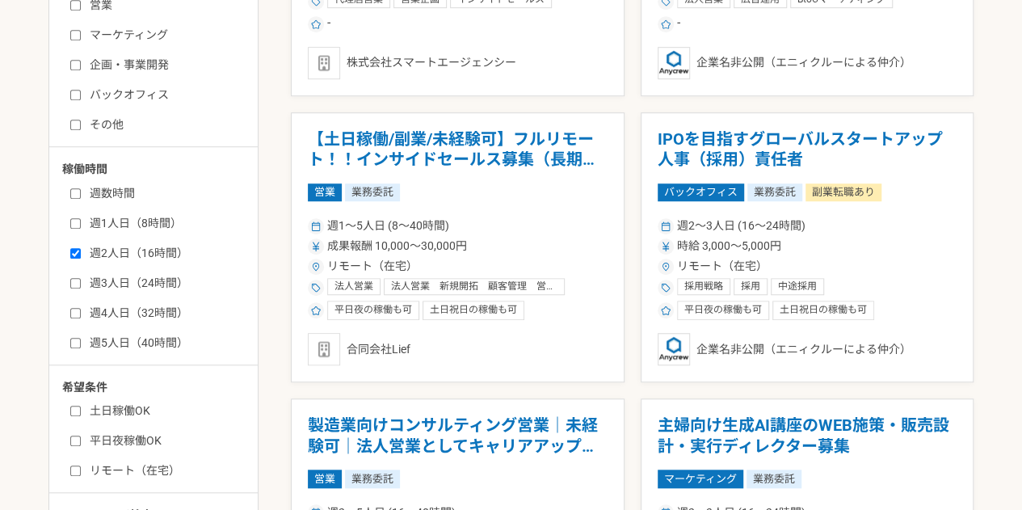
click at [129, 442] on label "平日夜稼働OK" at bounding box center [163, 440] width 186 height 17
click at [81, 442] on input "平日夜稼働OK" at bounding box center [75, 440] width 11 height 11
checkbox input "true"
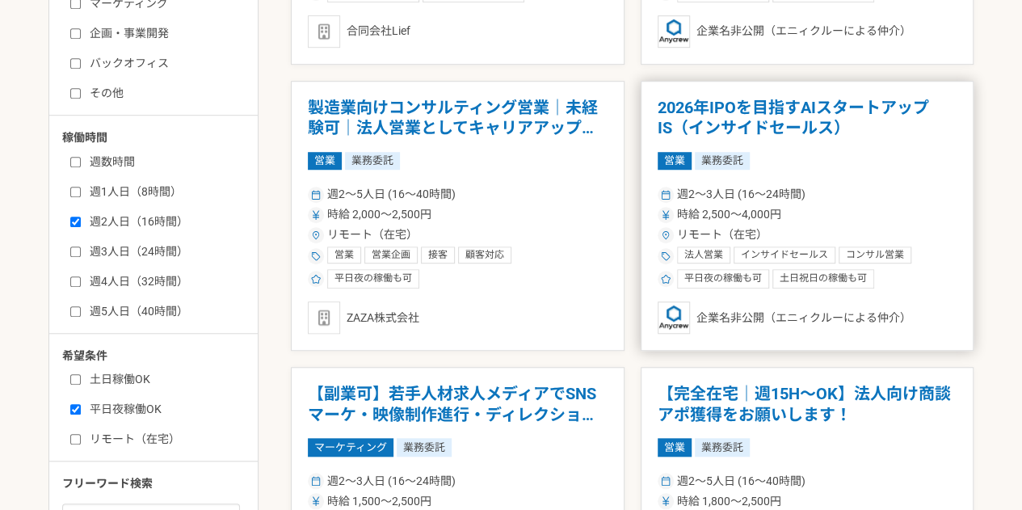
scroll to position [536, 0]
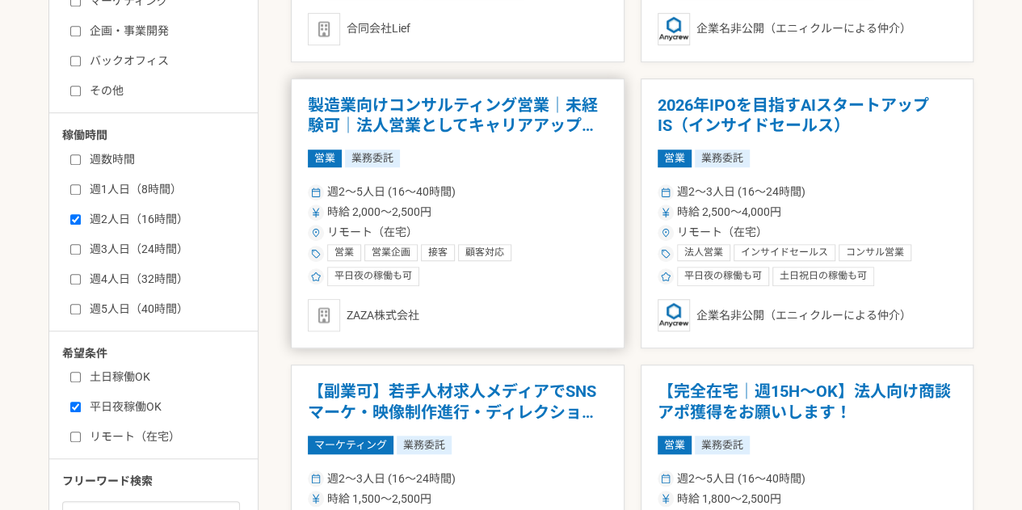
click at [517, 230] on div "リモート（在宅）" at bounding box center [458, 232] width 300 height 17
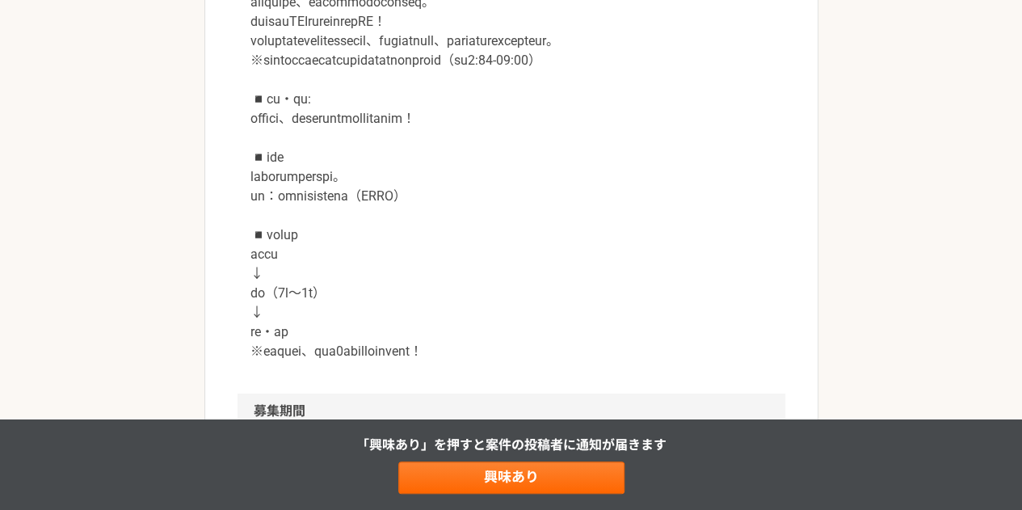
scroll to position [2271, 0]
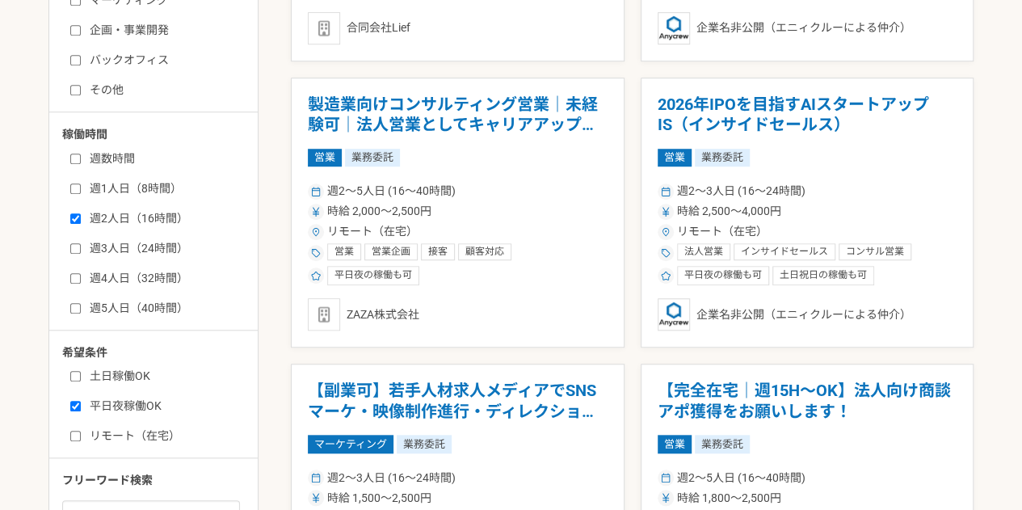
scroll to position [538, 0]
click at [134, 378] on label "土日稼働OK" at bounding box center [163, 375] width 186 height 17
click at [81, 378] on input "土日稼働OK" at bounding box center [75, 375] width 11 height 11
checkbox input "true"
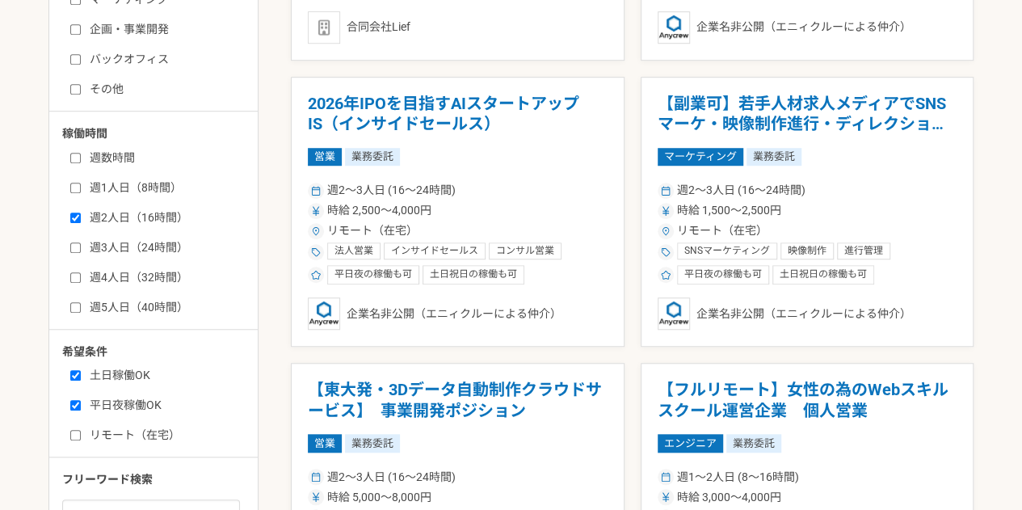
click at [134, 397] on label "平日夜稼働OK" at bounding box center [163, 405] width 186 height 17
click at [81, 400] on input "平日夜稼働OK" at bounding box center [75, 405] width 11 height 11
checkbox input "false"
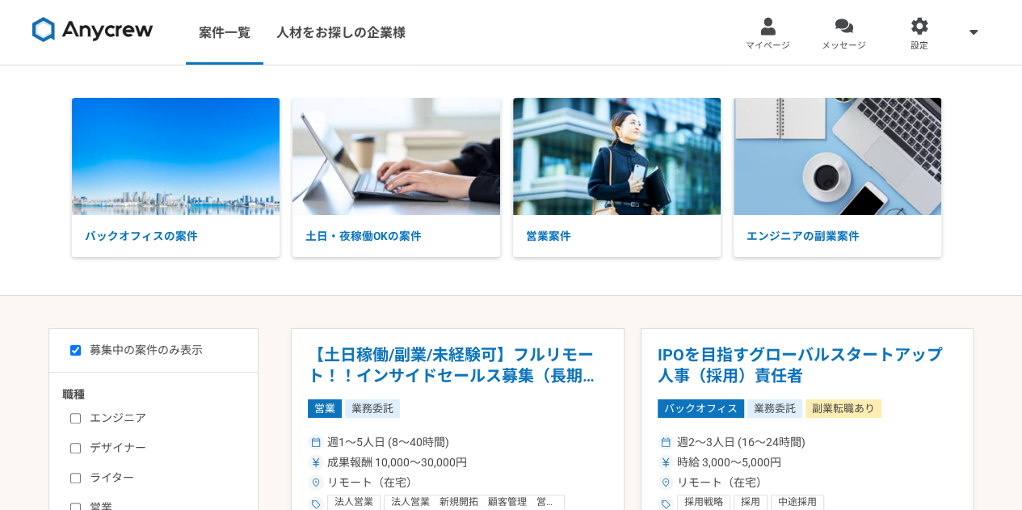
click at [139, 45] on link at bounding box center [93, 33] width 134 height 44
checkbox input "false"
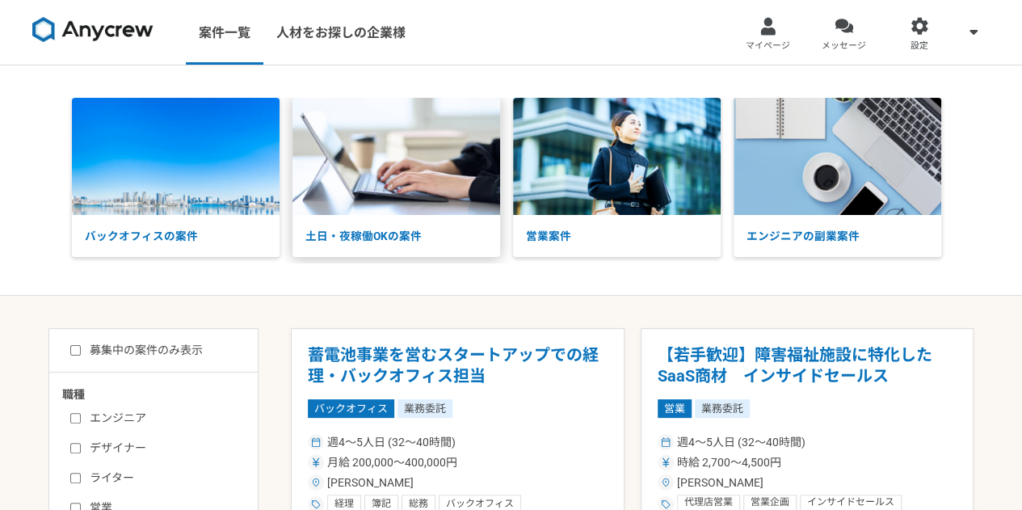
click at [402, 172] on img at bounding box center [396, 156] width 208 height 117
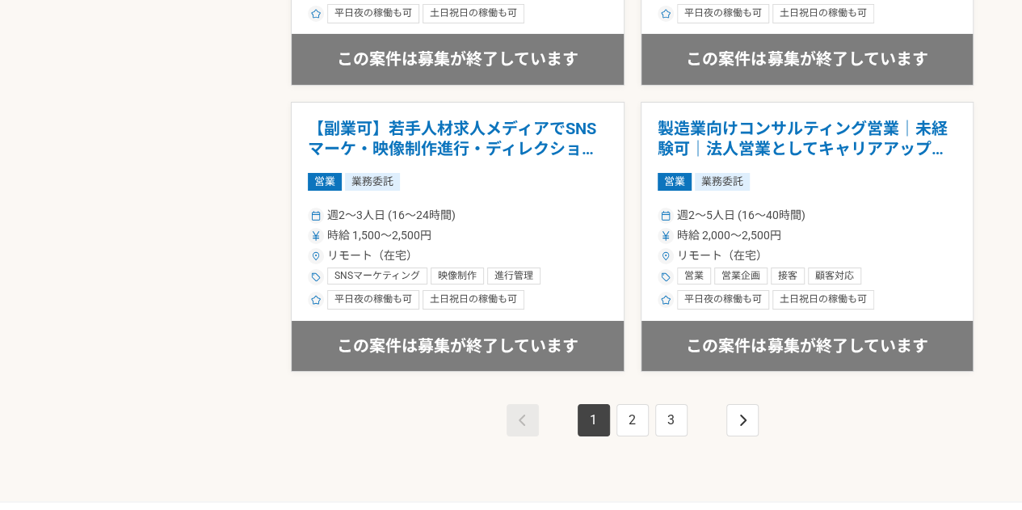
scroll to position [2930, 0]
